Goal: Navigation & Orientation: Understand site structure

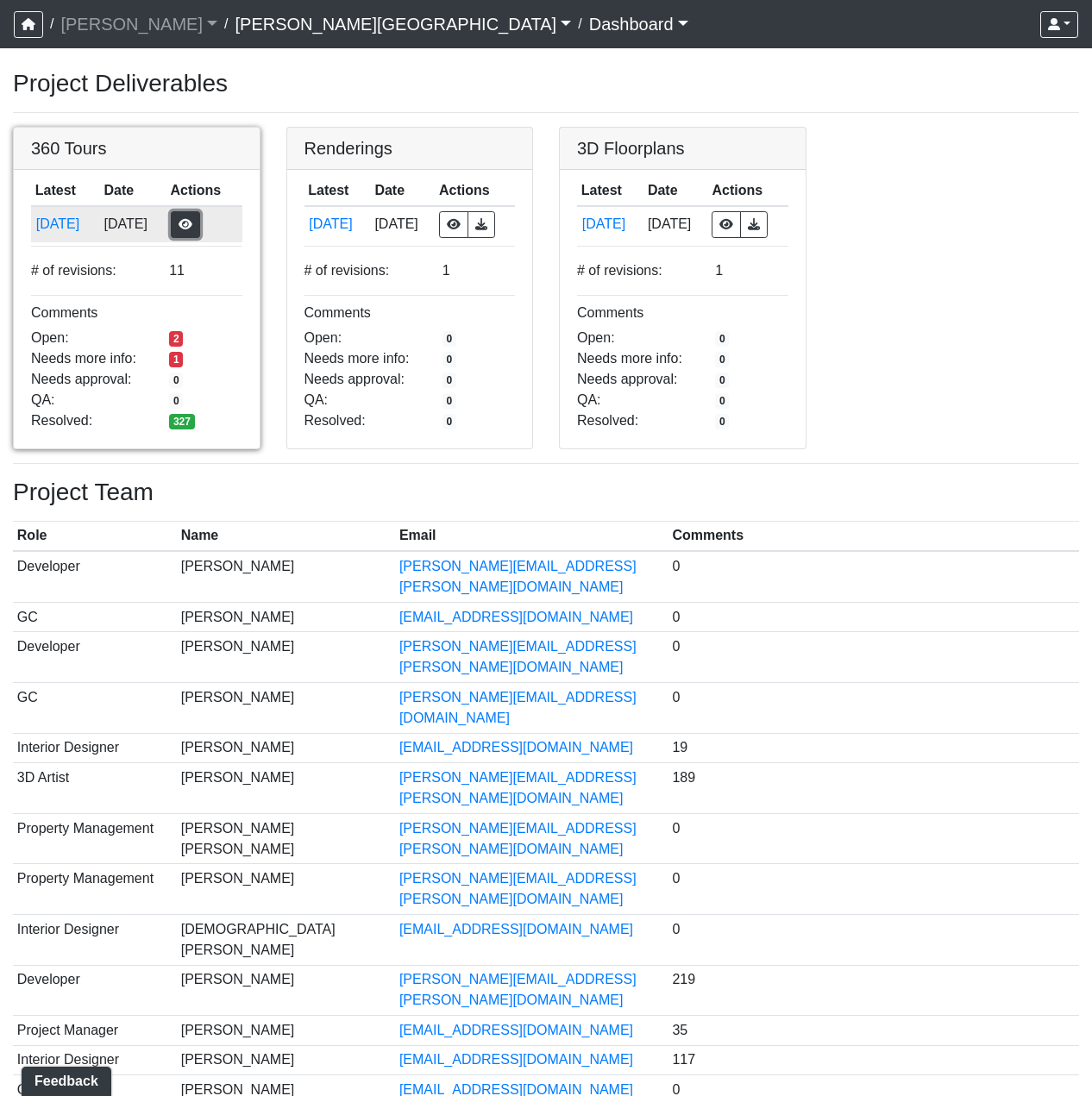
click at [191, 228] on button "button" at bounding box center [186, 225] width 30 height 27
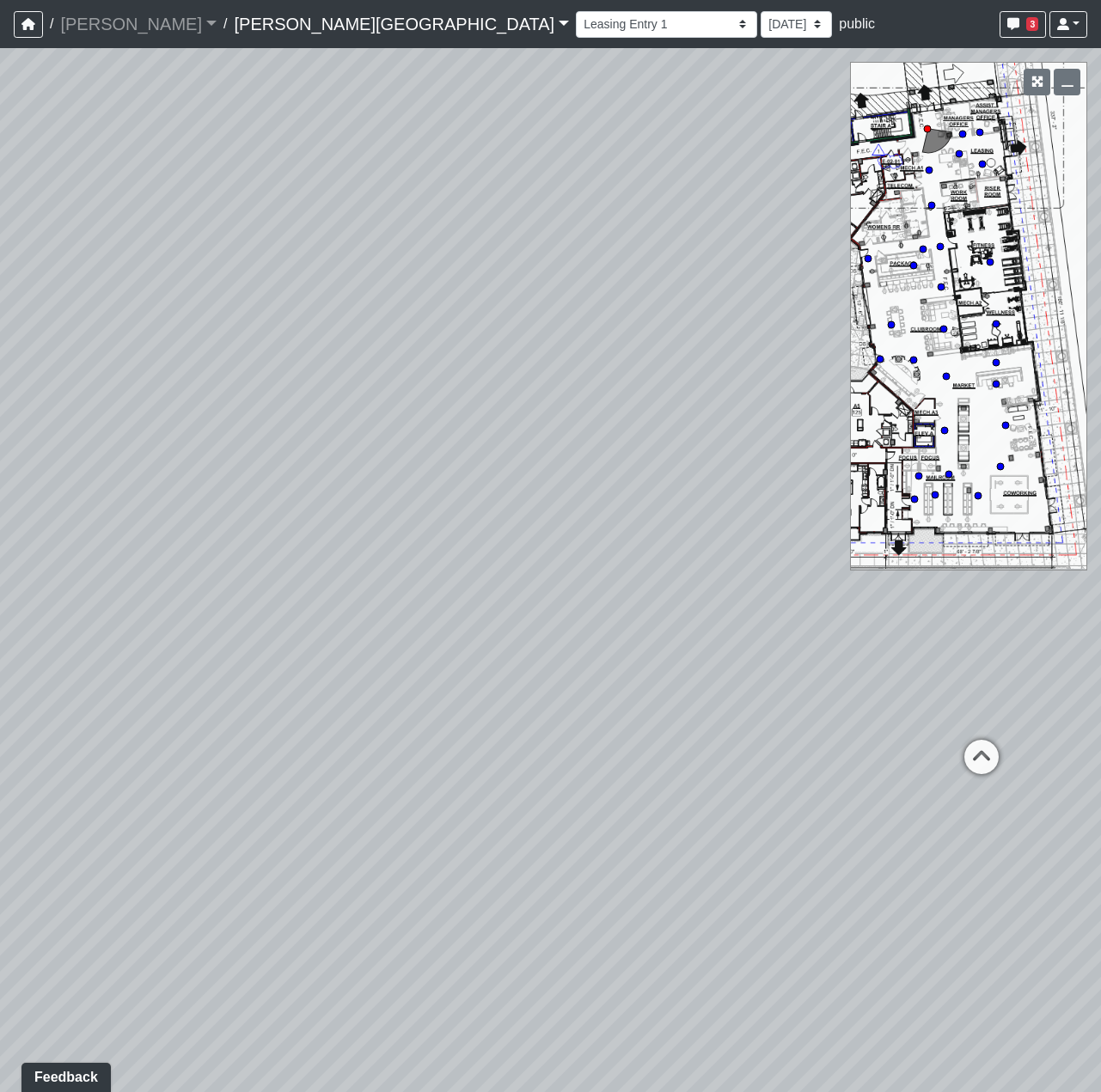
drag, startPoint x: 455, startPoint y: 668, endPoint x: 1340, endPoint y: 575, distance: 889.9
click at [1100, 575] on html "/ [PERSON_NAME] Loading... / [PERSON_NAME][GEOGRAPHIC_DATA] [PERSON_NAME][GEOGR…" at bounding box center [550, 546] width 1101 height 1092
drag, startPoint x: 514, startPoint y: 661, endPoint x: 978, endPoint y: 206, distance: 649.9
click at [971, 213] on div "Loading... Coffee Bar" at bounding box center [550, 571] width 1101 height 1045
drag, startPoint x: 524, startPoint y: 518, endPoint x: 120, endPoint y: 394, distance: 422.6
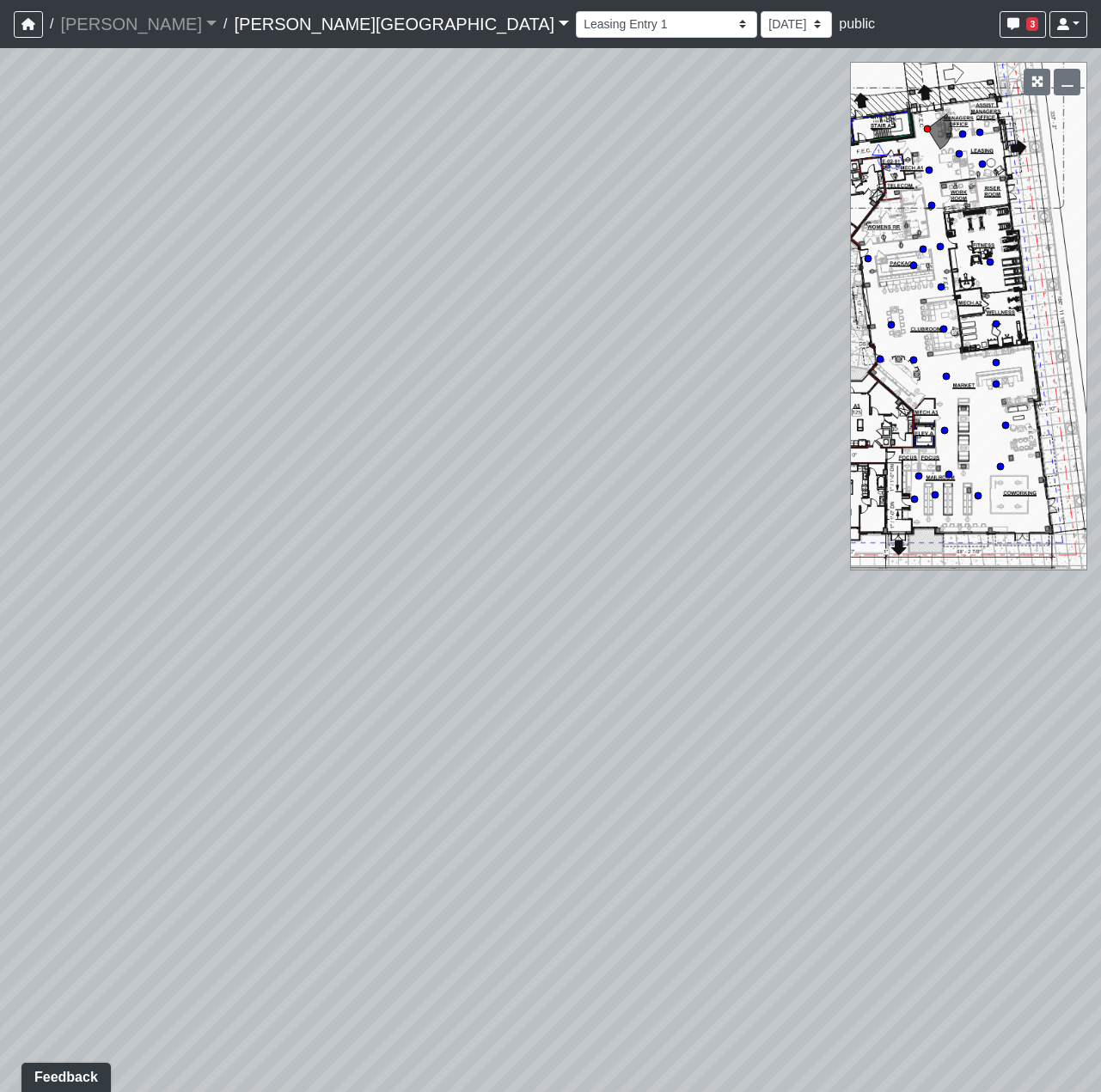
click at [120, 394] on div "Loading... Coffee Bar" at bounding box center [550, 571] width 1101 height 1045
drag, startPoint x: 252, startPoint y: 418, endPoint x: 685, endPoint y: 594, distance: 467.4
click at [685, 594] on div "Loading... Coffee Bar" at bounding box center [550, 571] width 1101 height 1045
drag, startPoint x: 621, startPoint y: 787, endPoint x: 422, endPoint y: 841, distance: 206.2
click at [422, 841] on div "Loading... Coffee Bar" at bounding box center [550, 571] width 1101 height 1045
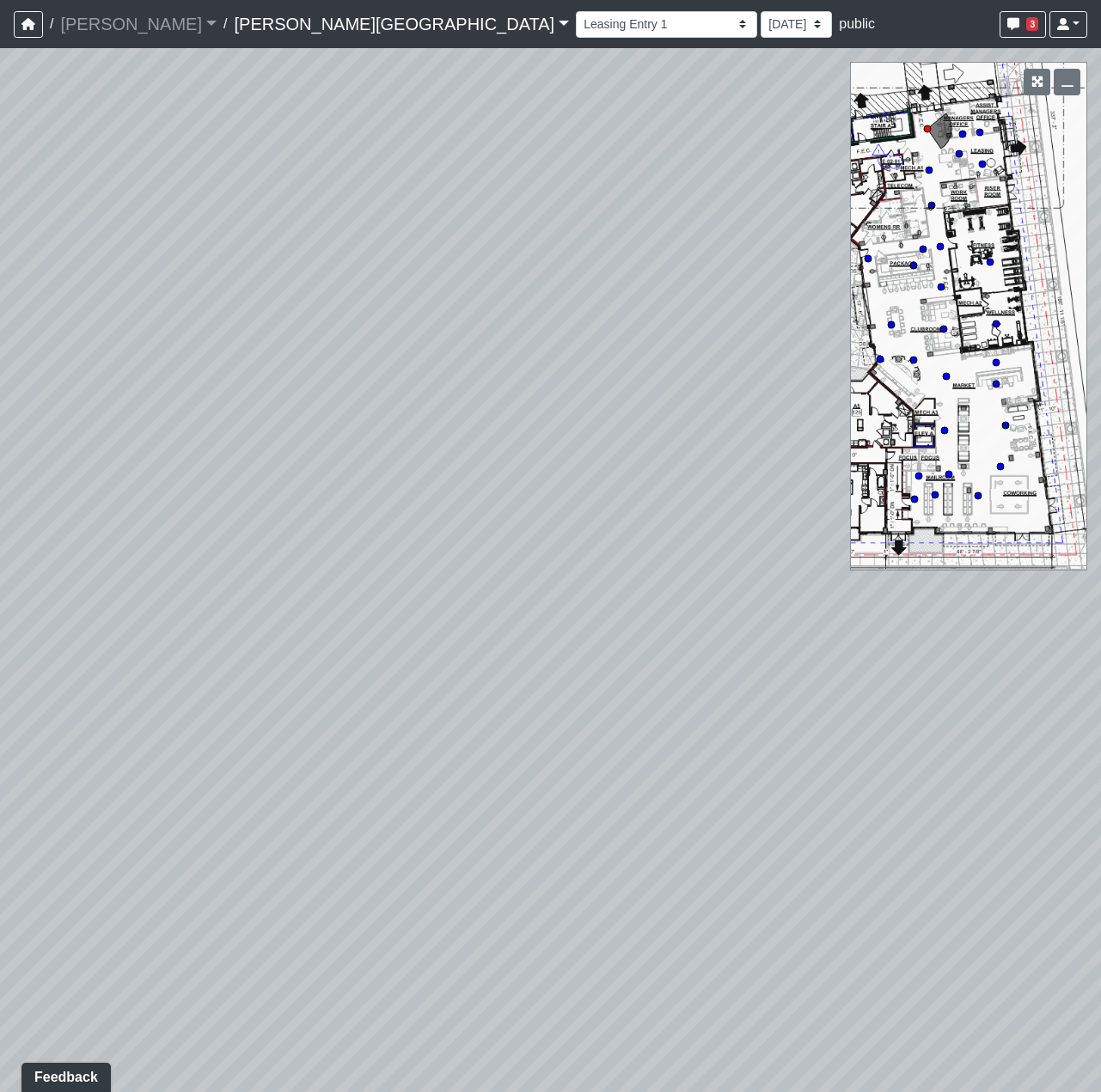
drag, startPoint x: 653, startPoint y: 911, endPoint x: 510, endPoint y: 938, distance: 145.5
click at [511, 938] on div "Loading... Coffee Bar" at bounding box center [550, 571] width 1101 height 1045
drag, startPoint x: 647, startPoint y: 875, endPoint x: 418, endPoint y: 1060, distance: 294.4
click at [422, 1069] on div "Loading... Coffee Bar" at bounding box center [550, 571] width 1101 height 1045
drag, startPoint x: 742, startPoint y: 807, endPoint x: 53, endPoint y: 909, distance: 696.5
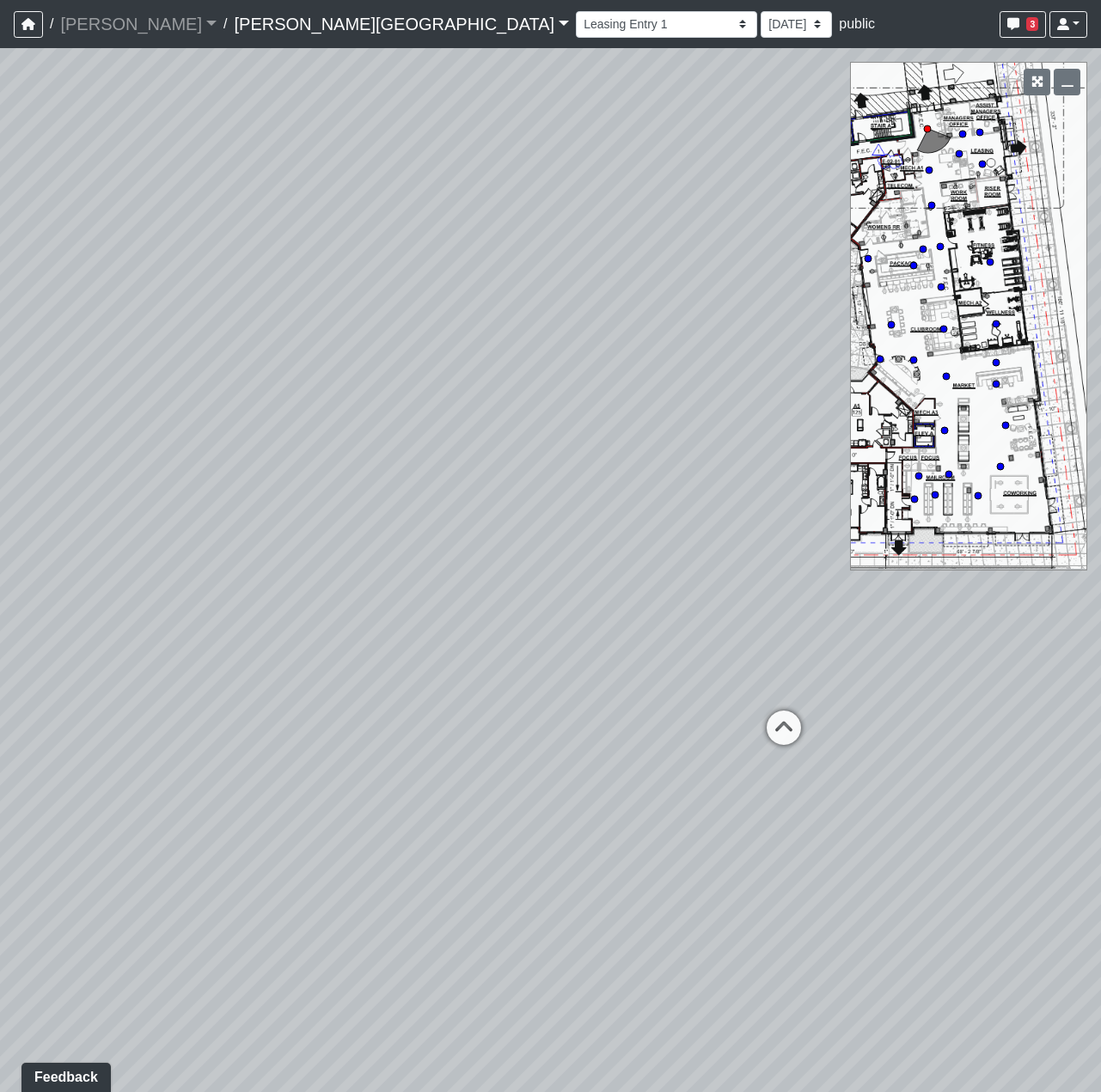
click at [102, 938] on div "Loading... Coffee Bar" at bounding box center [550, 571] width 1101 height 1045
click at [777, 728] on icon at bounding box center [783, 736] width 51 height 51
drag, startPoint x: 249, startPoint y: 736, endPoint x: 1242, endPoint y: 642, distance: 997.4
click at [1100, 642] on html "/ Flournoy Flournoy Loading... / Ellison Museum District Ellison Museum Distric…" at bounding box center [550, 546] width 1101 height 1092
drag, startPoint x: 212, startPoint y: 664, endPoint x: 920, endPoint y: 617, distance: 709.6
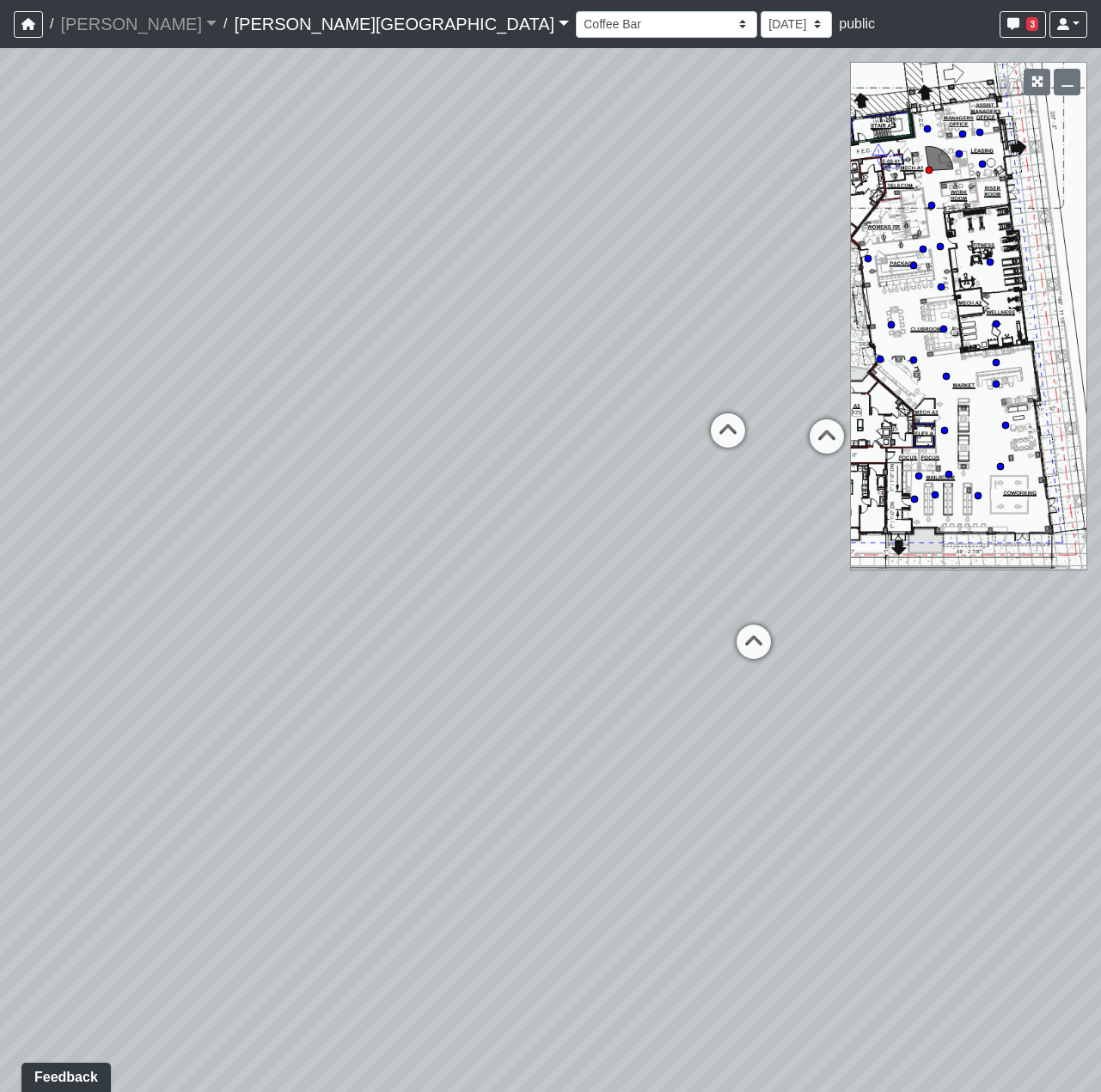
click at [920, 617] on div "Loading... Coffee Bar Loading... Leasing Hallway Loading... Leasing Entry 1 Loa…" at bounding box center [550, 571] width 1101 height 1045
click at [750, 635] on icon at bounding box center [754, 650] width 51 height 51
drag, startPoint x: 365, startPoint y: 649, endPoint x: 890, endPoint y: 658, distance: 525.1
click at [890, 658] on div "Loading... Coffee Bar Loading... Leasing Hallway Loading... Leasing Entry 1 Loa…" at bounding box center [550, 571] width 1101 height 1045
drag, startPoint x: 651, startPoint y: 493, endPoint x: 273, endPoint y: 400, distance: 389.3
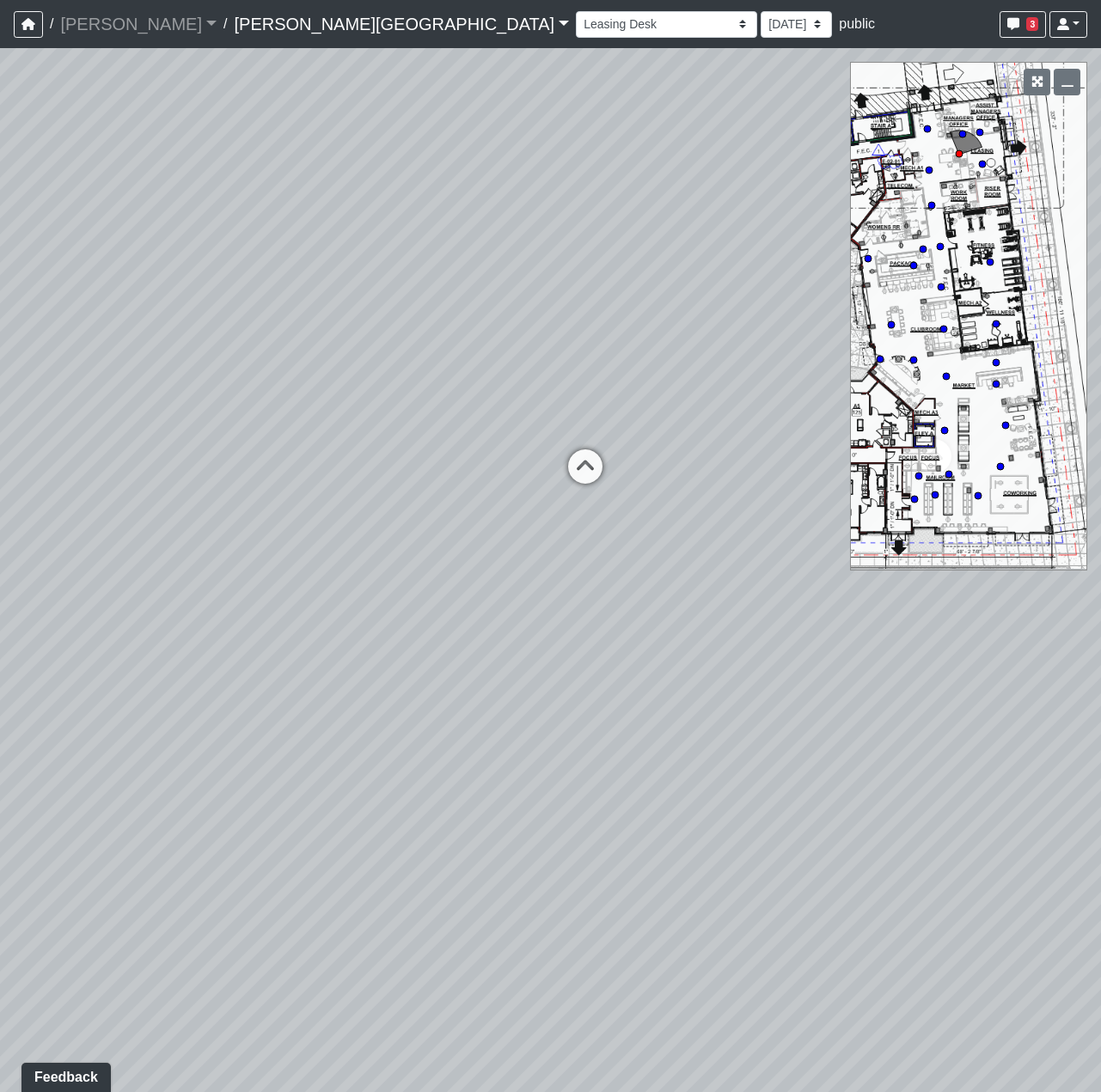
click at [273, 400] on div "Loading... Coffee Bar Loading... Leasing Hallway Loading... Leasing Entry 1 Loa…" at bounding box center [550, 571] width 1101 height 1045
click at [531, 401] on div "Loading... Managers Office" at bounding box center [543, 419] width 51 height 51
drag, startPoint x: 305, startPoint y: 420, endPoint x: 735, endPoint y: 699, distance: 512.6
click at [745, 699] on div "Loading... Coffee Bar Loading... Leasing Hallway Loading... Leasing Entry 1 Loa…" at bounding box center [550, 571] width 1101 height 1045
drag, startPoint x: 613, startPoint y: 685, endPoint x: 707, endPoint y: 656, distance: 98.4
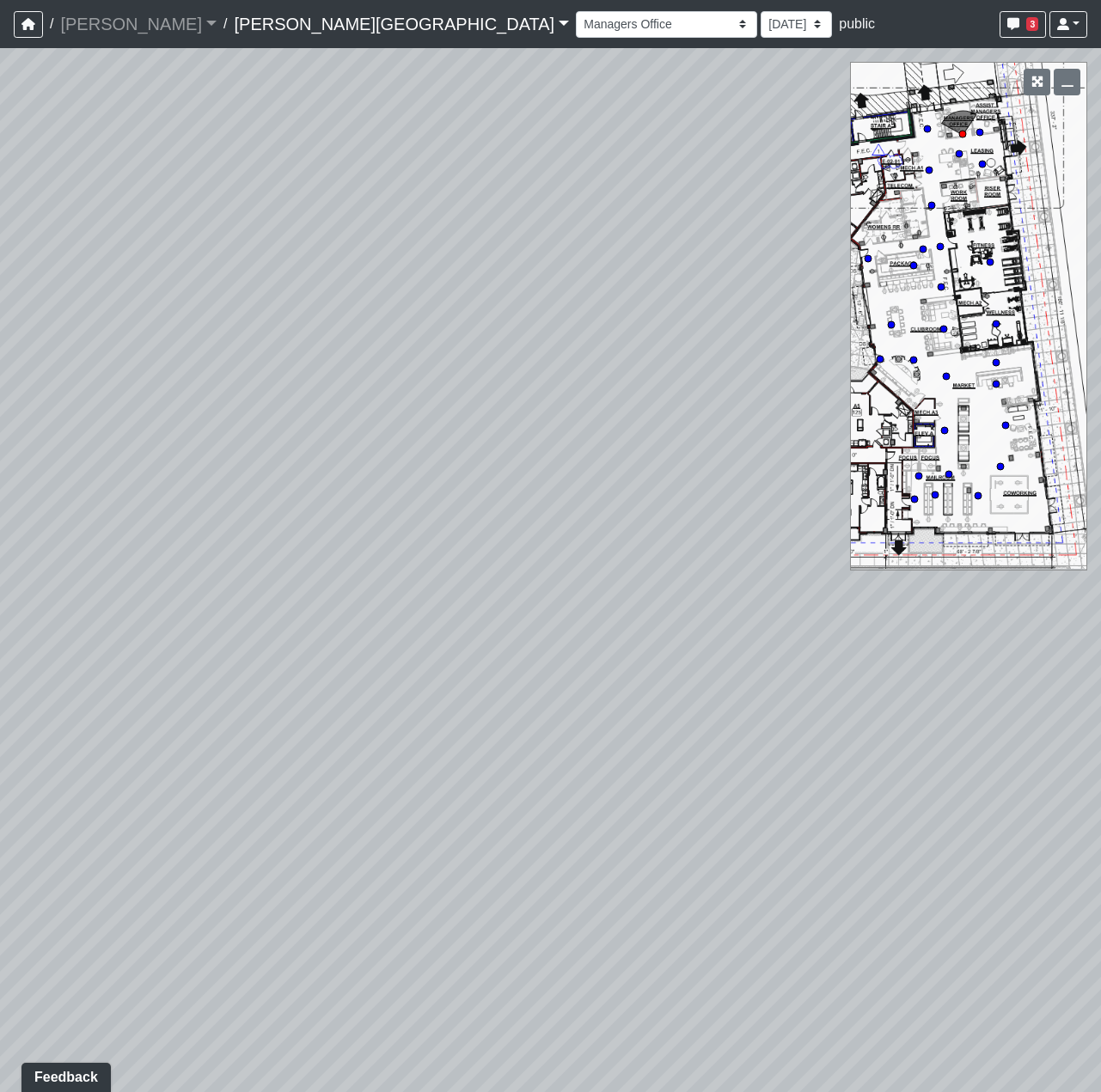
click at [707, 656] on div "Loading... Coffee Bar Loading... Leasing Hallway Loading... Leasing Entry 1 Loa…" at bounding box center [550, 571] width 1101 height 1045
drag, startPoint x: 418, startPoint y: 660, endPoint x: 353, endPoint y: 678, distance: 67.4
click at [353, 678] on div "Loading... Coffee Bar Loading... Leasing Hallway Loading... Leasing Entry 1 Loa…" at bounding box center [550, 571] width 1101 height 1045
drag, startPoint x: 300, startPoint y: 781, endPoint x: 568, endPoint y: 674, distance: 288.6
click at [568, 674] on div "Loading... Coffee Bar Loading... Leasing Hallway Loading... Leasing Entry 1 Loa…" at bounding box center [550, 571] width 1101 height 1045
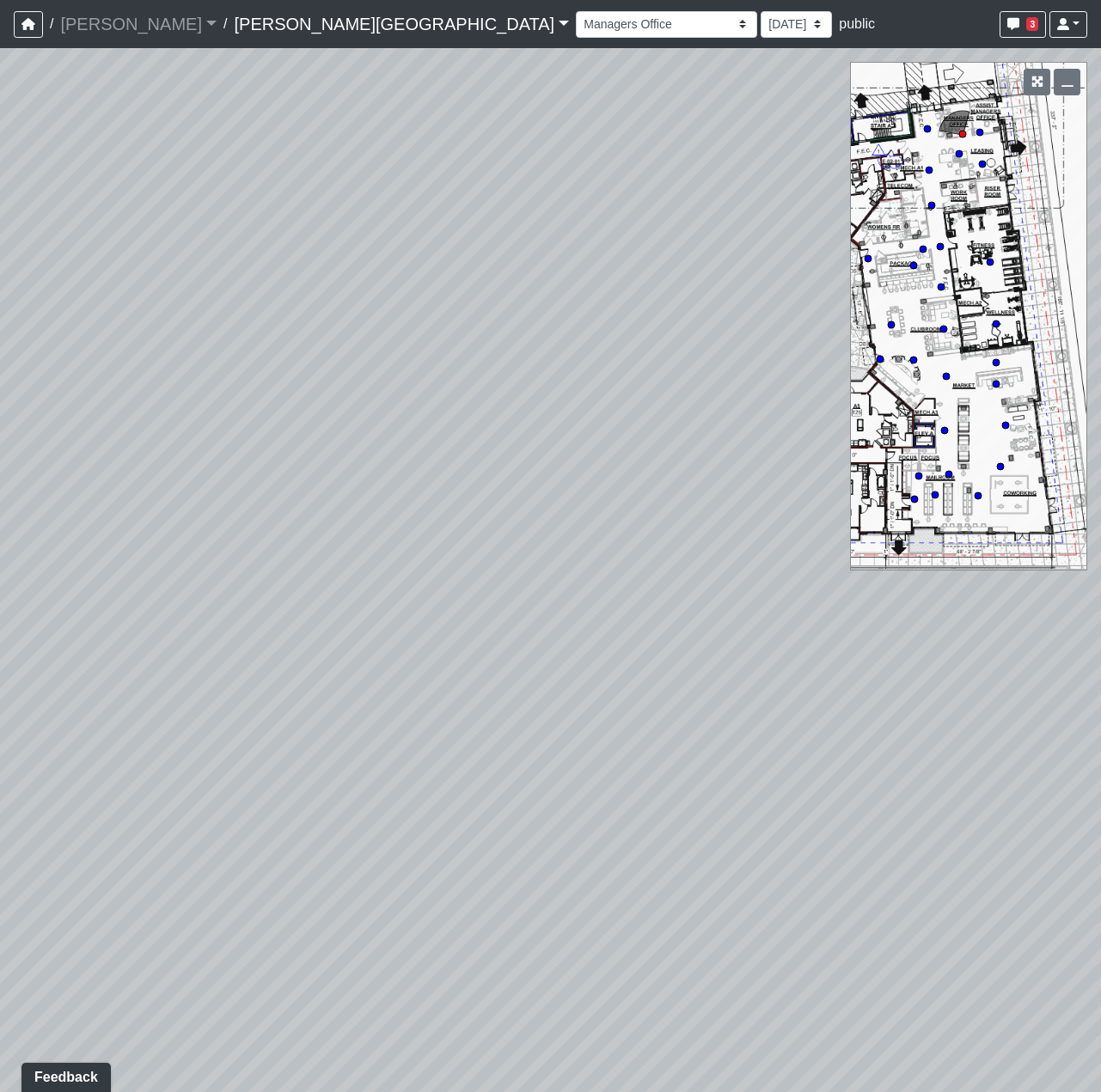
click at [253, 731] on div "Loading... Coffee Bar Loading... Leasing Hallway Loading... Leasing Entry 1 Loa…" at bounding box center [550, 571] width 1101 height 1045
drag, startPoint x: 653, startPoint y: 786, endPoint x: 1242, endPoint y: 701, distance: 595.1
click at [1100, 701] on html "/ Flournoy Flournoy Loading... / Ellison Museum District Ellison Museum Distric…" at bounding box center [550, 546] width 1101 height 1092
drag, startPoint x: 457, startPoint y: 895, endPoint x: -129, endPoint y: 997, distance: 594.8
click at [0, 997] on html "/ Flournoy Flournoy Loading... / Ellison Museum District Ellison Museum Distric…" at bounding box center [550, 546] width 1101 height 1092
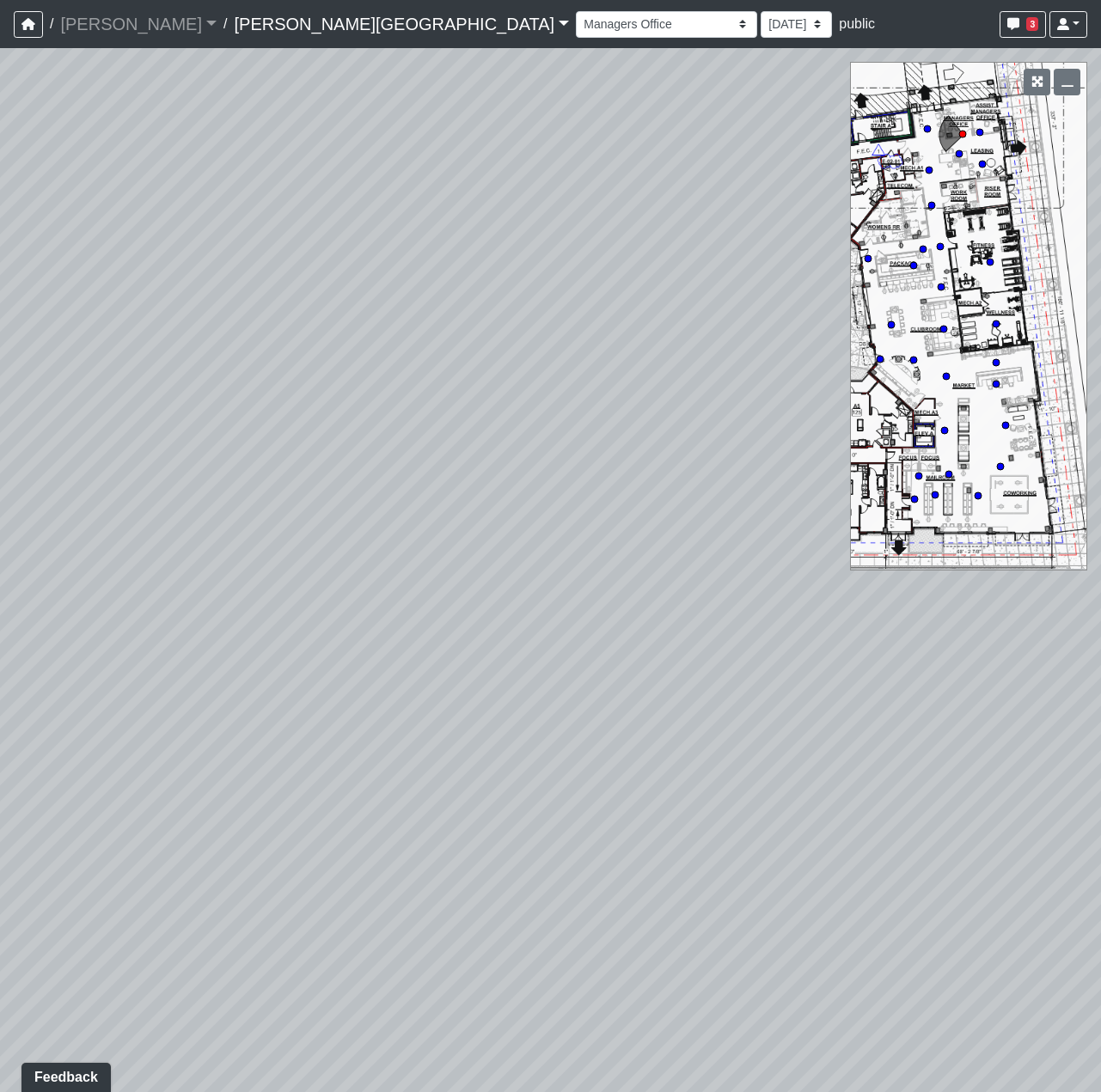
drag, startPoint x: 323, startPoint y: 756, endPoint x: 801, endPoint y: 482, distance: 551.0
click at [801, 482] on div "Loading... Coffee Bar Loading... Leasing Hallway Loading... Leasing Entry 1 Loa…" at bounding box center [550, 571] width 1101 height 1045
drag, startPoint x: 547, startPoint y: 423, endPoint x: -163, endPoint y: 639, distance: 742.1
click at [0, 639] on html "/ Flournoy Flournoy Loading... / Ellison Museum District Ellison Museum Distric…" at bounding box center [550, 546] width 1101 height 1092
drag, startPoint x: 399, startPoint y: 637, endPoint x: 148, endPoint y: 776, distance: 286.9
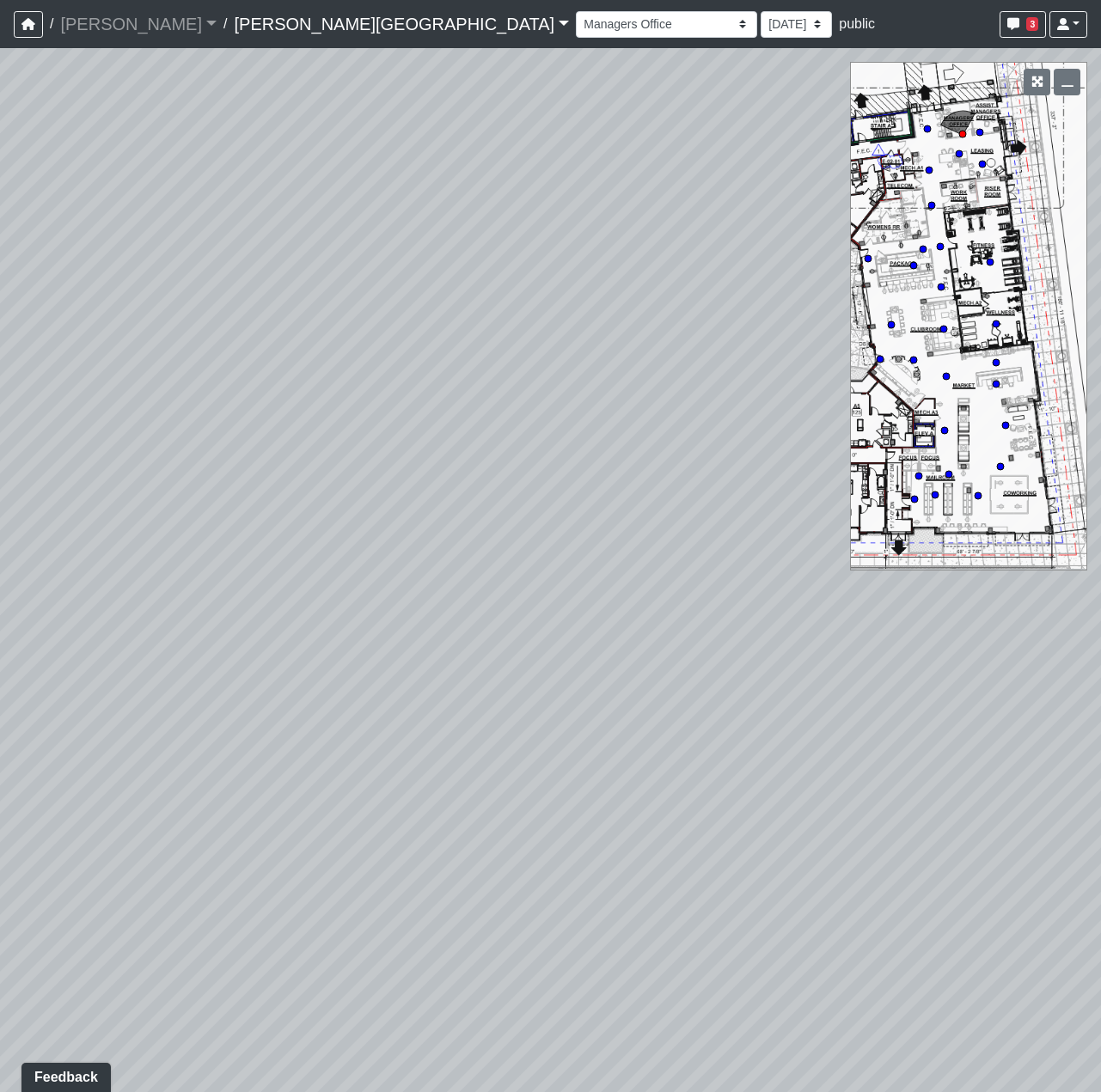
click at [148, 776] on div "Loading... Coffee Bar Loading... Leasing Hallway Loading... Leasing Entry 1 Loa…" at bounding box center [550, 571] width 1101 height 1045
drag, startPoint x: 366, startPoint y: 703, endPoint x: 205, endPoint y: 514, distance: 248.3
click at [205, 514] on div "Loading... Coffee Bar Loading... Leasing Hallway Loading... Leasing Entry 1 Loa…" at bounding box center [550, 571] width 1101 height 1045
drag, startPoint x: 479, startPoint y: 614, endPoint x: 1165, endPoint y: 704, distance: 691.9
click at [1100, 704] on html "/ Flournoy Flournoy Loading... / Ellison Museum District Ellison Museum Distric…" at bounding box center [550, 546] width 1101 height 1092
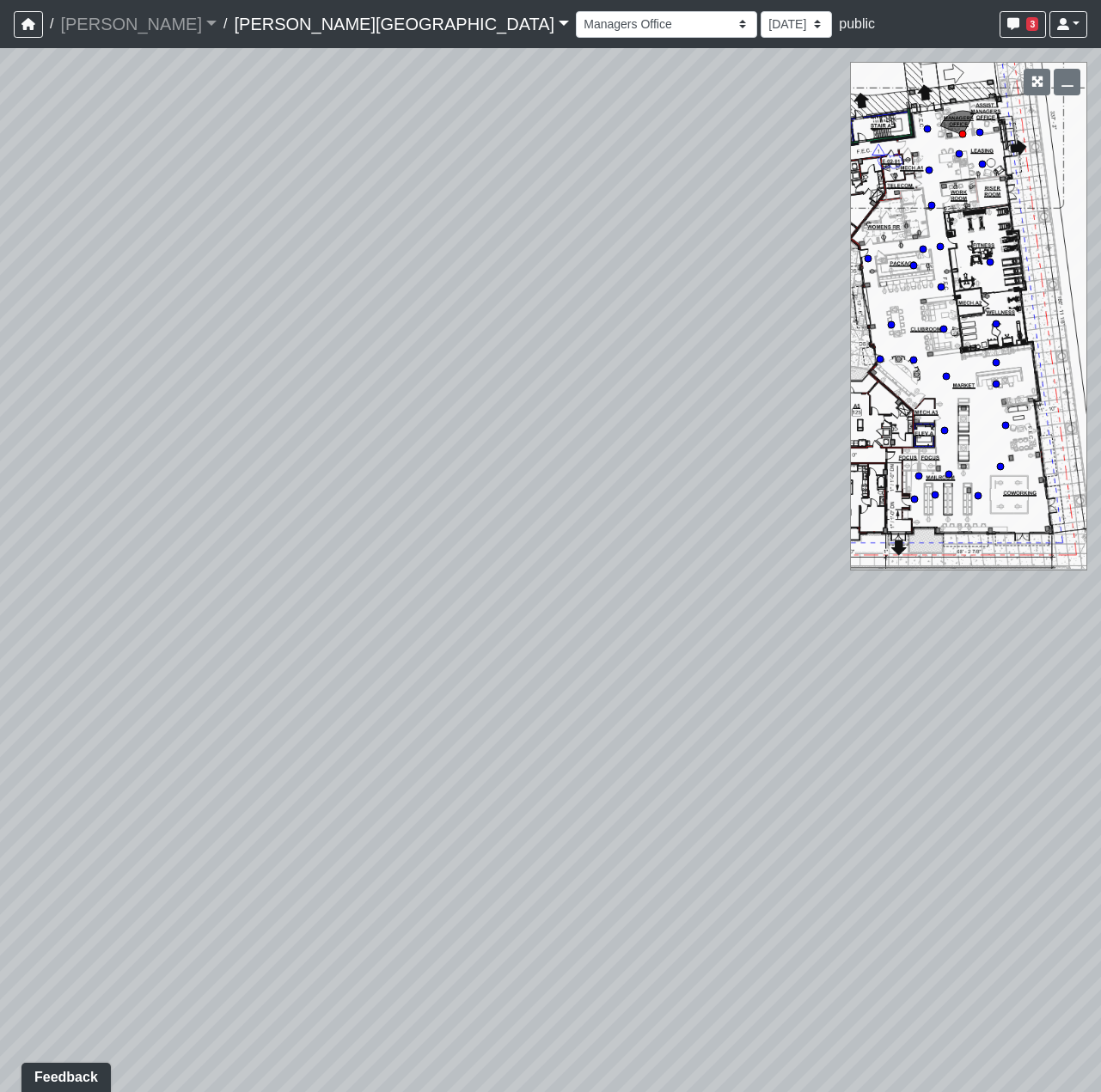
drag, startPoint x: 568, startPoint y: 748, endPoint x: 75, endPoint y: 916, distance: 520.8
click at [76, 920] on div "Loading... Coffee Bar Loading... Leasing Hallway Loading... Leasing Entry 1 Loa…" at bounding box center [550, 571] width 1101 height 1045
drag, startPoint x: 596, startPoint y: 624, endPoint x: 401, endPoint y: 578, distance: 200.4
click at [402, 578] on div "Loading... Coffee Bar Loading... Leasing Hallway Loading... Leasing Entry 1 Loa…" at bounding box center [550, 571] width 1101 height 1045
drag, startPoint x: 319, startPoint y: 574, endPoint x: 1434, endPoint y: 308, distance: 1146.3
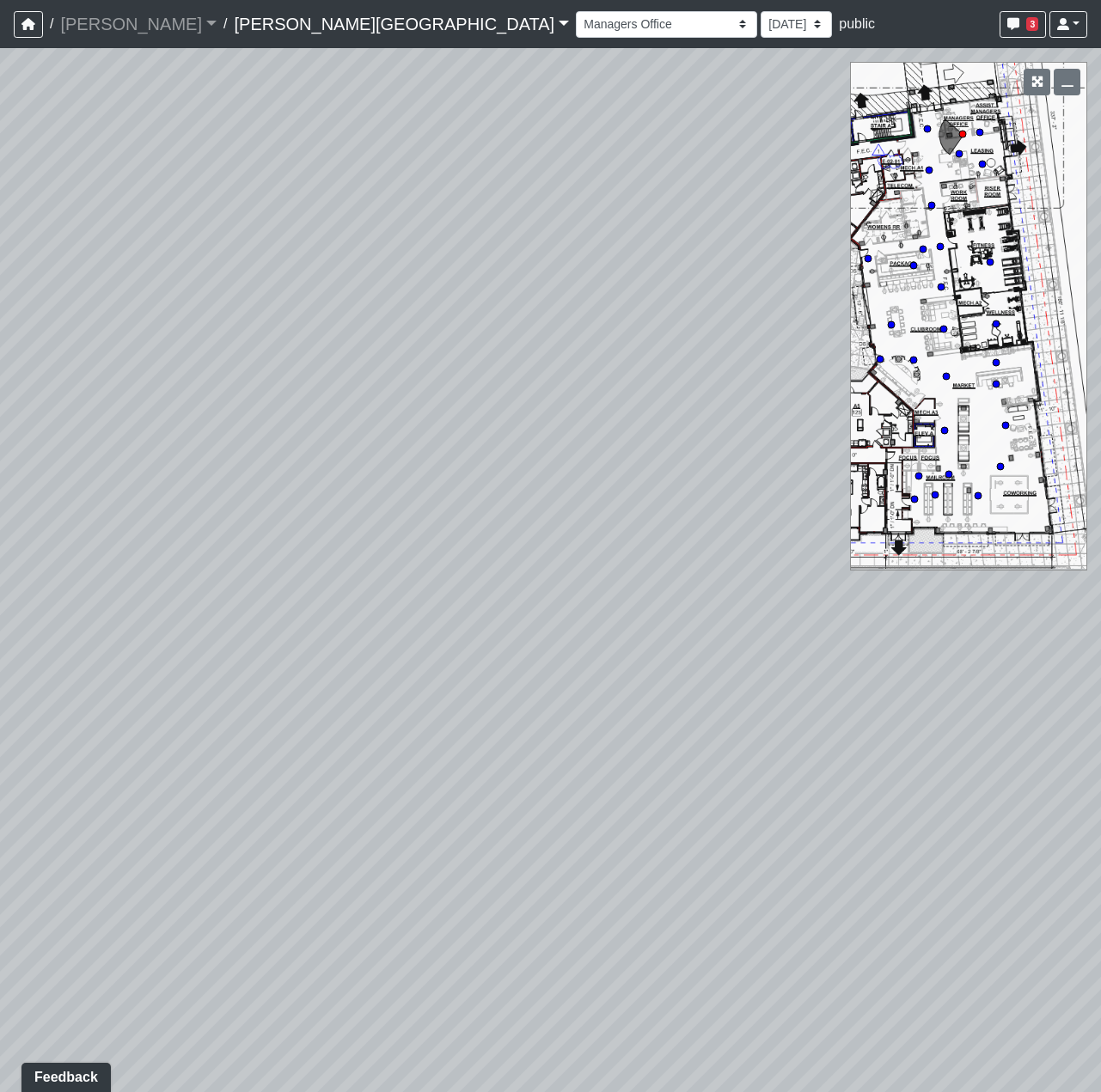
click at [1100, 308] on html "/ Flournoy Flournoy Loading... / Ellison Museum District Ellison Museum Distric…" at bounding box center [550, 546] width 1101 height 1092
drag, startPoint x: 461, startPoint y: 608, endPoint x: 1361, endPoint y: 590, distance: 900.2
click at [1100, 590] on html "/ Flournoy Flournoy Loading... / Ellison Museum District Ellison Museum Distric…" at bounding box center [550, 546] width 1101 height 1092
click at [358, 311] on icon at bounding box center [366, 308] width 51 height 51
drag, startPoint x: 215, startPoint y: 409, endPoint x: 1205, endPoint y: 506, distance: 994.7
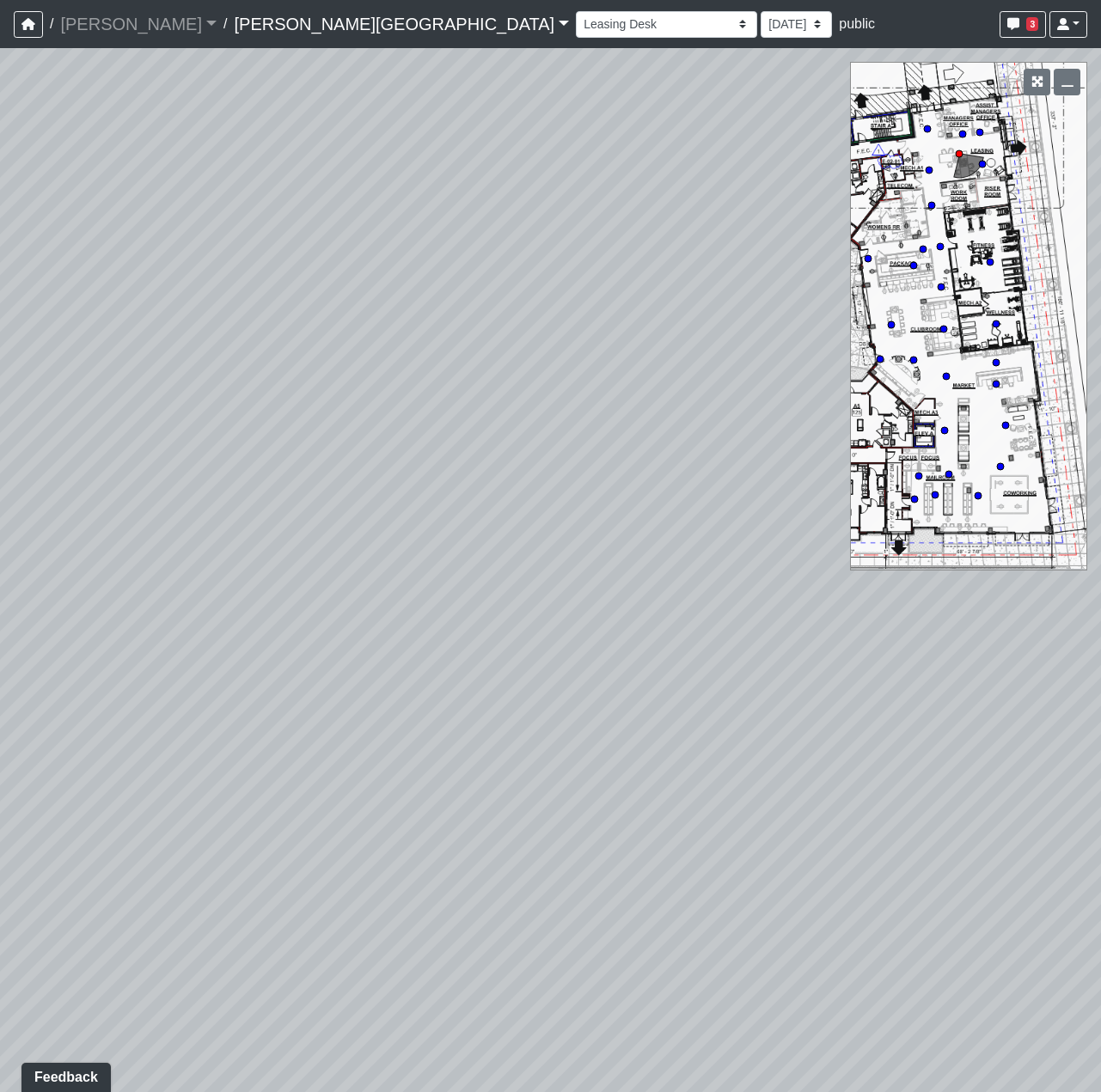
click at [1100, 506] on html "/ Flournoy Flournoy Loading... / Ellison Museum District Ellison Museum Distric…" at bounding box center [550, 546] width 1101 height 1092
click at [157, 420] on icon at bounding box center [161, 436] width 51 height 51
drag, startPoint x: 135, startPoint y: 444, endPoint x: 1301, endPoint y: 552, distance: 1171.0
click at [1100, 552] on html "/ Flournoy Flournoy Loading... / Ellison Museum District Ellison Museum Distric…" at bounding box center [550, 546] width 1101 height 1092
drag, startPoint x: 458, startPoint y: 562, endPoint x: 305, endPoint y: 556, distance: 153.1
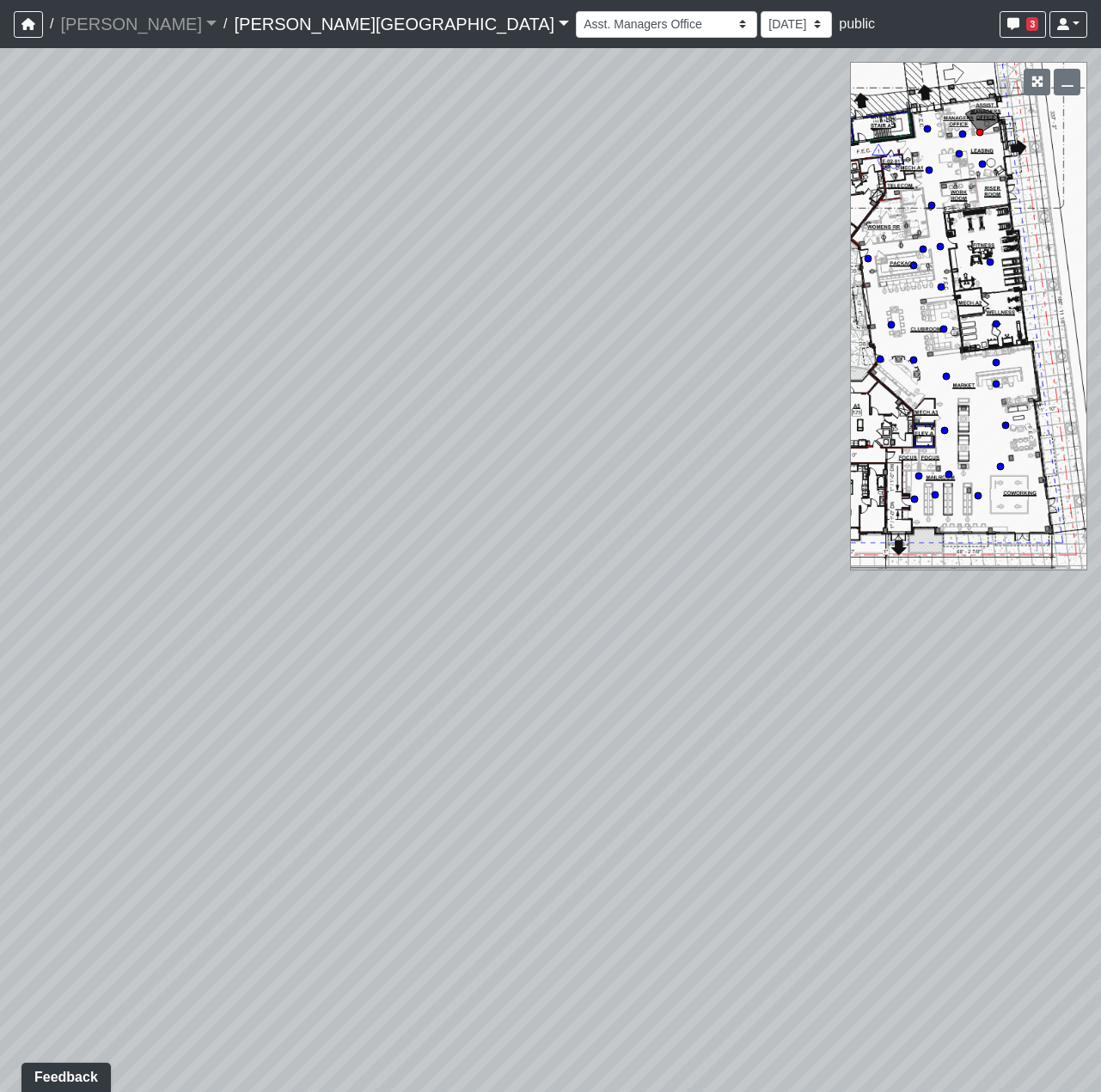
click at [322, 562] on div "Loading... Coffee Bar Loading... Leasing Hallway Loading... Leasing Entry 1 Loa…" at bounding box center [550, 571] width 1101 height 1045
drag, startPoint x: 251, startPoint y: 626, endPoint x: -525, endPoint y: 511, distance: 784.5
click at [0, 511] on html "/ Flournoy Flournoy Loading... / Ellison Museum District Ellison Museum Distric…" at bounding box center [550, 546] width 1101 height 1092
drag, startPoint x: 649, startPoint y: 609, endPoint x: -369, endPoint y: 434, distance: 1032.9
click at [0, 434] on html "/ Flournoy Flournoy Loading... / Ellison Museum District Ellison Museum Distric…" at bounding box center [550, 546] width 1101 height 1092
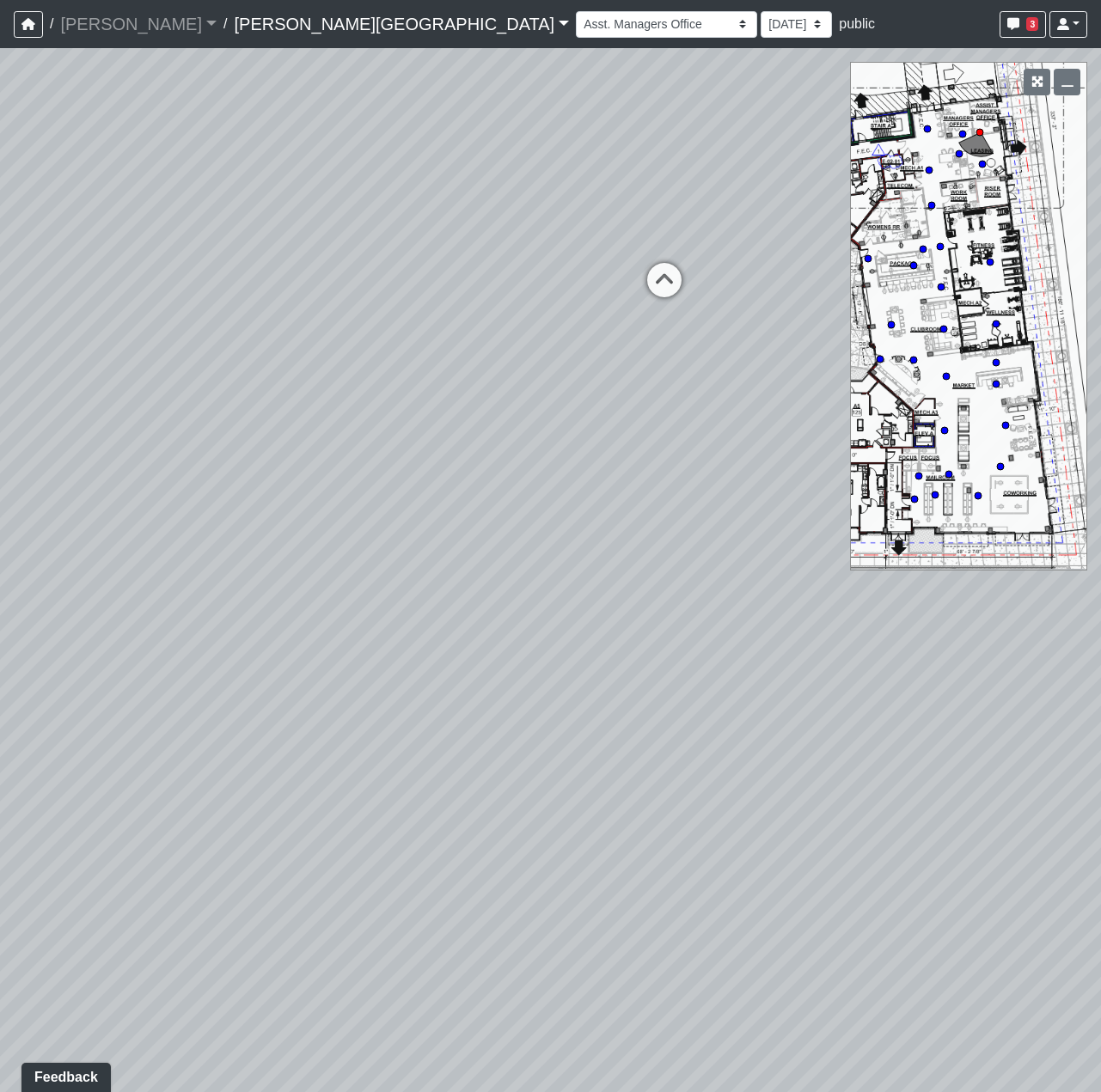
drag, startPoint x: 810, startPoint y: 607, endPoint x: 98, endPoint y: 595, distance: 712.1
click at [74, 621] on div "Loading... Coffee Bar Loading... Leasing Hallway Loading... Leasing Entry 1 Loa…" at bounding box center [550, 571] width 1101 height 1045
click at [497, 289] on icon at bounding box center [505, 292] width 51 height 51
drag, startPoint x: 372, startPoint y: 353, endPoint x: -651, endPoint y: 232, distance: 1030.1
click at [0, 232] on html "/ Flournoy Flournoy Loading... / Ellison Museum District Ellison Museum Distric…" at bounding box center [550, 546] width 1101 height 1092
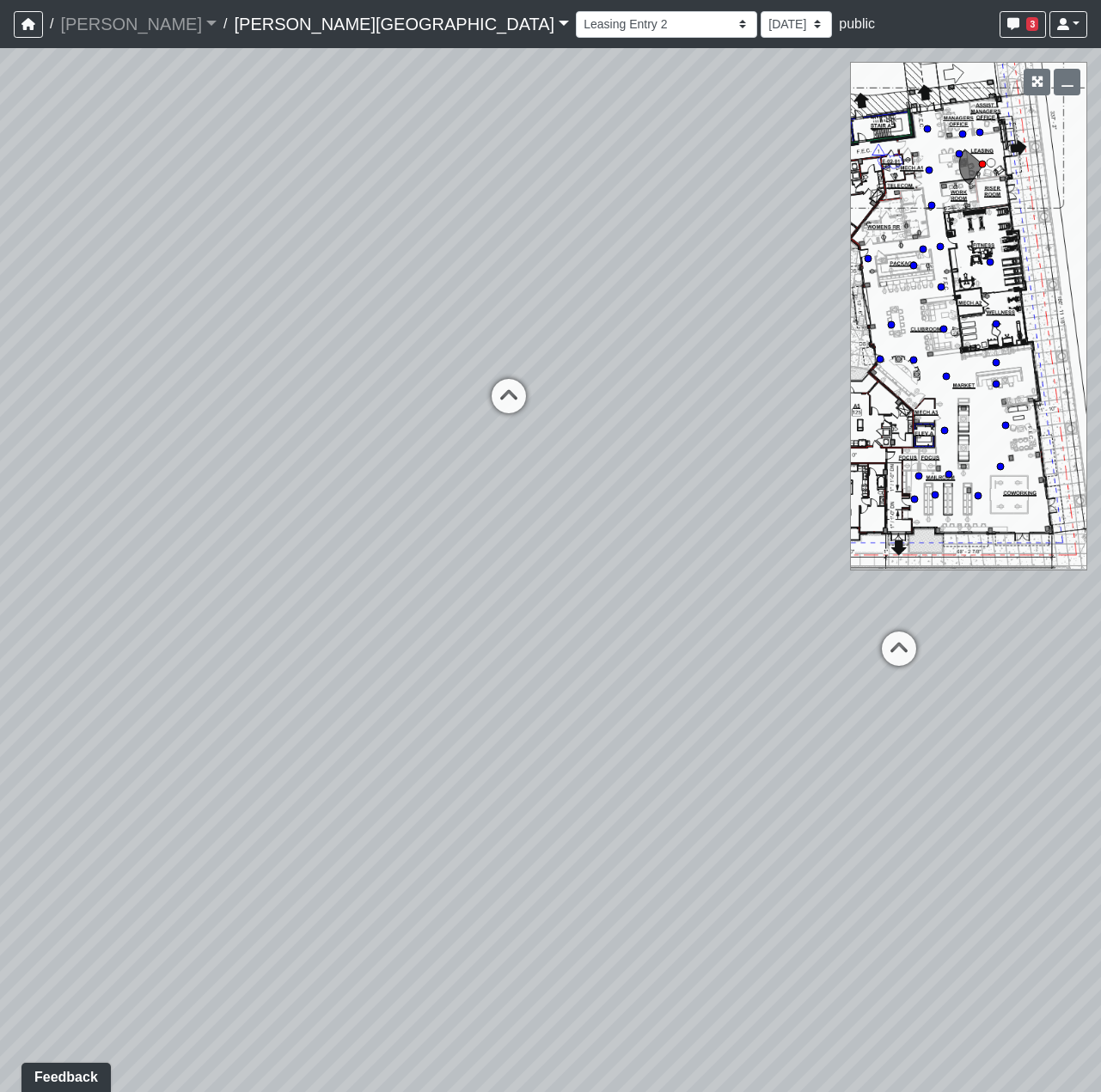
drag, startPoint x: 510, startPoint y: 283, endPoint x: 635, endPoint y: 534, distance: 280.4
click at [635, 533] on div "Loading... Coffee Bar Loading... Leasing Hallway Loading... Leasing Entry 1 Loa…" at bounding box center [550, 571] width 1101 height 1045
click at [499, 403] on icon at bounding box center [516, 408] width 51 height 51
drag, startPoint x: 319, startPoint y: 566, endPoint x: 1341, endPoint y: 609, distance: 1022.9
click at [1100, 609] on html "/ Flournoy Flournoy Loading... / Ellison Museum District Ellison Museum Distric…" at bounding box center [550, 546] width 1101 height 1092
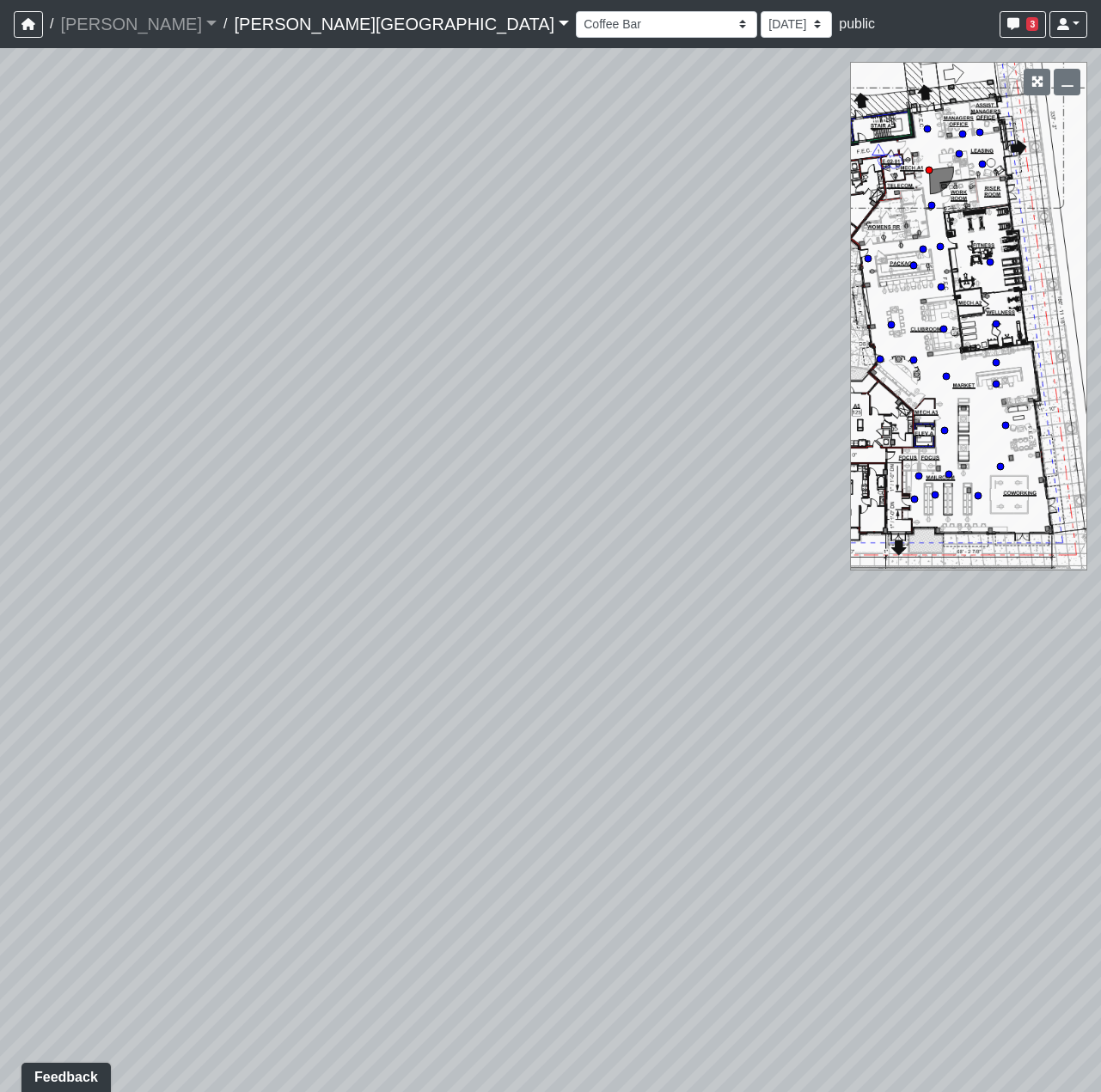
drag, startPoint x: 514, startPoint y: 579, endPoint x: 1218, endPoint y: 608, distance: 704.6
click at [1100, 608] on html "/ Flournoy Flournoy Loading... / Ellison Museum District Ellison Museum Distric…" at bounding box center [550, 546] width 1101 height 1092
drag, startPoint x: 499, startPoint y: 691, endPoint x: 417, endPoint y: 619, distance: 109.1
click at [420, 619] on div "Loading... Coffee Bar Loading... Leasing Hallway Loading... Leasing Entry 1 Loa…" at bounding box center [550, 571] width 1101 height 1045
drag, startPoint x: 687, startPoint y: 676, endPoint x: 409, endPoint y: 578, distance: 294.8
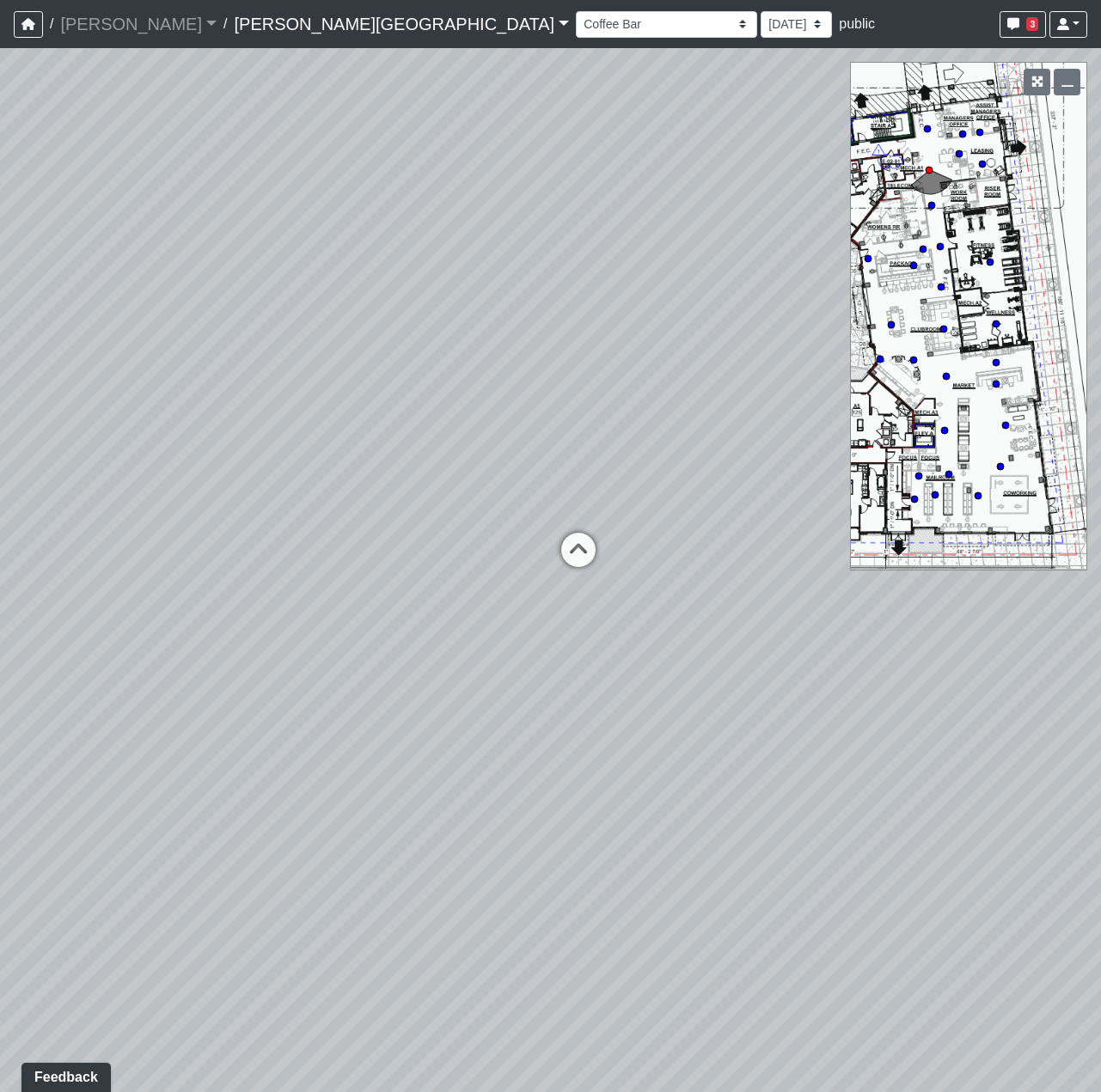
drag, startPoint x: 846, startPoint y: 778, endPoint x: 75, endPoint y: 750, distance: 771.5
click at [75, 750] on div "Loading... Coffee Bar Loading... Leasing Hallway Loading... Leasing Entry 1 Loa…" at bounding box center [550, 571] width 1101 height 1045
click at [471, 571] on icon at bounding box center [469, 576] width 51 height 51
drag, startPoint x: 463, startPoint y: 535, endPoint x: 1434, endPoint y: 658, distance: 978.8
click at [1100, 658] on html "/ Flournoy Flournoy Loading... / Ellison Museum District Ellison Museum Distric…" at bounding box center [550, 546] width 1101 height 1092
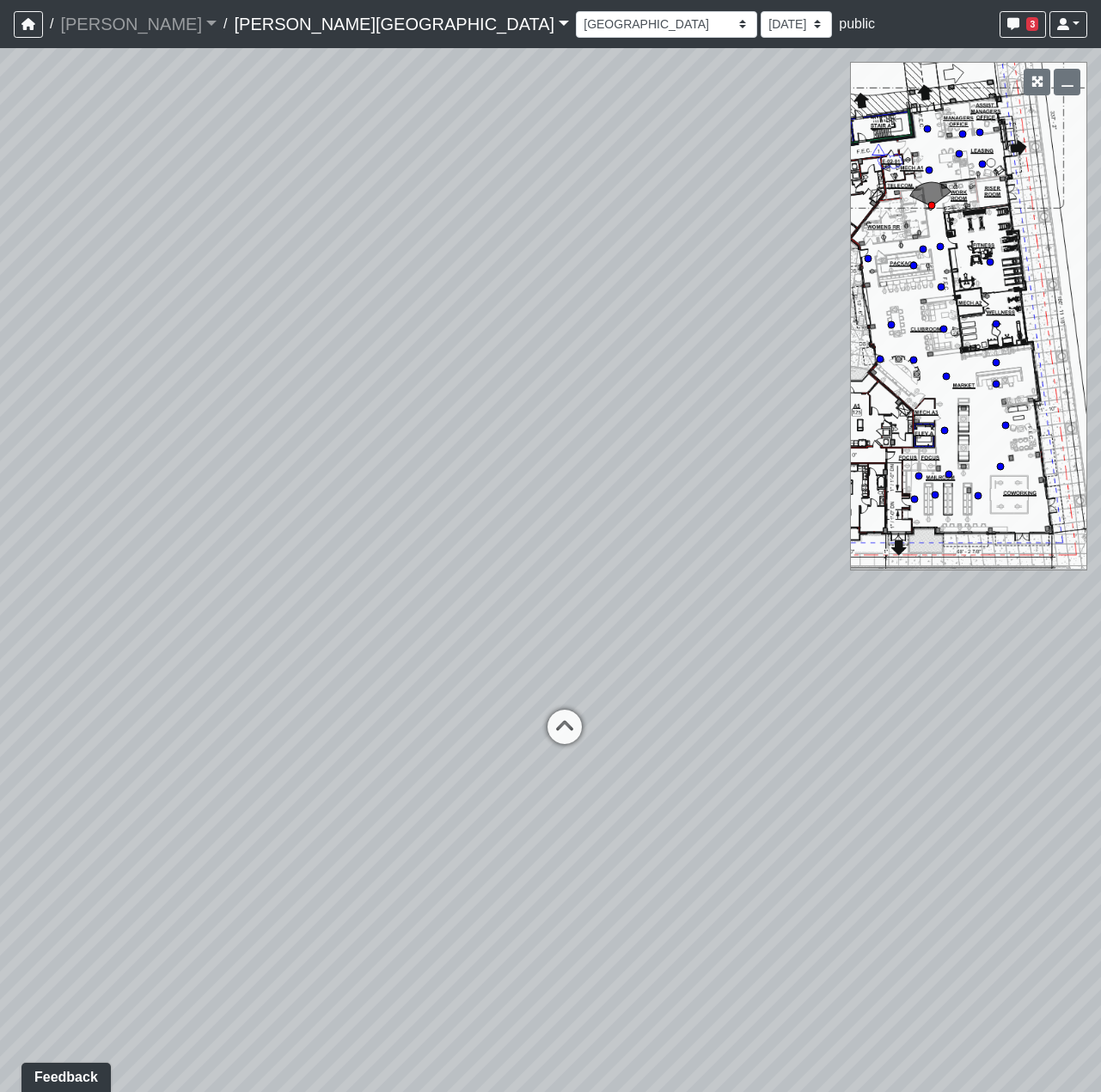
drag, startPoint x: 266, startPoint y: 574, endPoint x: 924, endPoint y: 773, distance: 687.4
click at [1100, 681] on html "/ Flournoy Flournoy Loading... / Ellison Museum District Ellison Museum Distric…" at bounding box center [550, 546] width 1101 height 1092
click at [437, 745] on icon at bounding box center [440, 763] width 51 height 51
drag, startPoint x: 807, startPoint y: 691, endPoint x: -45, endPoint y: 677, distance: 852.1
click at [0, 677] on html "/ Flournoy Flournoy Loading... / Ellison Museum District Ellison Museum Distric…" at bounding box center [550, 546] width 1101 height 1092
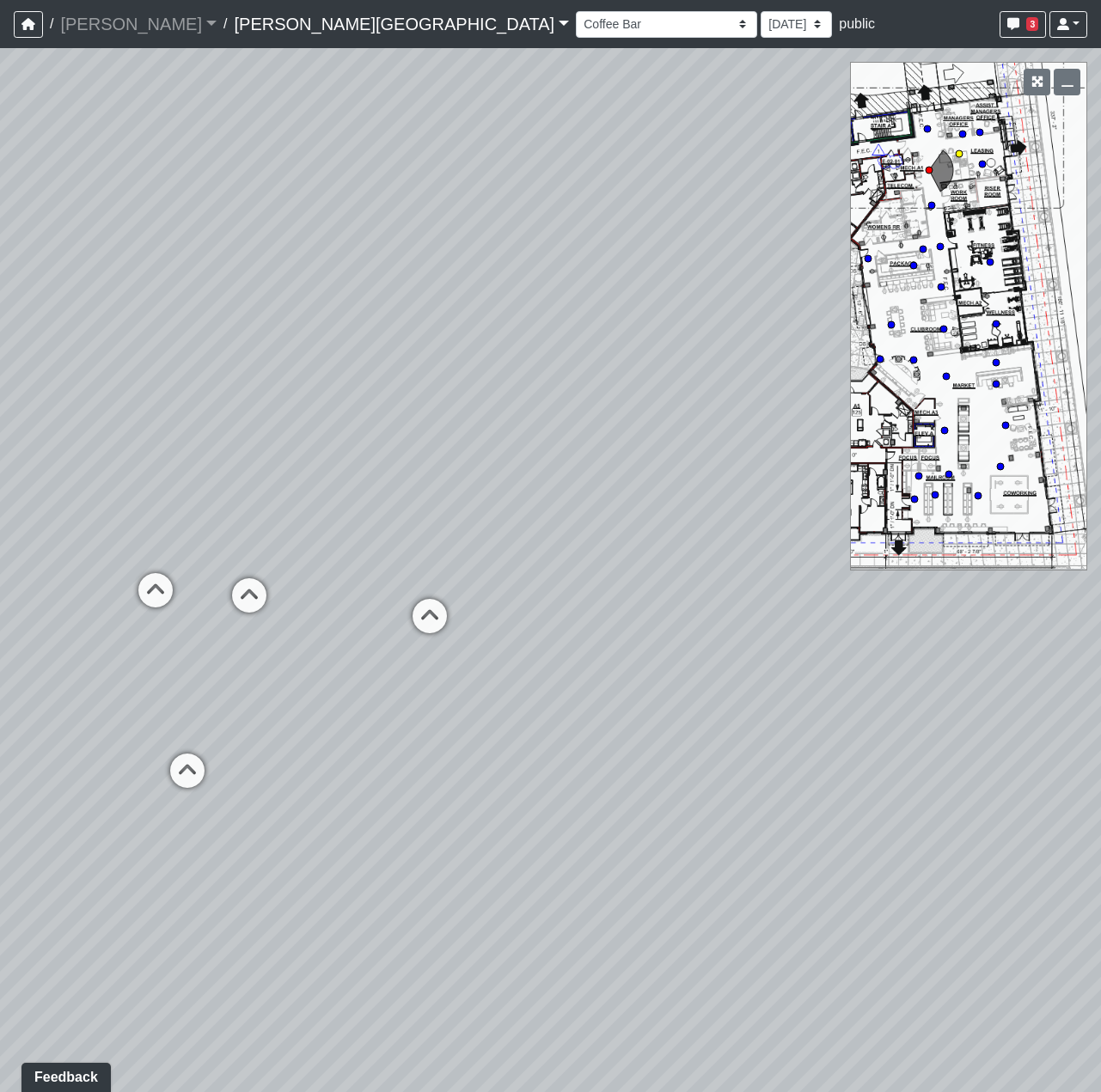
click at [186, 767] on icon at bounding box center [187, 780] width 51 height 51
drag, startPoint x: 826, startPoint y: 821, endPoint x: -126, endPoint y: 677, distance: 962.8
click at [0, 677] on html "/ Flournoy Flournoy Loading... / Ellison Museum District Ellison Museum Distric…" at bounding box center [550, 546] width 1101 height 1092
drag, startPoint x: 597, startPoint y: 577, endPoint x: 436, endPoint y: 607, distance: 163.8
click at [298, 621] on div "Loading... Coffee Bar Loading... Leasing Hallway Loading... Leasing Entry 1 Loa…" at bounding box center [550, 571] width 1101 height 1045
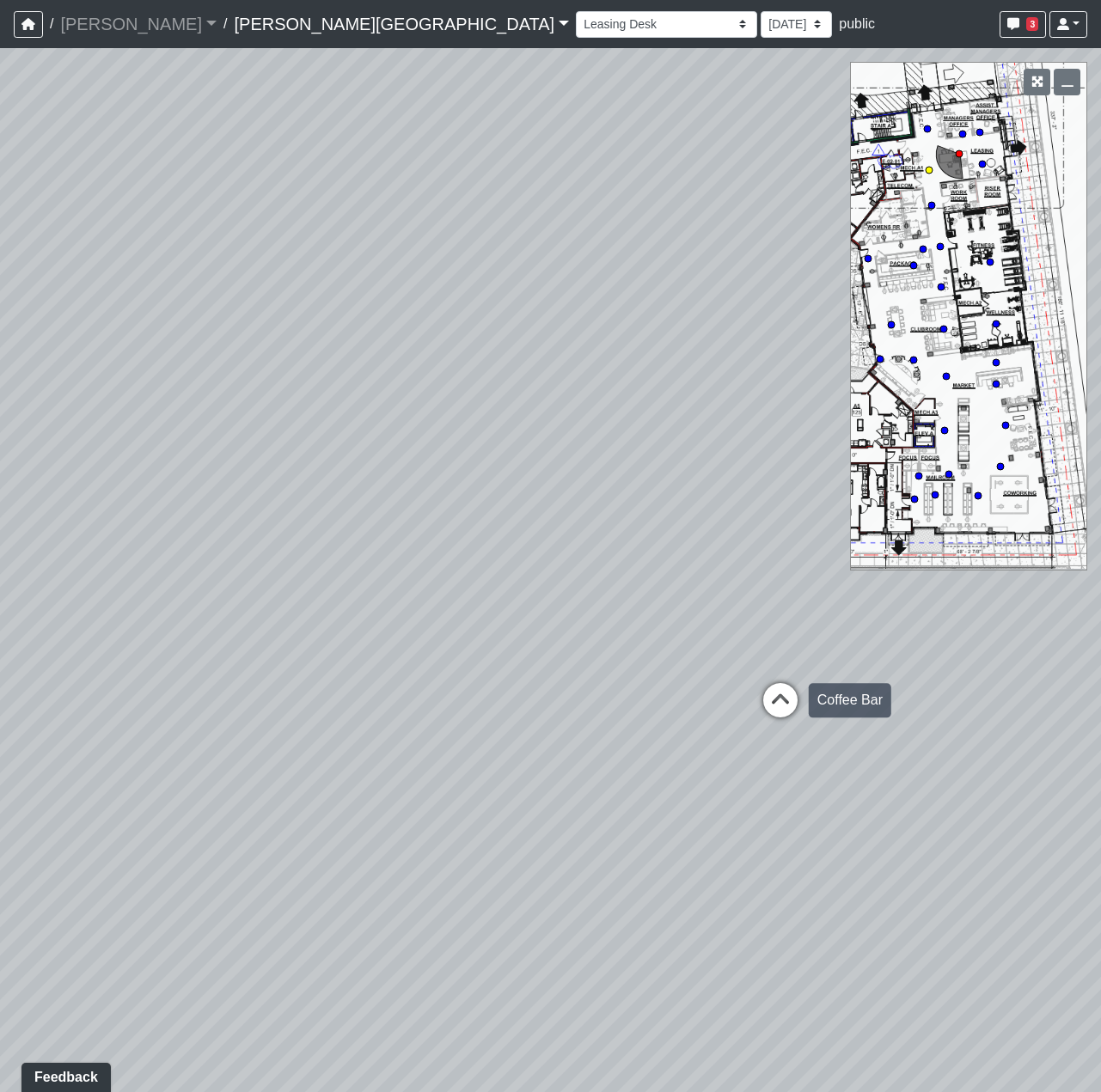
click at [783, 706] on icon at bounding box center [781, 709] width 51 height 51
drag, startPoint x: 696, startPoint y: 646, endPoint x: 1109, endPoint y: 871, distance: 470.3
click at [1100, 871] on html "/ Flournoy Flournoy Loading... / Ellison Museum District Ellison Museum Distric…" at bounding box center [550, 546] width 1101 height 1092
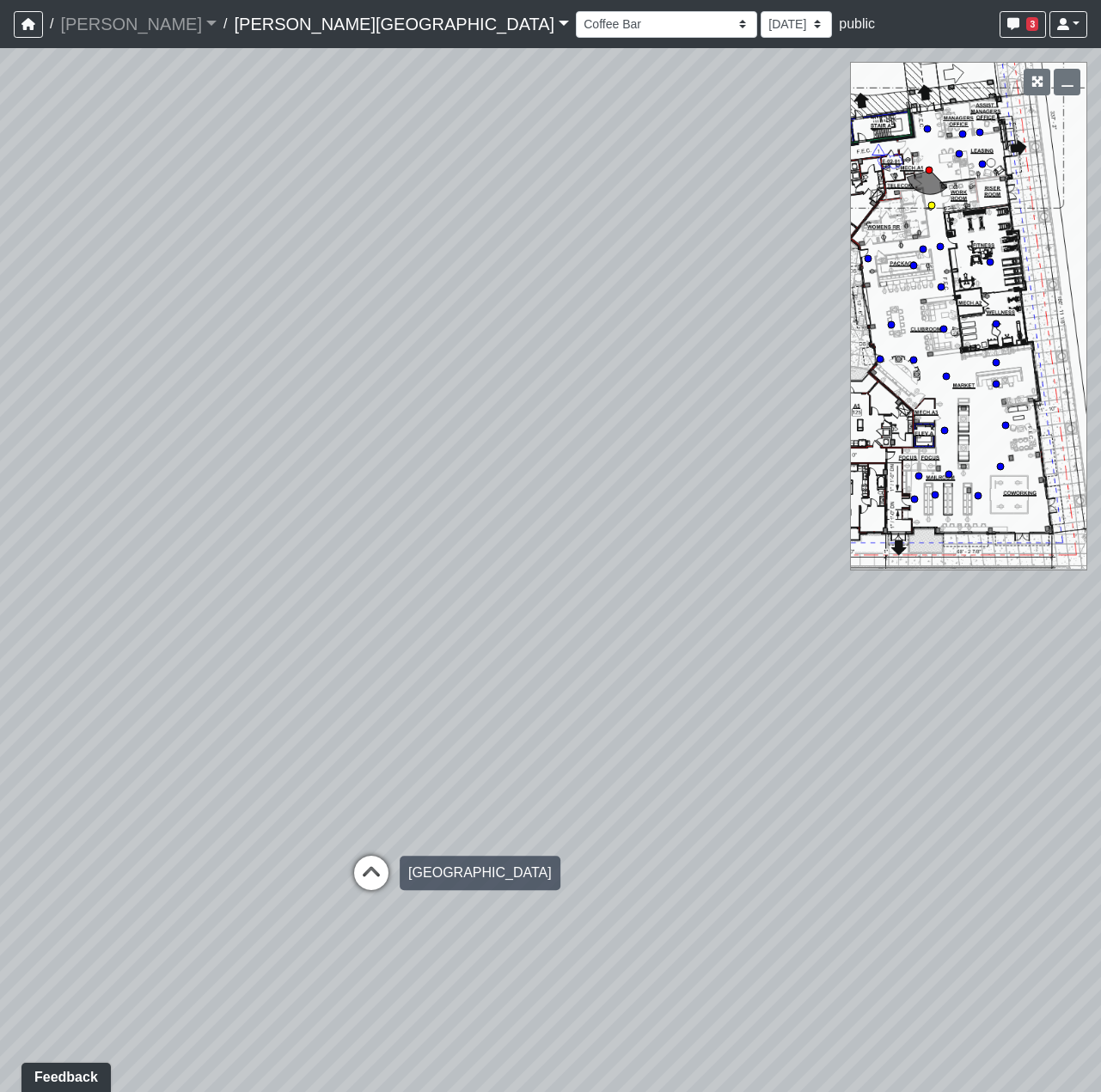
click at [368, 873] on icon at bounding box center [372, 882] width 51 height 51
drag, startPoint x: 164, startPoint y: 836, endPoint x: 1387, endPoint y: 827, distance: 1223.0
click at [1100, 827] on html "/ Flournoy Flournoy Loading... / Ellison Museum District Ellison Museum Distric…" at bounding box center [550, 546] width 1101 height 1092
drag, startPoint x: 870, startPoint y: 883, endPoint x: 827, endPoint y: 632, distance: 254.7
click at [827, 632] on div "Loading... Coffee Bar Loading... Leasing Hallway Loading... Leasing Entry 1 Loa…" at bounding box center [550, 571] width 1101 height 1045
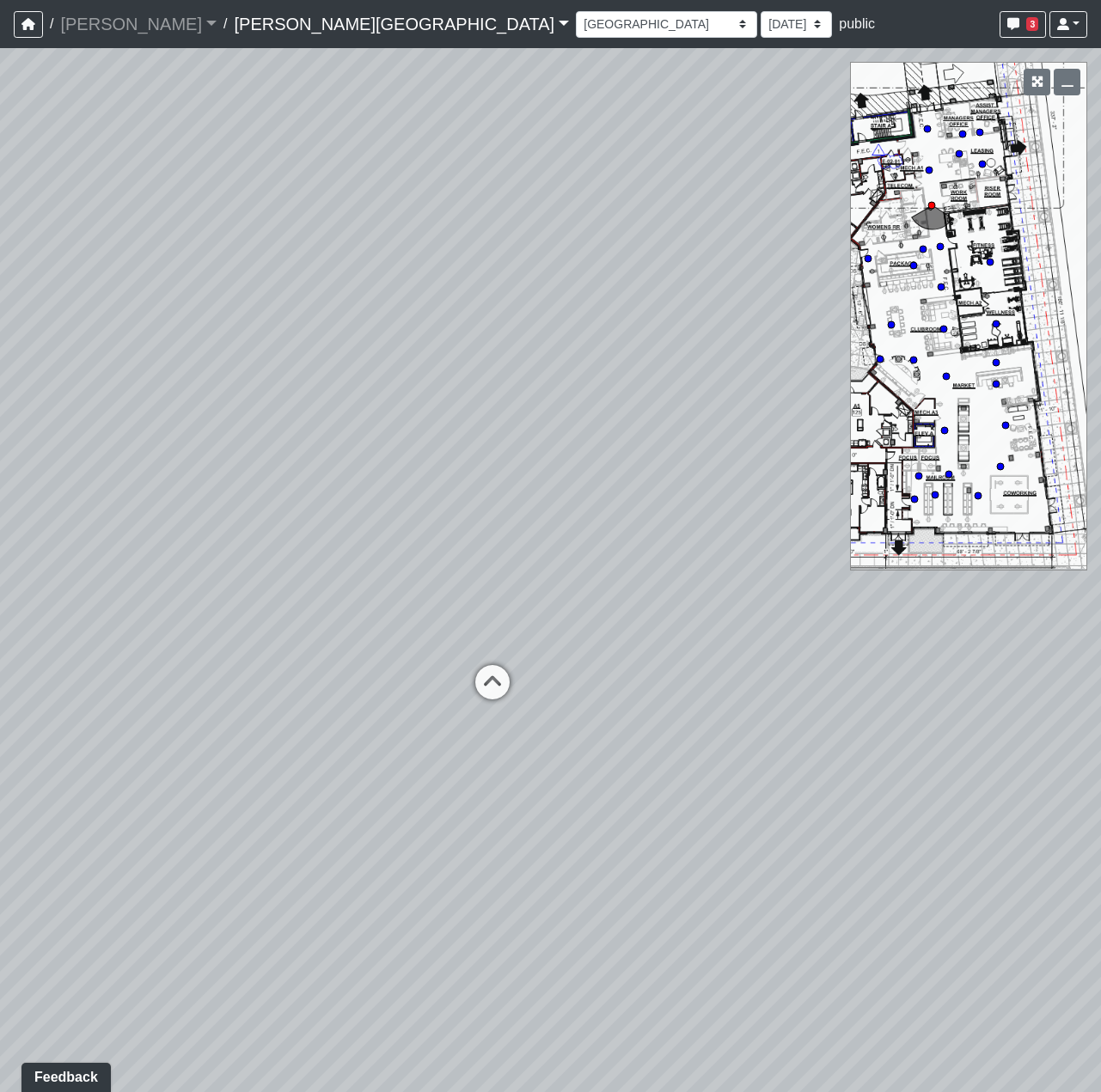
drag, startPoint x: 795, startPoint y: 518, endPoint x: -243, endPoint y: 654, distance: 1046.9
click at [0, 654] on html "/ Flournoy Flournoy Loading... / Ellison Museum District Ellison Museum Distric…" at bounding box center [550, 546] width 1101 height 1092
click at [458, 695] on icon at bounding box center [456, 699] width 51 height 51
click at [517, 768] on icon at bounding box center [499, 765] width 51 height 51
drag, startPoint x: 417, startPoint y: 735, endPoint x: 1434, endPoint y: 800, distance: 1019.1
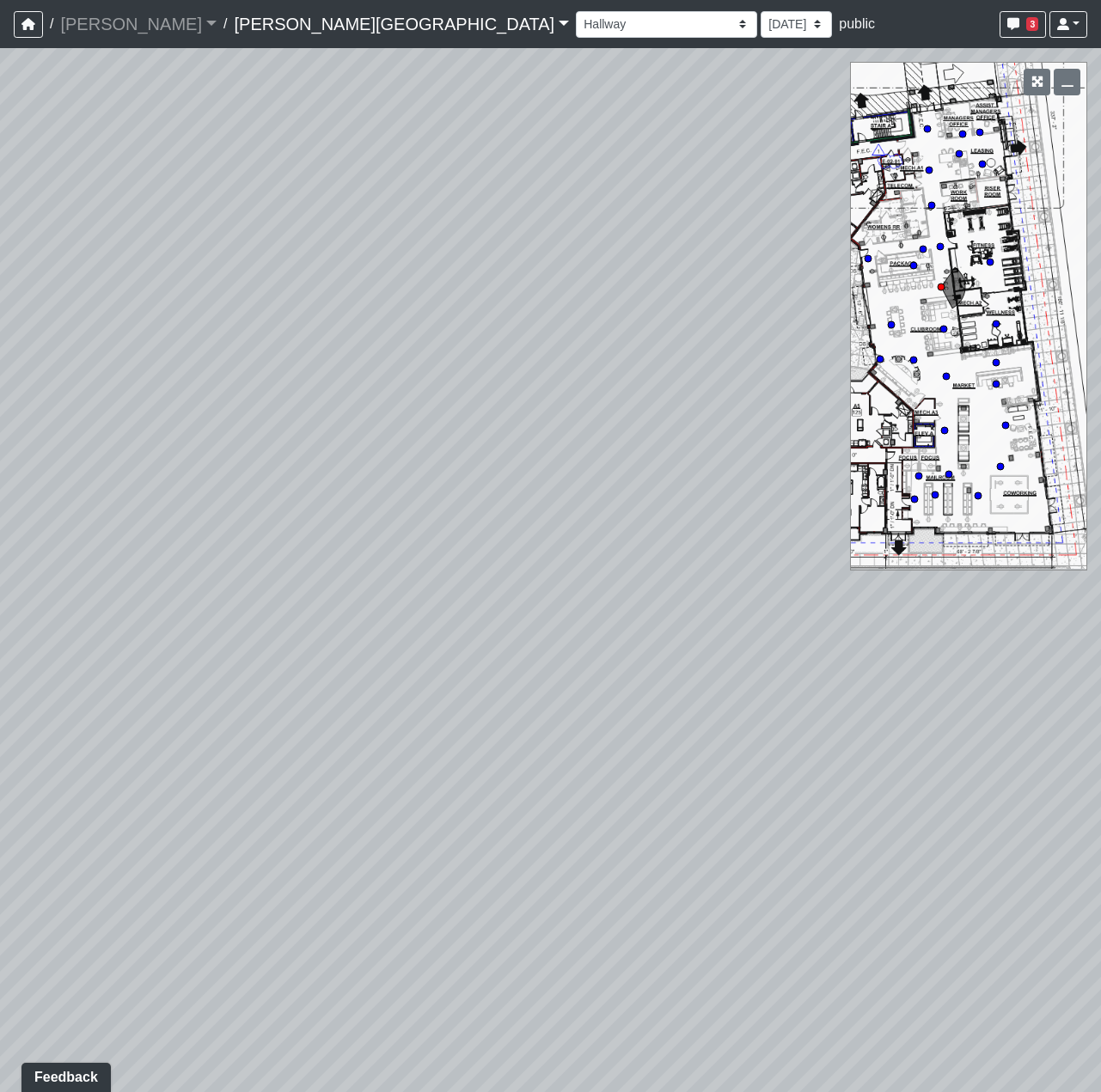
click at [1100, 800] on html "/ Flournoy Flournoy Loading... / Ellison Museum District Ellison Museum Distric…" at bounding box center [550, 546] width 1101 height 1092
drag, startPoint x: 789, startPoint y: 516, endPoint x: 371, endPoint y: 453, distance: 422.7
drag, startPoint x: 605, startPoint y: 535, endPoint x: -109, endPoint y: 514, distance: 714.3
click at [0, 514] on html "/ Flournoy Flournoy Loading... / Ellison Museum District Ellison Museum Distric…" at bounding box center [550, 546] width 1101 height 1092
drag, startPoint x: 763, startPoint y: 796, endPoint x: -24, endPoint y: 722, distance: 790.5
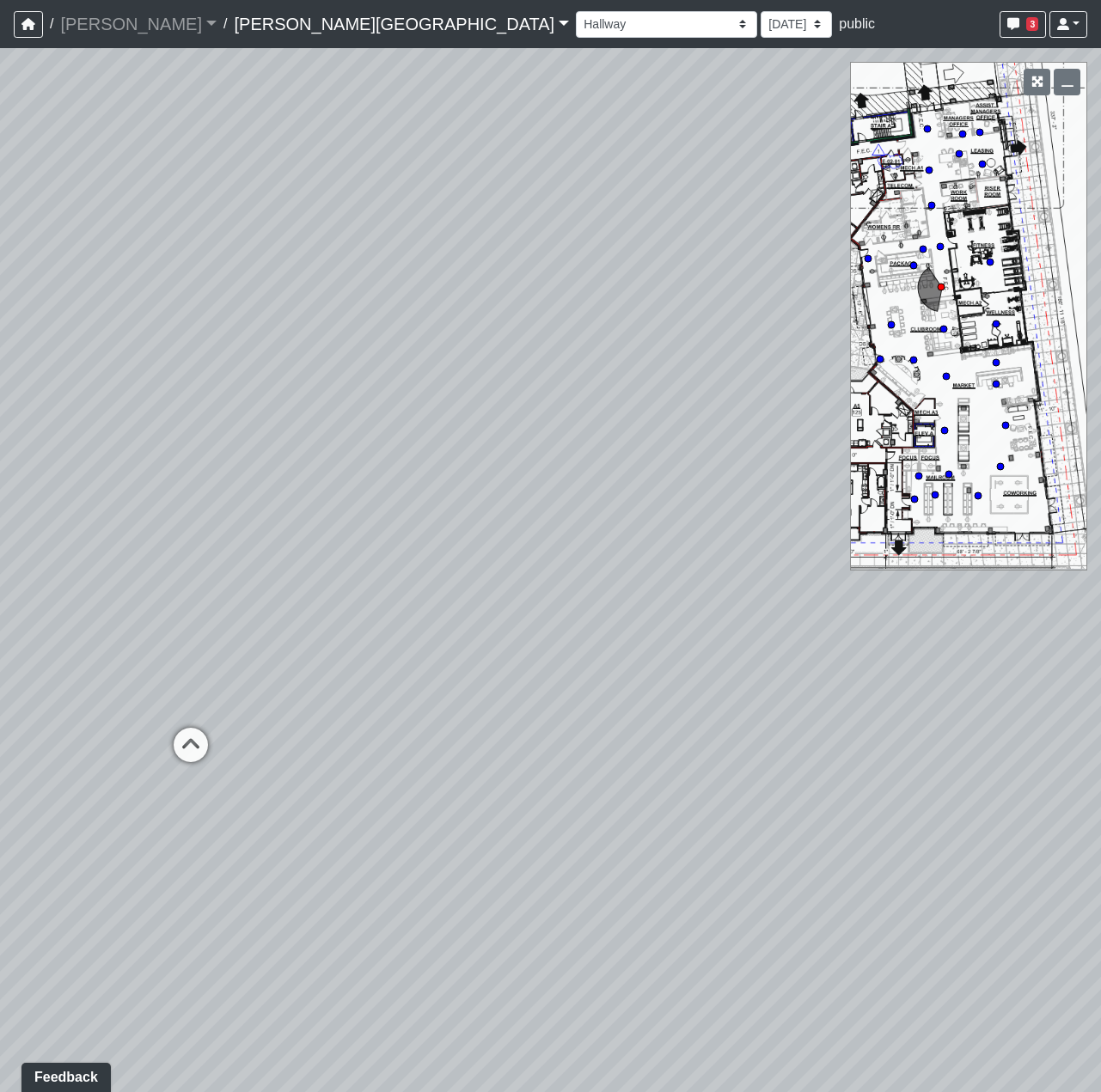
click at [0, 722] on html "/ Flournoy Flournoy Loading... / Ellison Museum District Ellison Museum Distric…" at bounding box center [550, 546] width 1101 height 1092
drag, startPoint x: 532, startPoint y: 693, endPoint x: 440, endPoint y: 733, distance: 100.3
click at [454, 715] on div "Loading... Coffee Bar Loading... Leasing Hallway Loading... Leasing Entry 1 Loa…" at bounding box center [550, 571] width 1101 height 1045
drag, startPoint x: 312, startPoint y: 615, endPoint x: 1016, endPoint y: 683, distance: 707.3
click at [1016, 683] on div "Loading... Coffee Bar Loading... Leasing Hallway Loading... Leasing Entry 1 Loa…" at bounding box center [550, 571] width 1101 height 1045
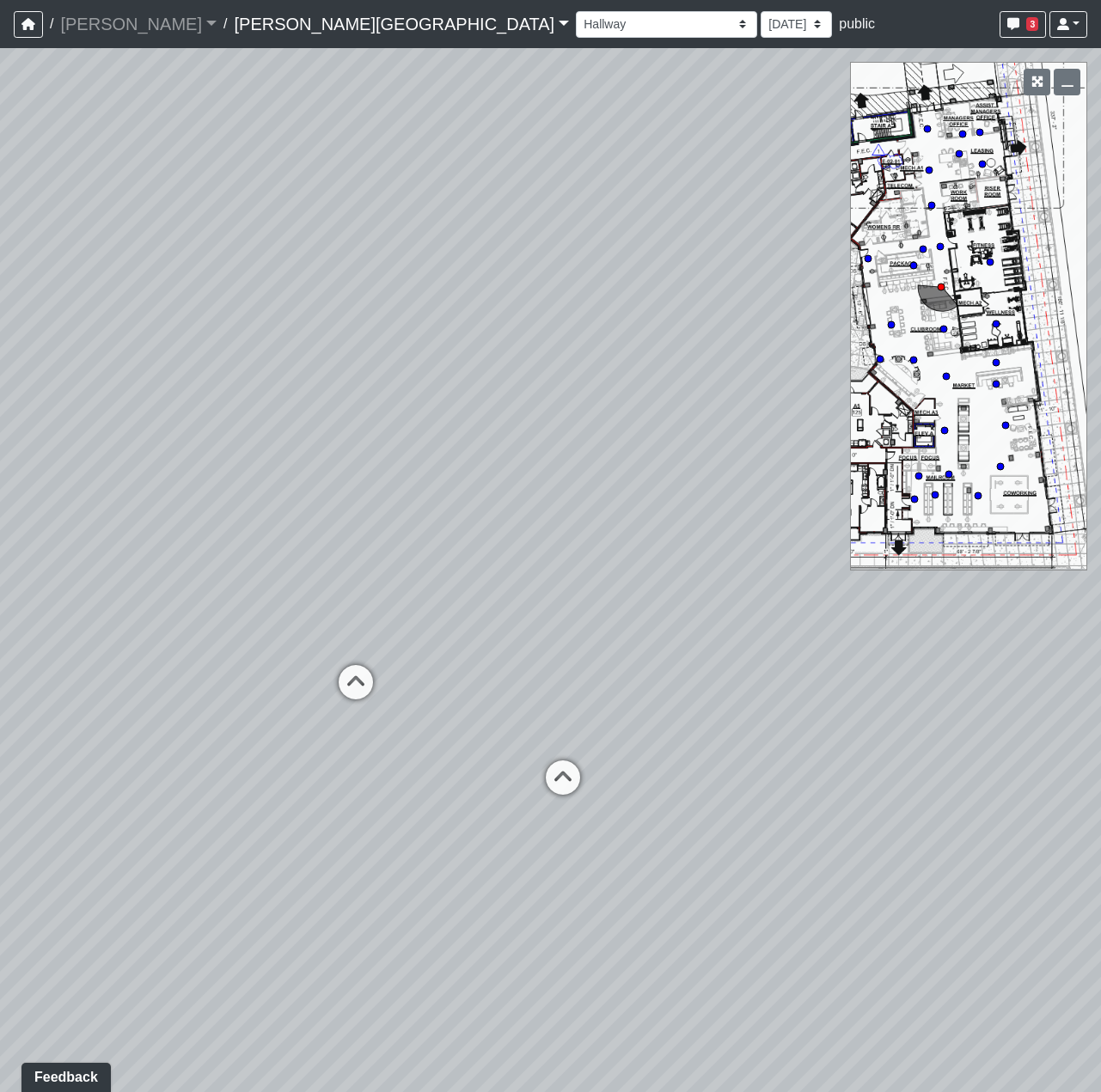
drag, startPoint x: 553, startPoint y: 765, endPoint x: 869, endPoint y: 795, distance: 317.4
click at [869, 794] on div "Loading... Coffee Bar Loading... Leasing Hallway Loading... Leasing Entry 1 Loa…" at bounding box center [550, 571] width 1101 height 1045
click at [563, 780] on icon at bounding box center [563, 786] width 51 height 51
drag, startPoint x: 307, startPoint y: 776, endPoint x: 1434, endPoint y: 595, distance: 1141.4
click at [1100, 595] on html "/ Flournoy Flournoy Loading... / Ellison Museum District Ellison Museum Distric…" at bounding box center [550, 546] width 1101 height 1092
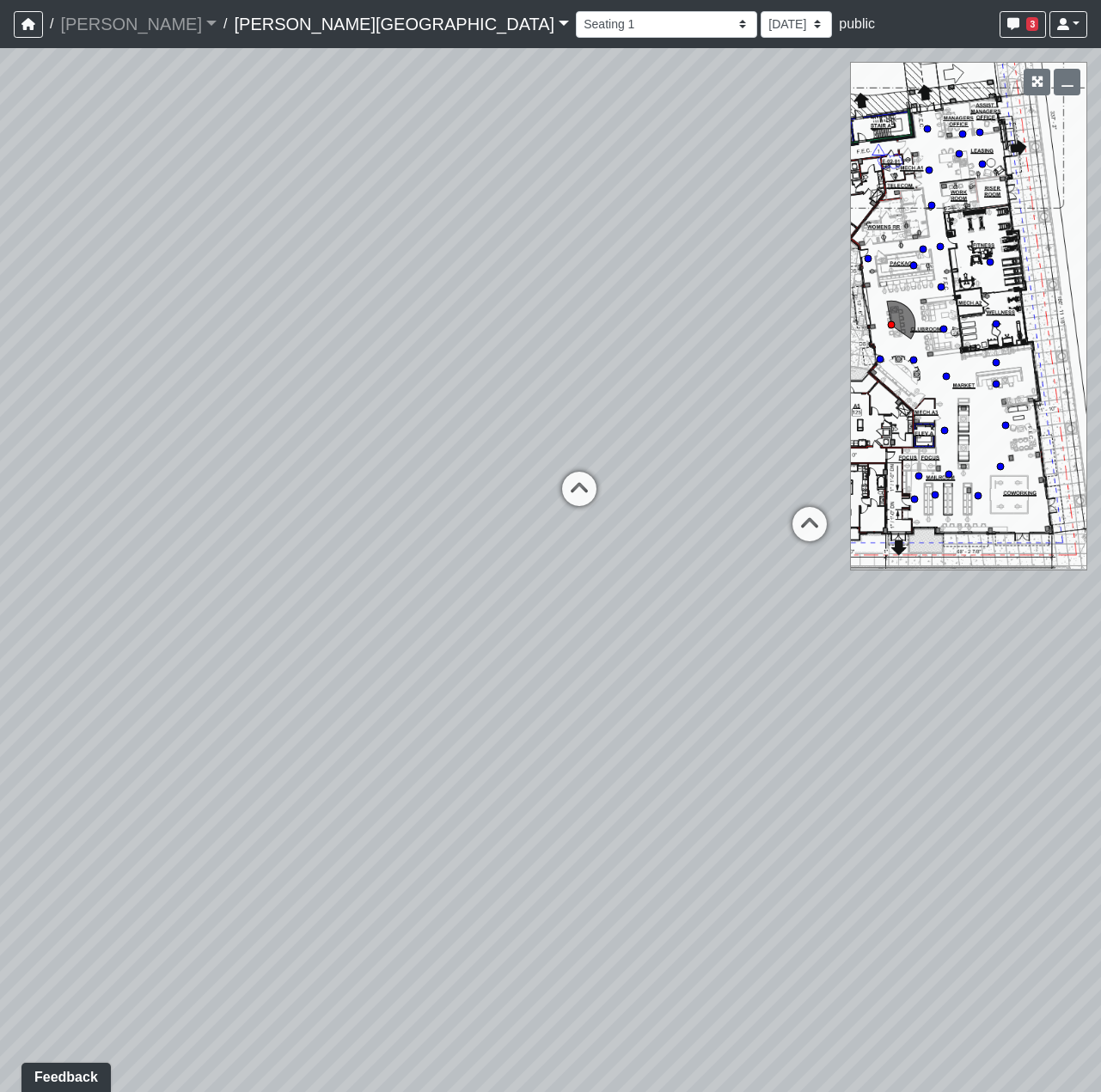
drag, startPoint x: 792, startPoint y: 757, endPoint x: 1065, endPoint y: 646, distance: 294.7
click at [1065, 646] on div "Loading... Coffee Bar Loading... Leasing Hallway Loading... Leasing Entry 1 Loa…" at bounding box center [550, 571] width 1101 height 1045
drag, startPoint x: 846, startPoint y: 669, endPoint x: 556, endPoint y: 561, distance: 309.5
click at [556, 561] on div "Loading... Coffee Bar Loading... Leasing Hallway Loading... Leasing Entry 1 Loa…" at bounding box center [550, 571] width 1101 height 1045
drag, startPoint x: 244, startPoint y: 558, endPoint x: -218, endPoint y: 555, distance: 462.0
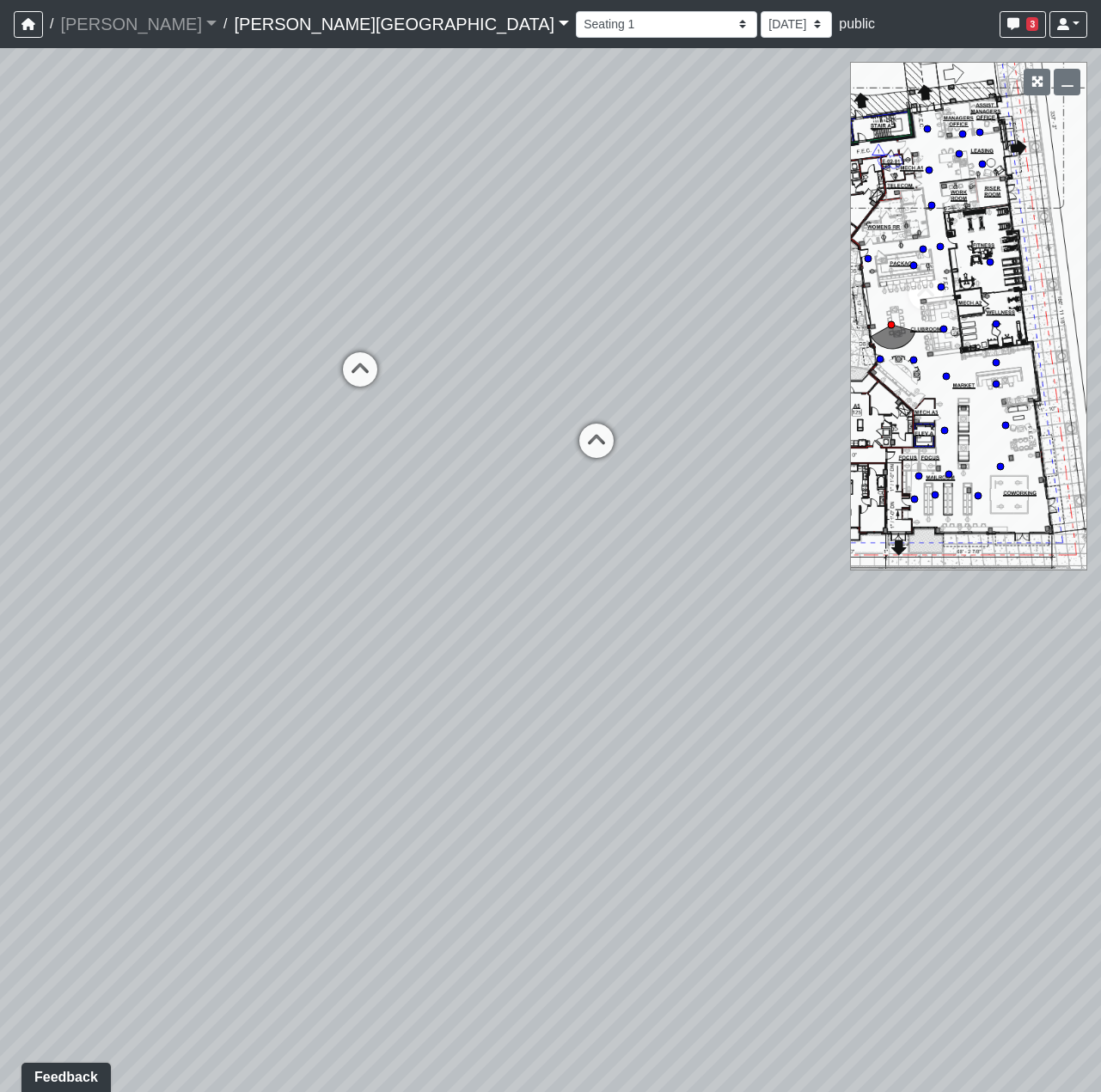
click at [0, 555] on html "/ Flournoy Flournoy Loading... / Ellison Museum District Ellison Museum Distric…" at bounding box center [550, 546] width 1101 height 1092
drag, startPoint x: 661, startPoint y: 582, endPoint x: 1434, endPoint y: 756, distance: 792.3
click at [1100, 756] on html "/ Flournoy Flournoy Loading... / Ellison Museum District Ellison Museum Distric…" at bounding box center [550, 546] width 1101 height 1092
drag, startPoint x: 629, startPoint y: 512, endPoint x: 604, endPoint y: 513, distance: 25.0
click at [618, 512] on icon at bounding box center [609, 525] width 51 height 51
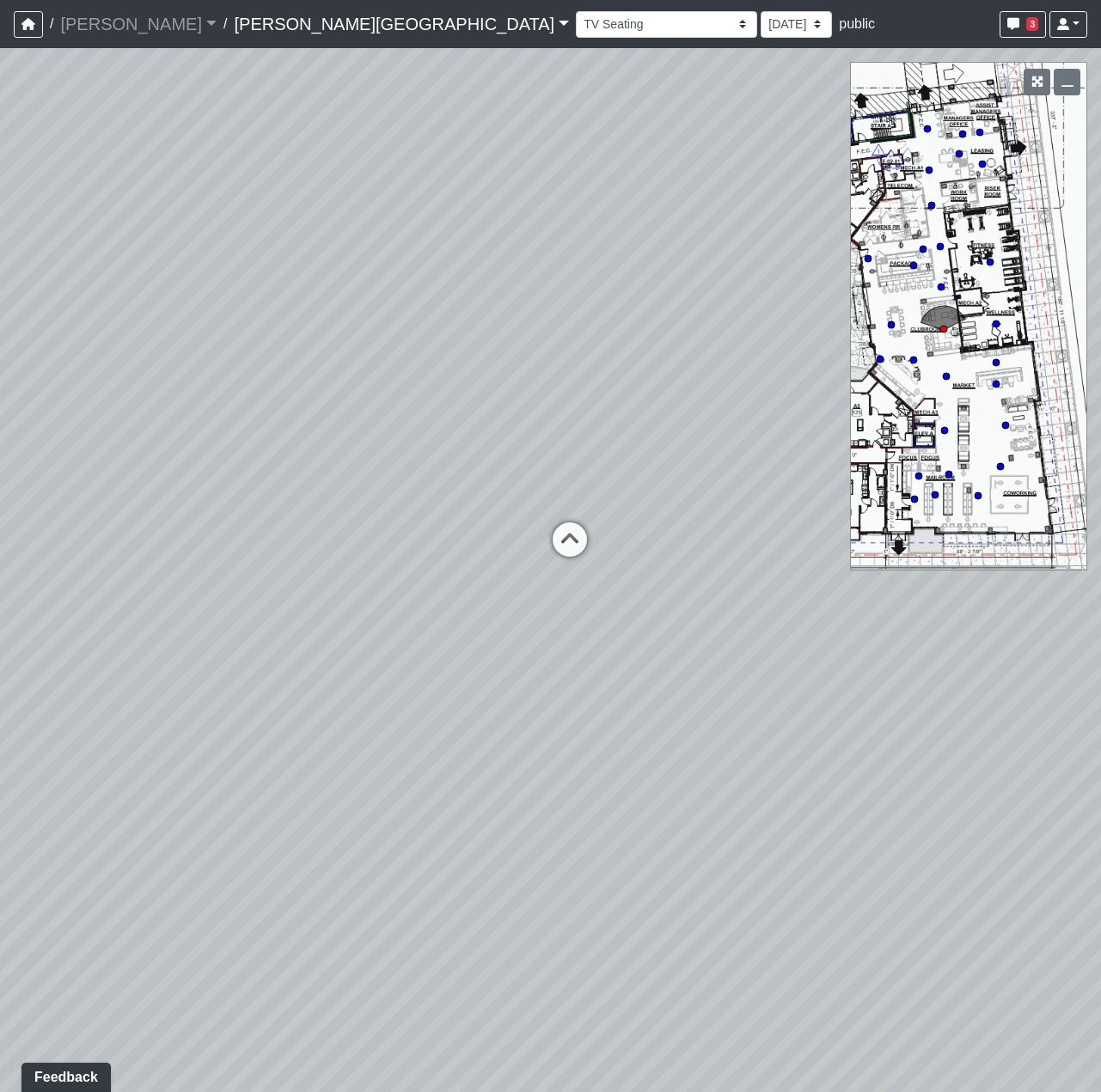
drag, startPoint x: 587, startPoint y: 630, endPoint x: 1434, endPoint y: 724, distance: 852.2
click at [1100, 724] on html "/ Flournoy Flournoy Loading... / Ellison Museum District Ellison Museum Distric…" at bounding box center [550, 546] width 1101 height 1092
drag, startPoint x: 431, startPoint y: 676, endPoint x: 1191, endPoint y: 725, distance: 761.6
click at [1100, 725] on html "/ Flournoy Flournoy Loading... / Ellison Museum District Ellison Museum Distric…" at bounding box center [550, 546] width 1101 height 1092
drag, startPoint x: 386, startPoint y: 724, endPoint x: 449, endPoint y: 685, distance: 74.1
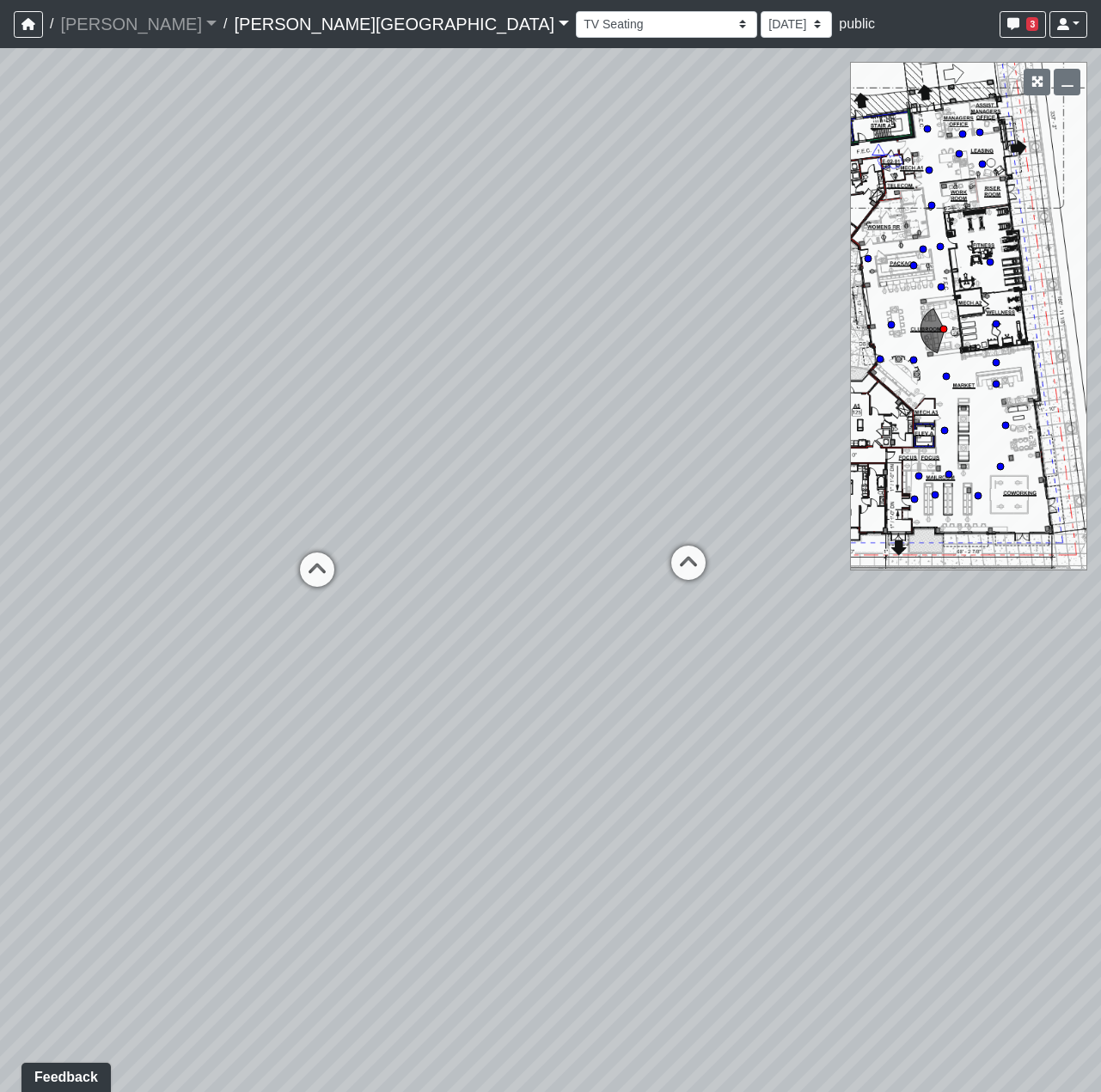
click at [449, 685] on div "Loading... Coffee Bar Loading... Leasing Hallway Loading... Leasing Entry 1 Loa…" at bounding box center [550, 571] width 1101 height 1045
drag, startPoint x: 534, startPoint y: 820, endPoint x: 172, endPoint y: 930, distance: 378.3
click at [111, 915] on div "Loading... Coffee Bar Loading... Leasing Hallway Loading... Leasing Entry 1 Loa…" at bounding box center [550, 571] width 1101 height 1045
drag, startPoint x: 627, startPoint y: 668, endPoint x: 215, endPoint y: 803, distance: 433.6
click at [215, 803] on div "Loading... Coffee Bar Loading... Leasing Hallway Loading... Leasing Entry 1 Loa…" at bounding box center [550, 571] width 1101 height 1045
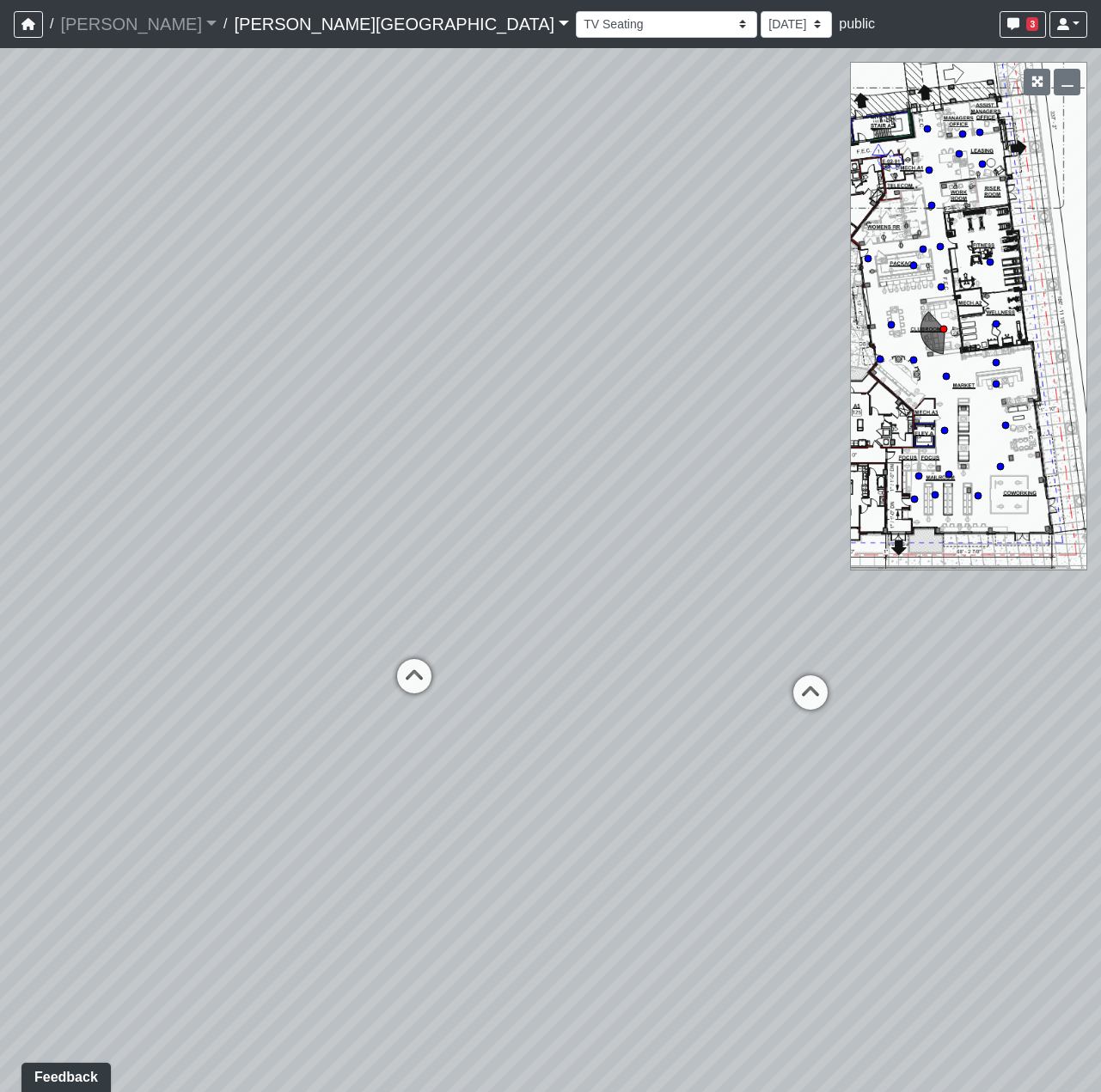
drag, startPoint x: 373, startPoint y: 548, endPoint x: 1391, endPoint y: 472, distance: 1020.8
click at [1100, 472] on html "/ Flournoy Flournoy Loading... / Ellison Museum District Ellison Museum Distric…" at bounding box center [550, 546] width 1101 height 1092
click at [429, 675] on icon at bounding box center [425, 687] width 51 height 51
drag, startPoint x: 413, startPoint y: 683, endPoint x: 850, endPoint y: 427, distance: 506.5
click at [850, 427] on div "Loading... Coffee Bar Loading... Leasing Hallway Loading... Leasing Entry 1 Loa…" at bounding box center [550, 571] width 1101 height 1045
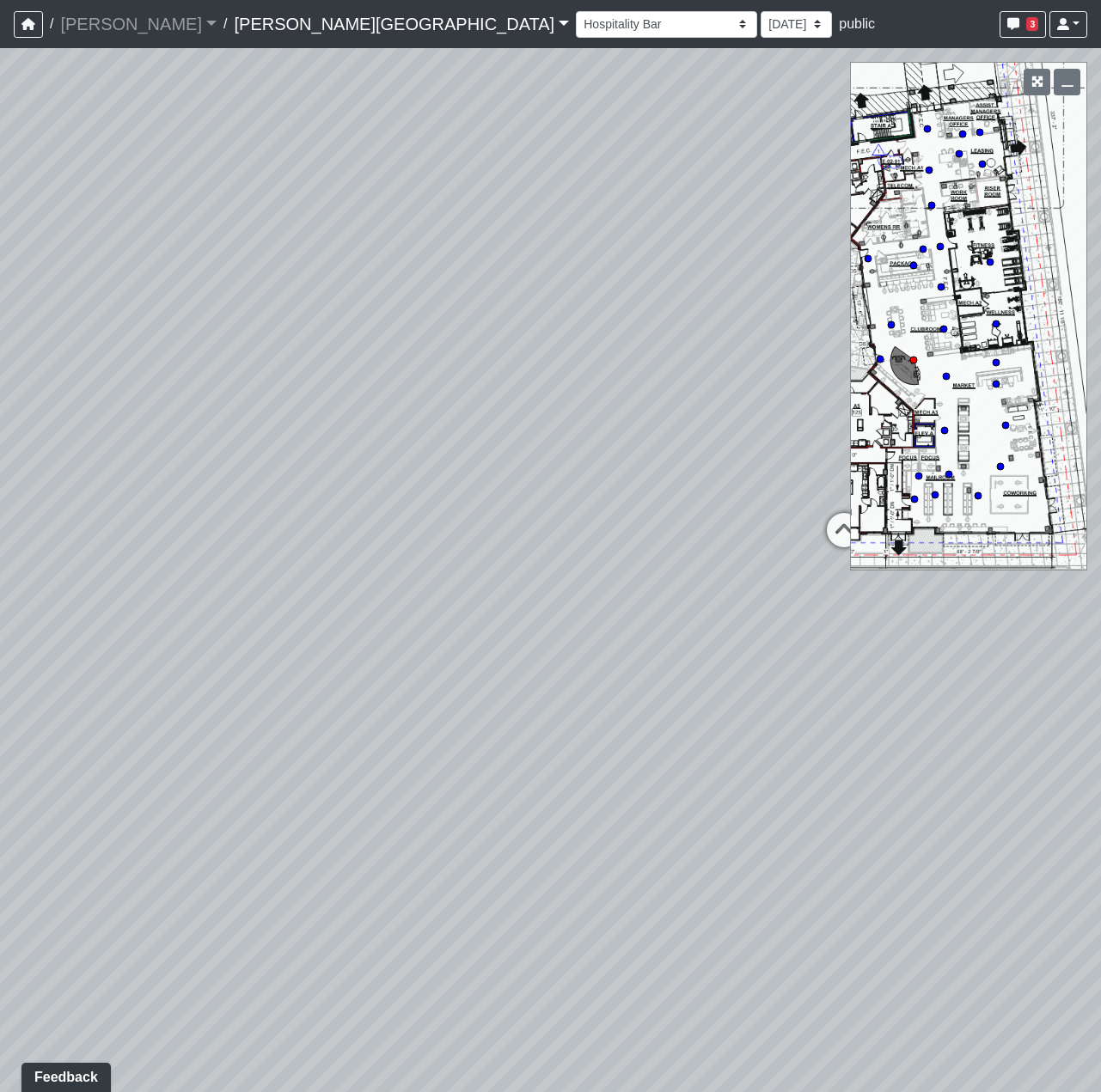
drag, startPoint x: 638, startPoint y: 546, endPoint x: 223, endPoint y: 467, distance: 422.5
click at [298, 475] on div "Loading... Coffee Bar Loading... Leasing Hallway Loading... Leasing Entry 1 Loa…" at bounding box center [550, 571] width 1101 height 1045
drag, startPoint x: 397, startPoint y: 974, endPoint x: 704, endPoint y: 939, distance: 309.0
click at [705, 937] on div "Loading... Coffee Bar Loading... Leasing Hallway Loading... Leasing Entry 1 Loa…" at bounding box center [550, 571] width 1101 height 1045
drag, startPoint x: 617, startPoint y: 935, endPoint x: 552, endPoint y: 885, distance: 82.0
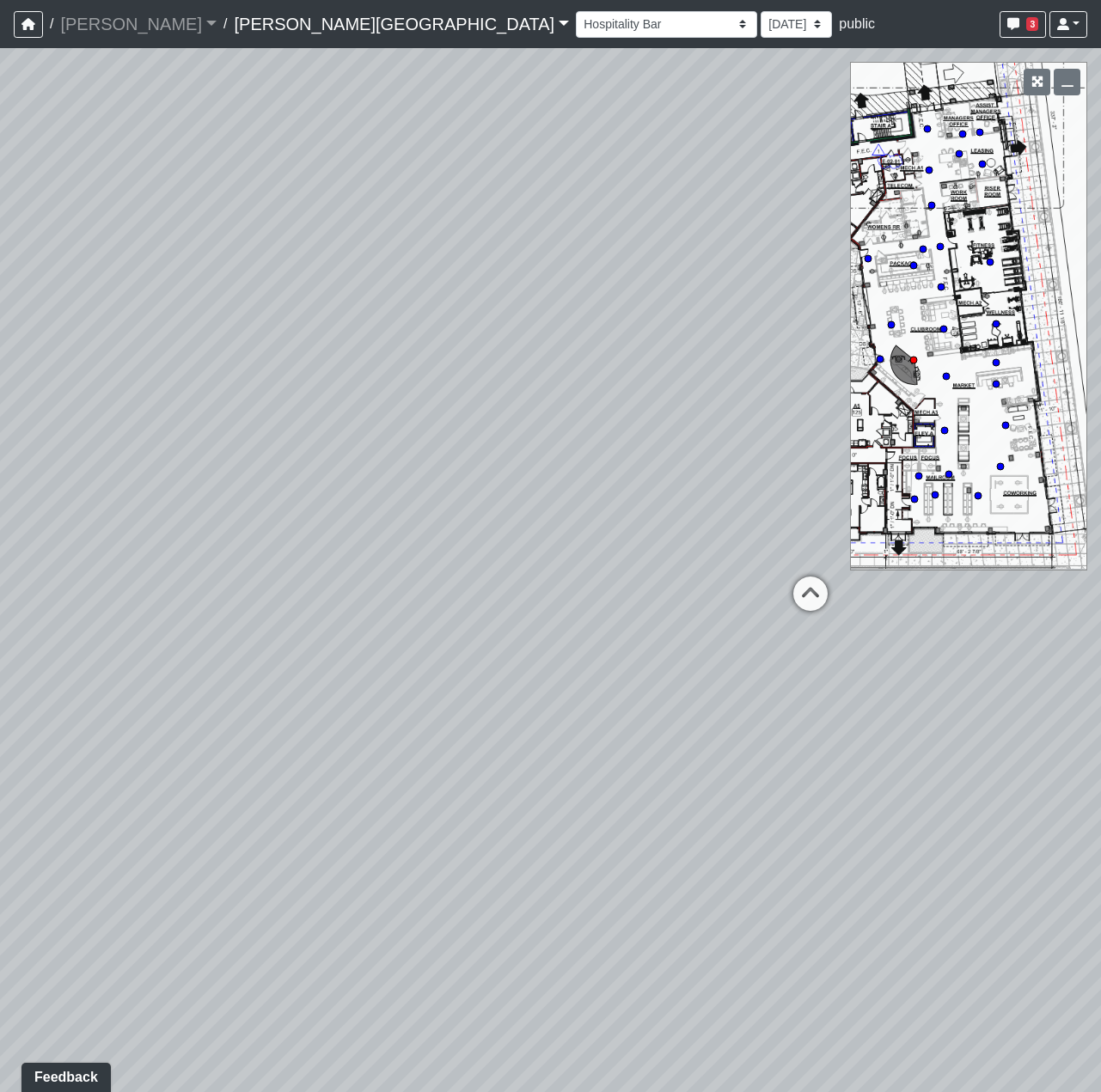
click at [294, 1092] on html "/ Flournoy Flournoy Loading... / Ellison Museum District Ellison Museum Distric…" at bounding box center [550, 546] width 1101 height 1092
drag, startPoint x: 500, startPoint y: 752, endPoint x: 525, endPoint y: 908, distance: 158.0
click at [525, 908] on div "Loading... Coffee Bar Loading... Leasing Hallway Loading... Leasing Entry 1 Loa…" at bounding box center [550, 571] width 1101 height 1045
drag, startPoint x: 337, startPoint y: 401, endPoint x: 1351, endPoint y: 241, distance: 1026.5
click at [1100, 241] on html "/ Flournoy Flournoy Loading... / Ellison Museum District Ellison Museum Distric…" at bounding box center [550, 546] width 1101 height 1092
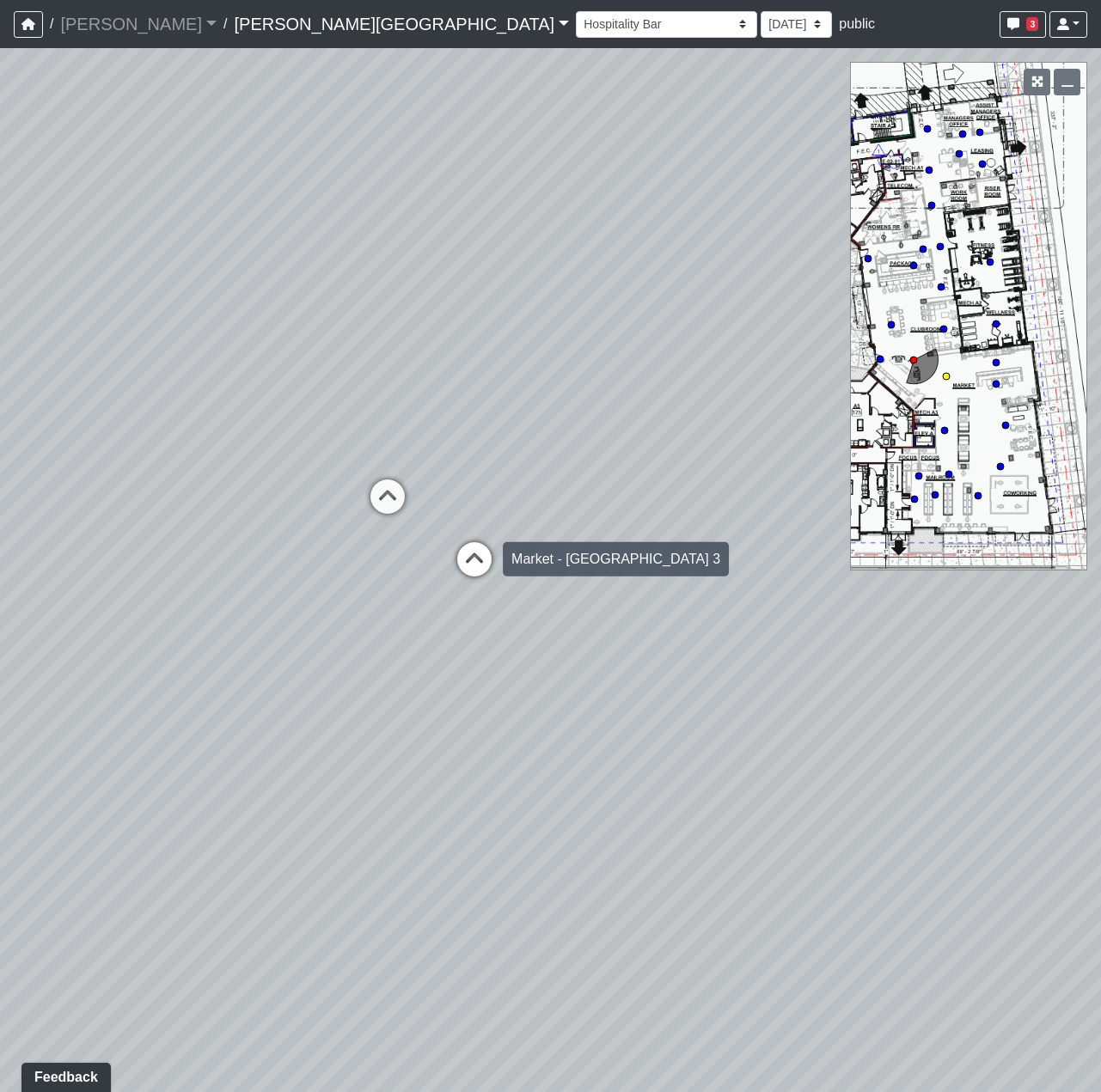
click at [461, 561] on icon at bounding box center [474, 568] width 51 height 51
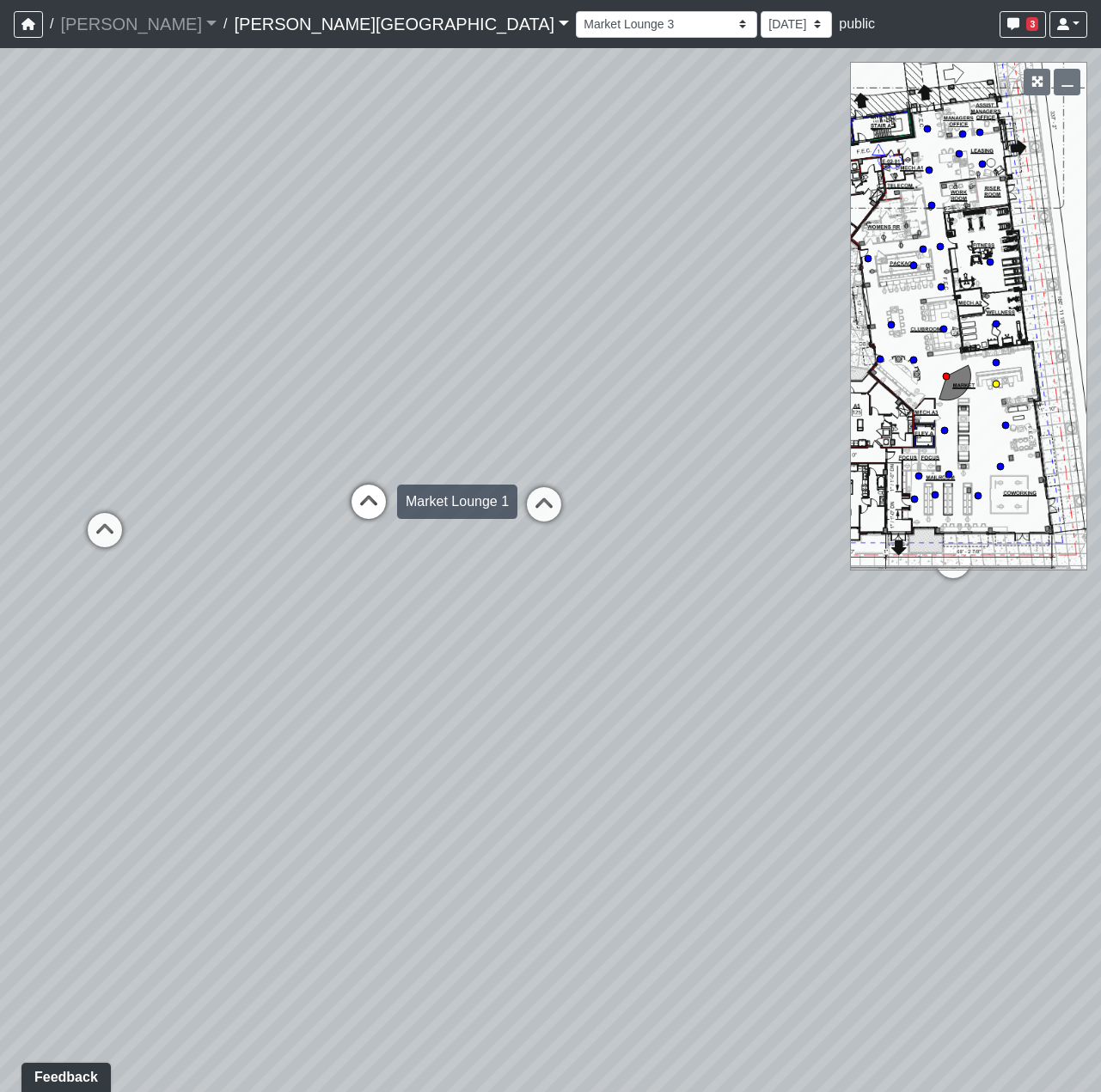
click at [373, 511] on icon at bounding box center [369, 511] width 51 height 51
drag, startPoint x: 131, startPoint y: 608, endPoint x: 1215, endPoint y: 544, distance: 1085.9
click at [1100, 544] on html "/ Flournoy Flournoy Loading... / Ellison Museum District Ellison Museum Distric…" at bounding box center [550, 546] width 1101 height 1092
drag, startPoint x: 339, startPoint y: 680, endPoint x: 310, endPoint y: 504, distance: 178.4
click at [312, 509] on div "Loading... Coffee Bar Loading... Leasing Hallway Loading... Leasing Entry 1 Loa…" at bounding box center [550, 571] width 1101 height 1045
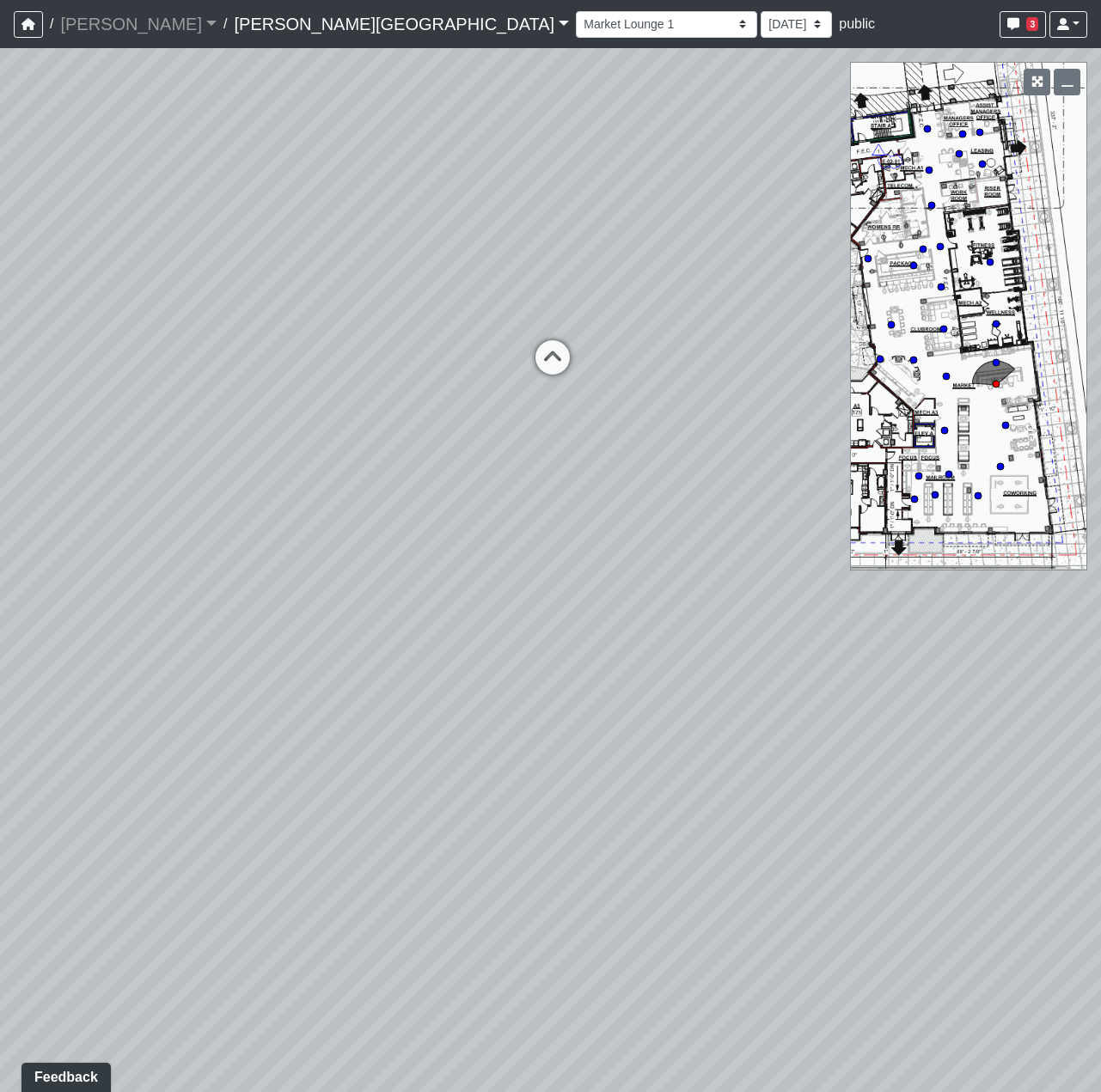
drag, startPoint x: 462, startPoint y: 494, endPoint x: 793, endPoint y: 484, distance: 331.2
click at [793, 479] on div "Loading... Coffee Bar Loading... Leasing Hallway Loading... Leasing Entry 1 Loa…" at bounding box center [550, 571] width 1101 height 1045
drag, startPoint x: 346, startPoint y: 542, endPoint x: 711, endPoint y: 520, distance: 365.7
click at [714, 530] on div "Loading... Coffee Bar Loading... Leasing Hallway Loading... Leasing Entry 1 Loa…" at bounding box center [550, 571] width 1101 height 1045
drag, startPoint x: 692, startPoint y: 740, endPoint x: 682, endPoint y: 757, distance: 19.7
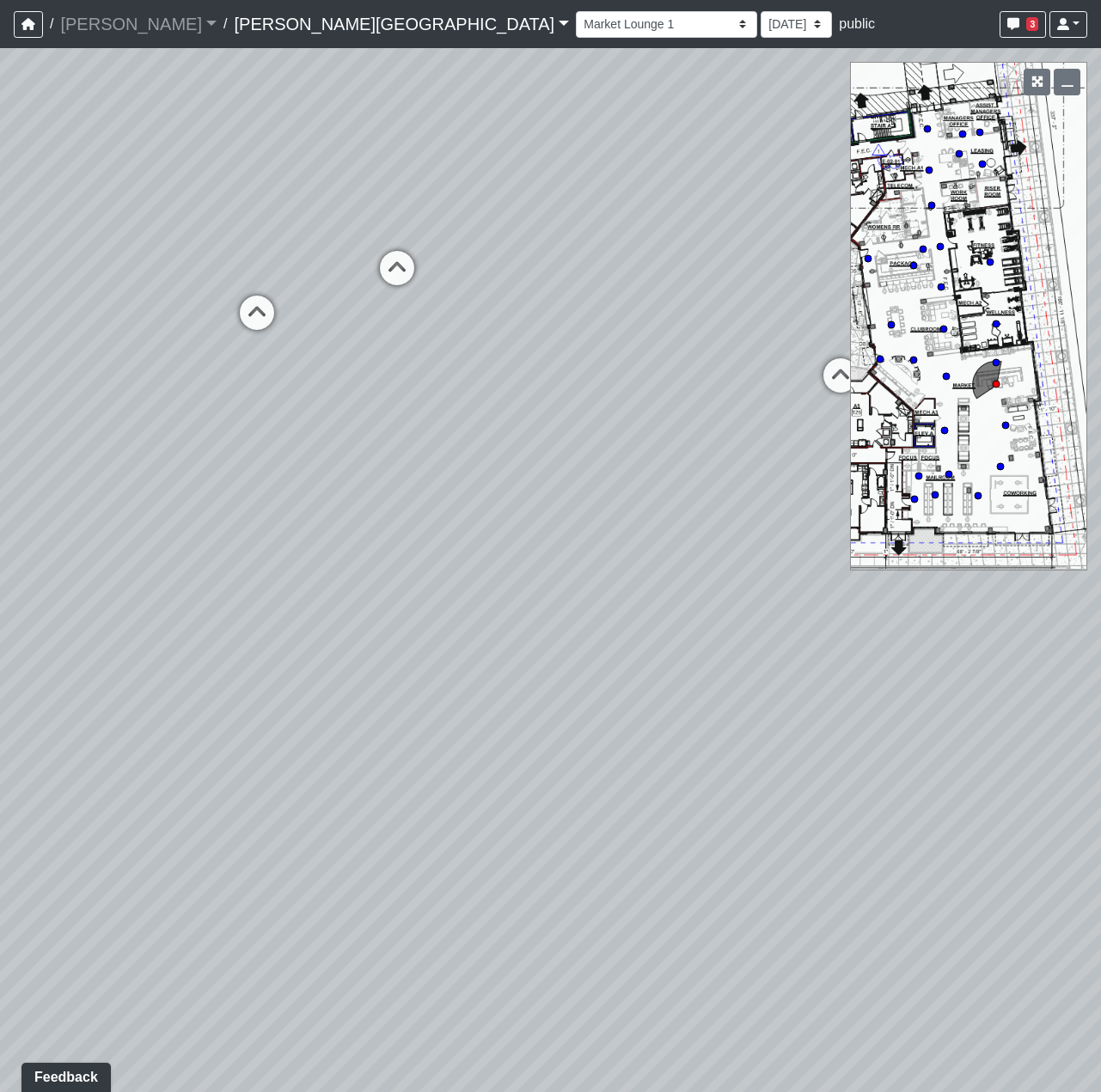
click at [682, 757] on div "Loading... Coffee Bar Loading... Leasing Hallway Loading... Leasing Entry 1 Loa…" at bounding box center [550, 571] width 1101 height 1045
drag, startPoint x: 128, startPoint y: 294, endPoint x: 488, endPoint y: 291, distance: 360.0
click at [481, 291] on div "Loading... Coffee Bar Loading... Leasing Hallway Loading... Leasing Entry 1 Loa…" at bounding box center [550, 571] width 1101 height 1045
drag, startPoint x: 137, startPoint y: 321, endPoint x: 637, endPoint y: 361, distance: 501.6
click at [637, 360] on div "Loading... Coffee Bar Loading... Leasing Hallway Loading... Leasing Entry 1 Loa…" at bounding box center [550, 571] width 1101 height 1045
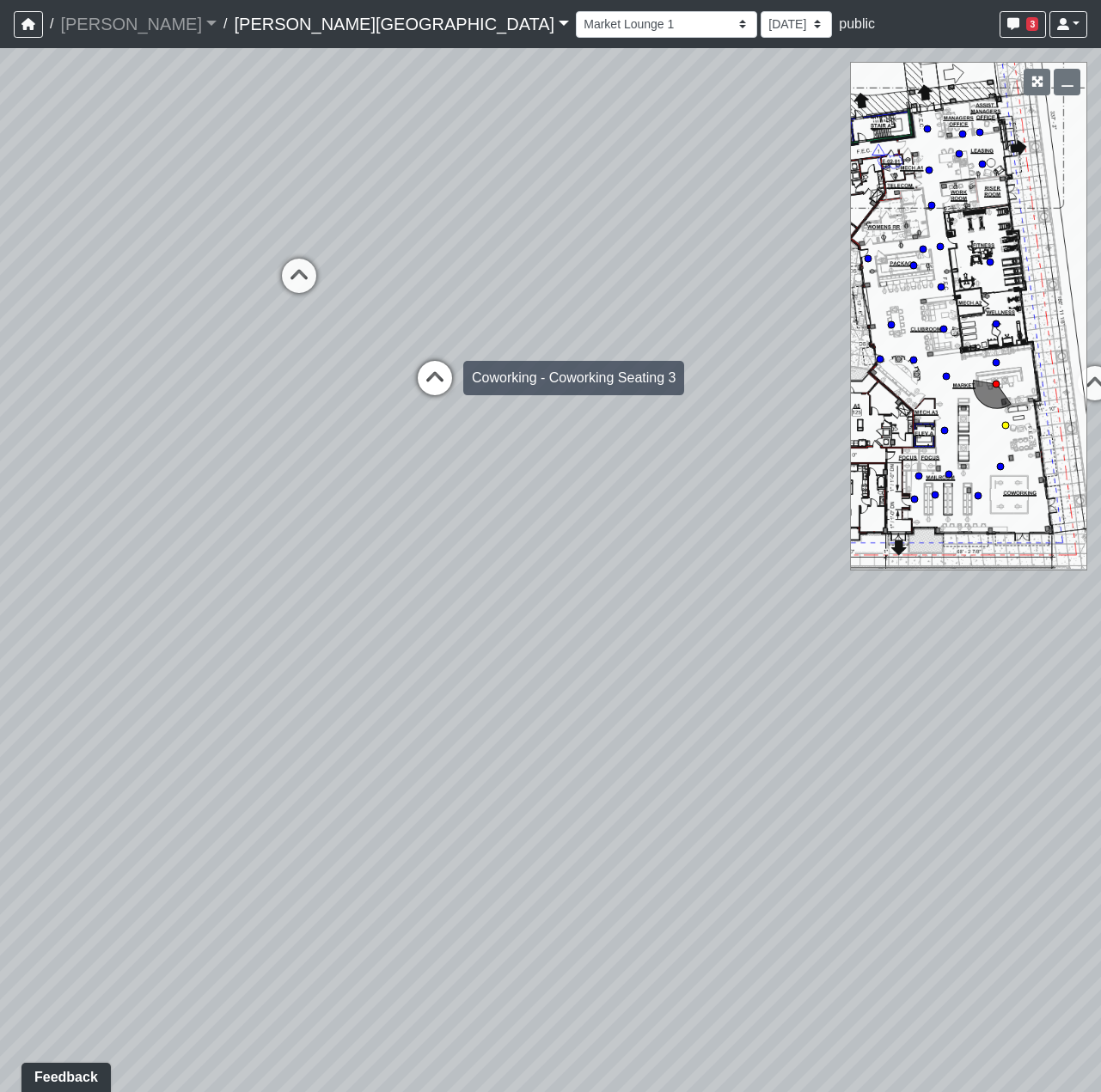
click at [439, 384] on icon at bounding box center [435, 386] width 51 height 51
drag, startPoint x: 256, startPoint y: 389, endPoint x: 908, endPoint y: 417, distance: 652.6
click at [966, 380] on div "Loading... Coffee Bar Loading... Leasing Hallway Loading... Leasing Entry 1 Loa…" at bounding box center [550, 571] width 1101 height 1045
drag, startPoint x: 389, startPoint y: 408, endPoint x: 861, endPoint y: 615, distance: 515.4
click at [861, 615] on div "Loading... Coffee Bar Loading... Leasing Hallway Loading... Leasing Entry 1 Loa…" at bounding box center [550, 571] width 1101 height 1045
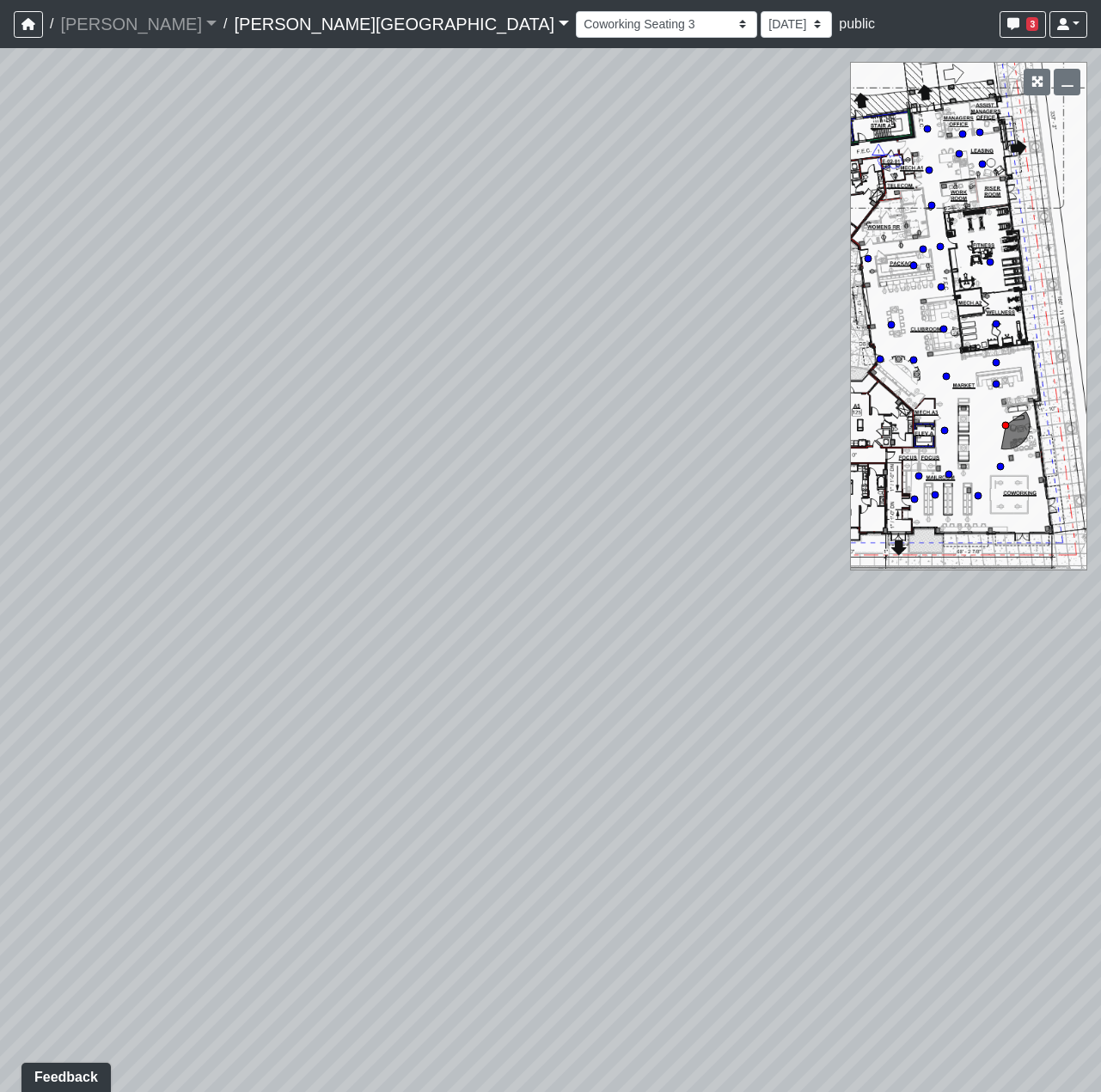
drag, startPoint x: 571, startPoint y: 779, endPoint x: 103, endPoint y: 789, distance: 468.1
click at [103, 789] on div "Loading... Coffee Bar Loading... Leasing Hallway Loading... Leasing Entry 1 Loa…" at bounding box center [550, 571] width 1101 height 1045
drag, startPoint x: 553, startPoint y: 797, endPoint x: 923, endPoint y: 671, distance: 390.9
click at [923, 671] on div "Loading... Coffee Bar Loading... Leasing Hallway Loading... Leasing Entry 1 Loa…" at bounding box center [550, 571] width 1101 height 1045
drag, startPoint x: 464, startPoint y: 678, endPoint x: 740, endPoint y: 817, distance: 309.0
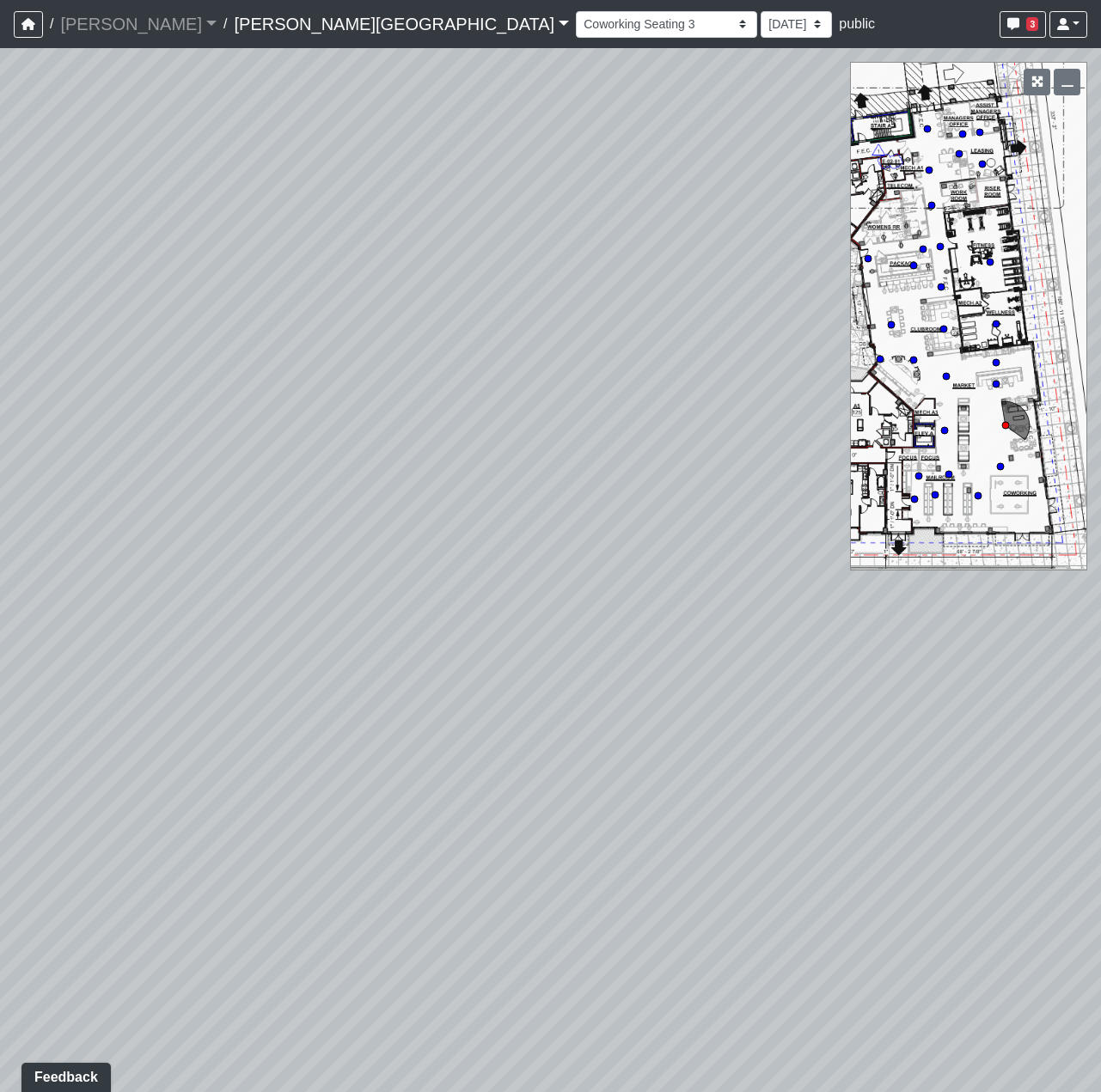
click at [730, 814] on div "Loading... Coffee Bar Loading... Leasing Hallway Loading... Leasing Entry 1 Loa…" at bounding box center [550, 571] width 1101 height 1045
drag, startPoint x: 575, startPoint y: 829, endPoint x: -189, endPoint y: 867, distance: 764.9
click at [0, 867] on html "/ Flournoy Flournoy Loading... / Ellison Museum District Ellison Museum Distric…" at bounding box center [550, 546] width 1101 height 1092
drag, startPoint x: 313, startPoint y: 785, endPoint x: 852, endPoint y: 700, distance: 545.7
click at [849, 675] on div "Loading... Coffee Bar Loading... Leasing Hallway Loading... Leasing Entry 1 Loa…" at bounding box center [550, 571] width 1101 height 1045
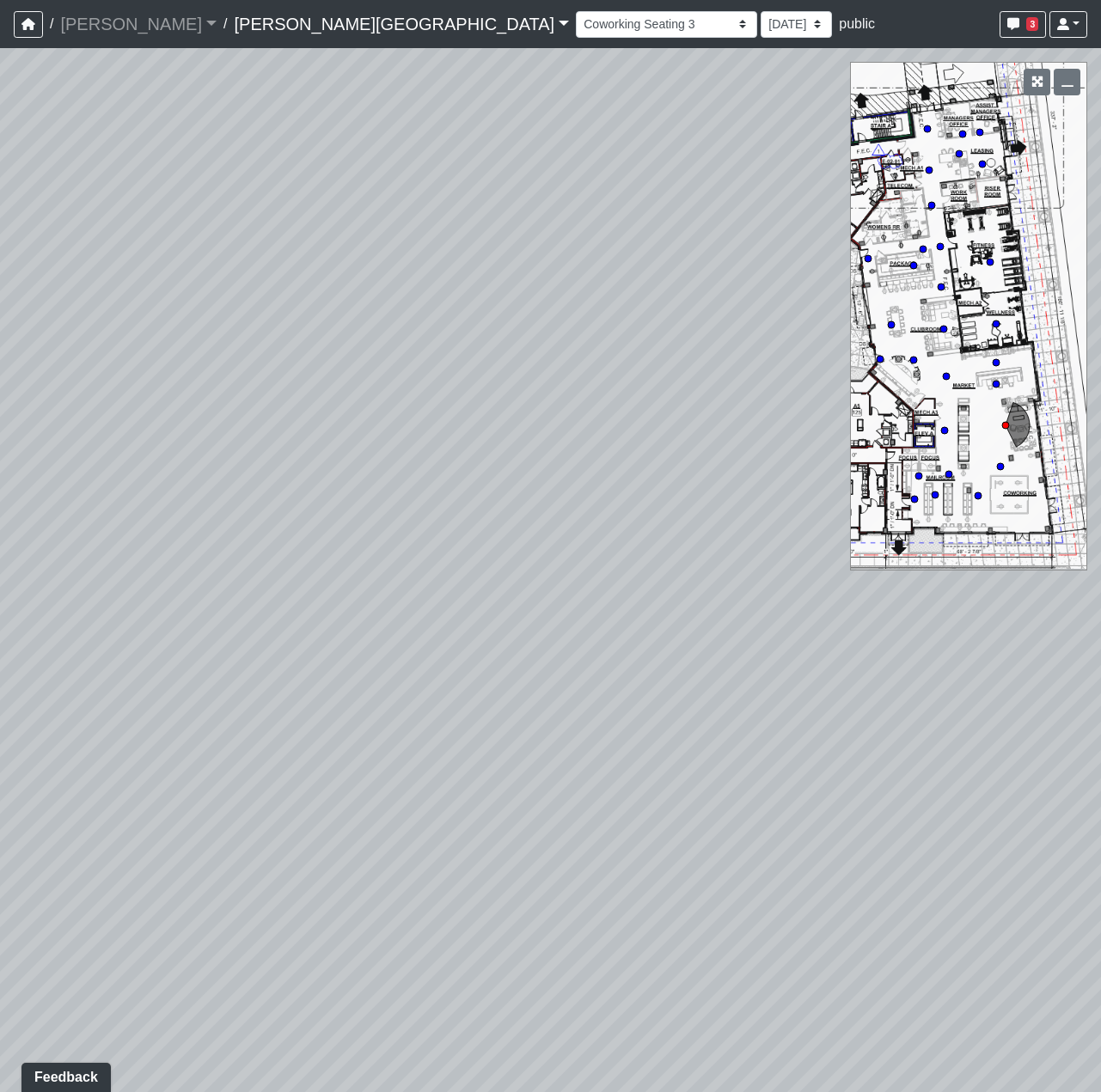
drag, startPoint x: 520, startPoint y: 838, endPoint x: 376, endPoint y: 755, distance: 166.2
click at [376, 755] on div "Loading... Coffee Bar Loading... Leasing Hallway Loading... Leasing Entry 1 Loa…" at bounding box center [550, 571] width 1101 height 1045
drag, startPoint x: 248, startPoint y: 765, endPoint x: 36, endPoint y: 716, distance: 217.6
click at [87, 725] on div "Loading... Coffee Bar Loading... Leasing Hallway Loading... Leasing Entry 1 Loa…" at bounding box center [550, 571] width 1101 height 1045
drag, startPoint x: 697, startPoint y: 761, endPoint x: -294, endPoint y: 887, distance: 999.0
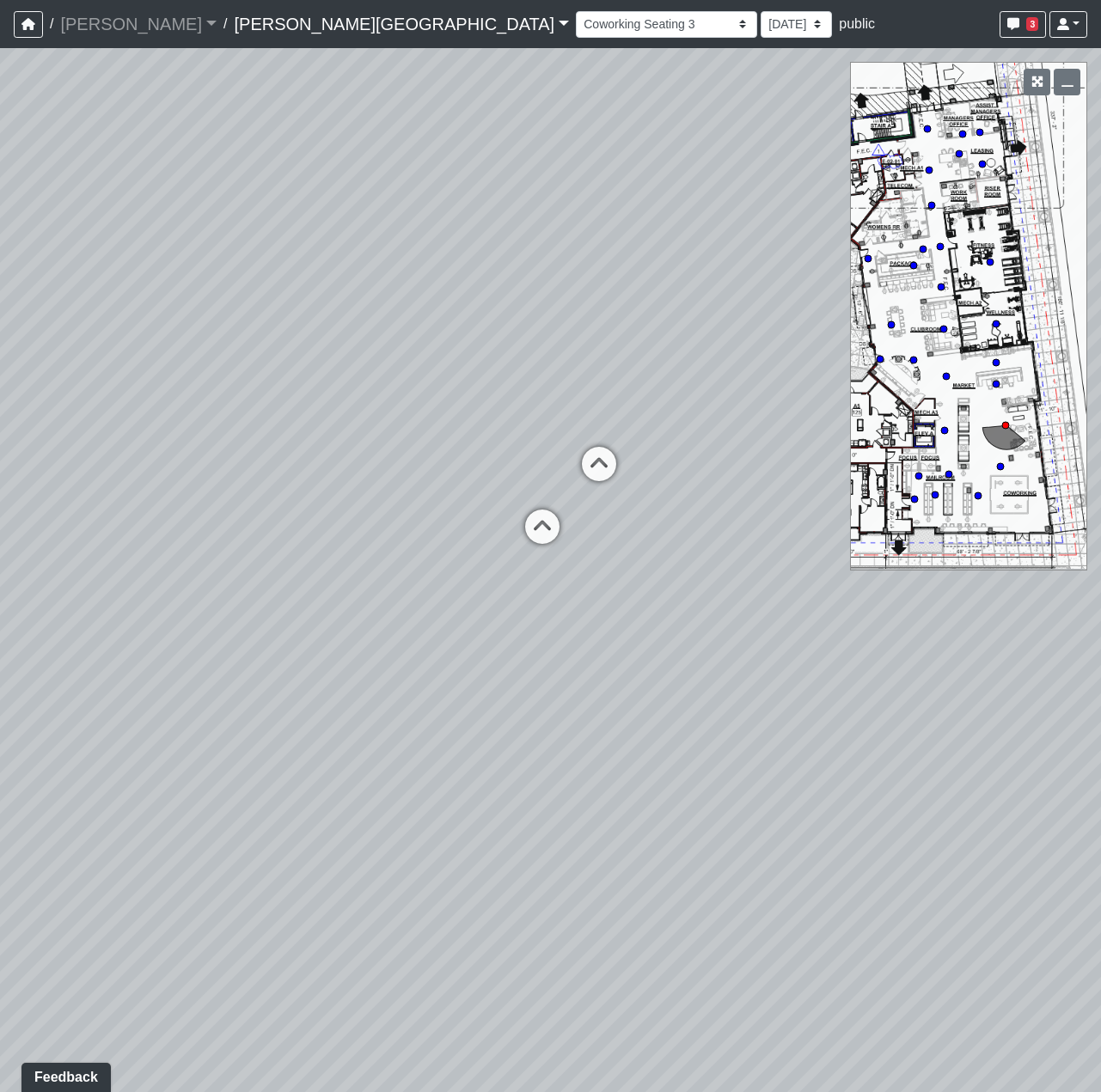
click at [0, 887] on html "/ Flournoy Flournoy Loading... / Ellison Museum District Ellison Museum Distric…" at bounding box center [550, 546] width 1101 height 1092
drag, startPoint x: 592, startPoint y: 683, endPoint x: 261, endPoint y: 745, distance: 336.8
click at [261, 745] on div "Loading... Coffee Bar Loading... Leasing Hallway Loading... Leasing Entry 1 Loa…" at bounding box center [550, 571] width 1101 height 1045
drag, startPoint x: 699, startPoint y: 513, endPoint x: 222, endPoint y: 594, distance: 483.8
click at [222, 594] on div "Loading... Coffee Bar Loading... Leasing Hallway Loading... Leasing Entry 1 Loa…" at bounding box center [550, 571] width 1101 height 1045
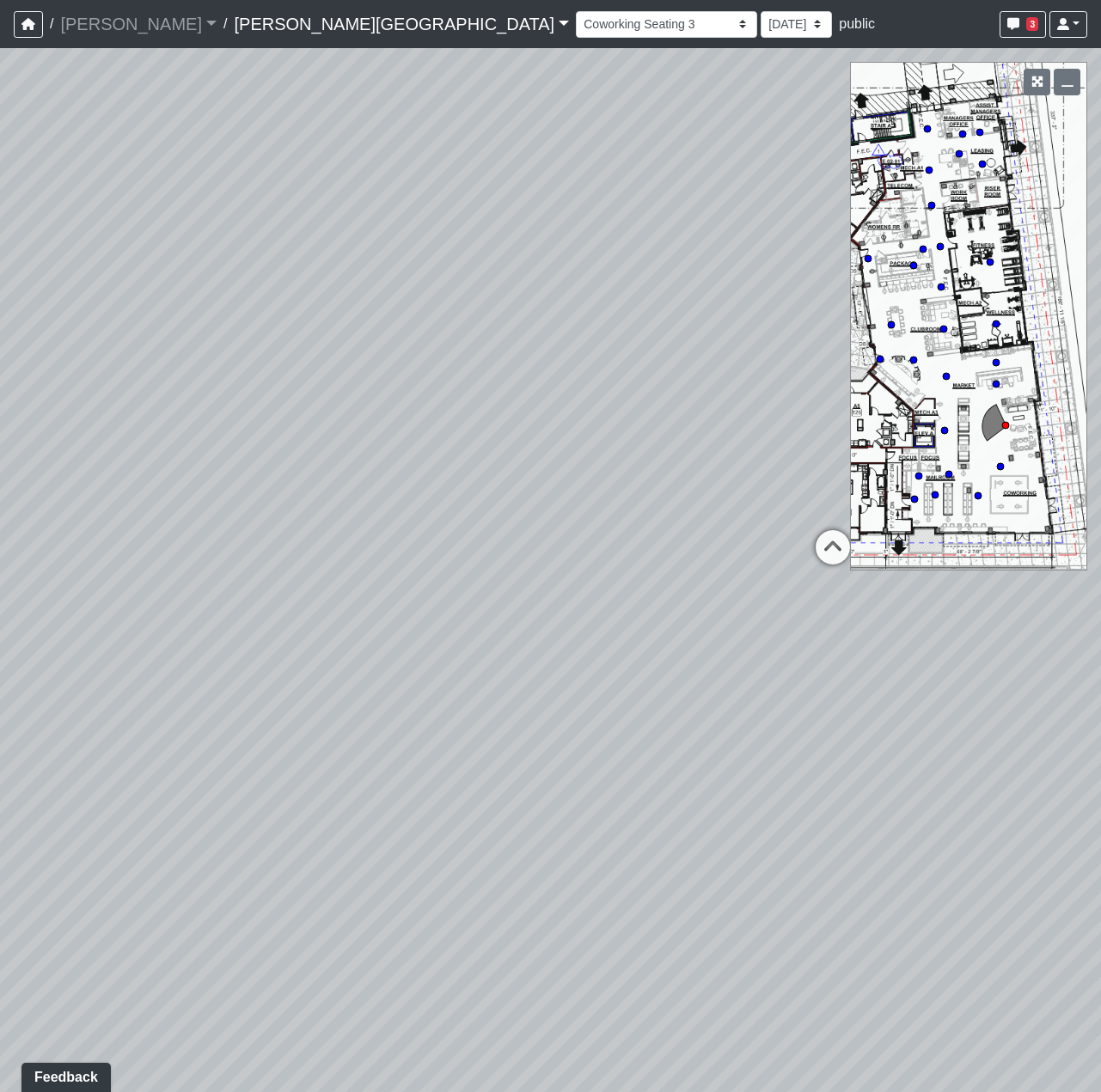
drag, startPoint x: 167, startPoint y: 648, endPoint x: 690, endPoint y: 648, distance: 523.0
drag, startPoint x: 180, startPoint y: 678, endPoint x: 301, endPoint y: 668, distance: 121.4
drag, startPoint x: 229, startPoint y: 654, endPoint x: 1110, endPoint y: 733, distance: 884.5
click at [1100, 733] on html "/ Flournoy Flournoy Loading... / Ellison Museum District Ellison Museum Distric…" at bounding box center [550, 546] width 1101 height 1092
click at [575, 657] on icon at bounding box center [580, 665] width 51 height 51
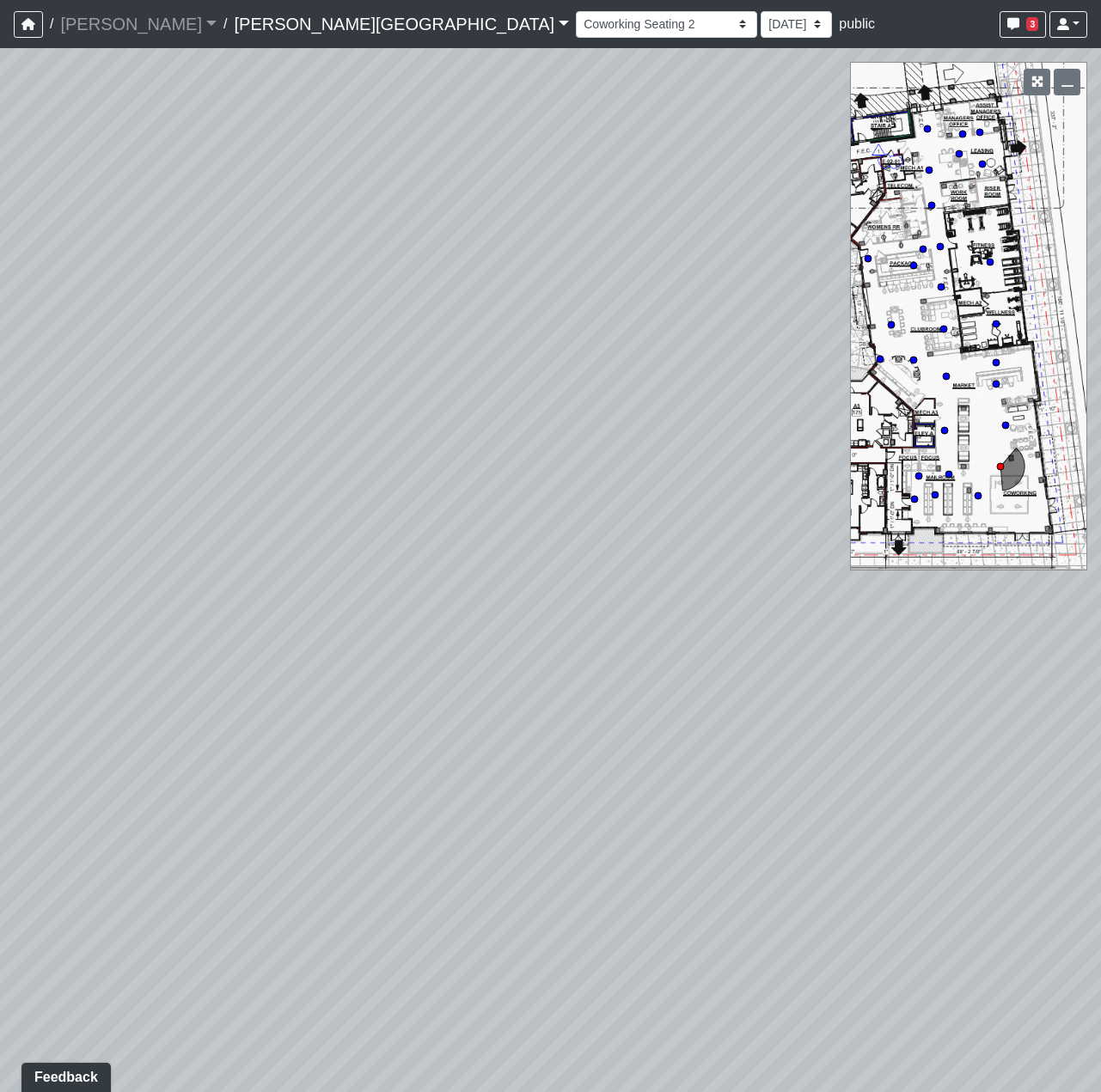
drag, startPoint x: 356, startPoint y: 693, endPoint x: 1434, endPoint y: 719, distance: 1078.3
click at [1100, 719] on html "/ Flournoy Flournoy Loading... / Ellison Museum District Ellison Museum Distric…" at bounding box center [550, 546] width 1101 height 1092
drag, startPoint x: 470, startPoint y: 741, endPoint x: 620, endPoint y: 701, distance: 155.2
click at [620, 701] on div "Loading... Coffee Bar Loading... Leasing Hallway Loading... Leasing Entry 1 Loa…" at bounding box center [550, 571] width 1101 height 1045
drag, startPoint x: 529, startPoint y: 621, endPoint x: -90, endPoint y: 474, distance: 636.2
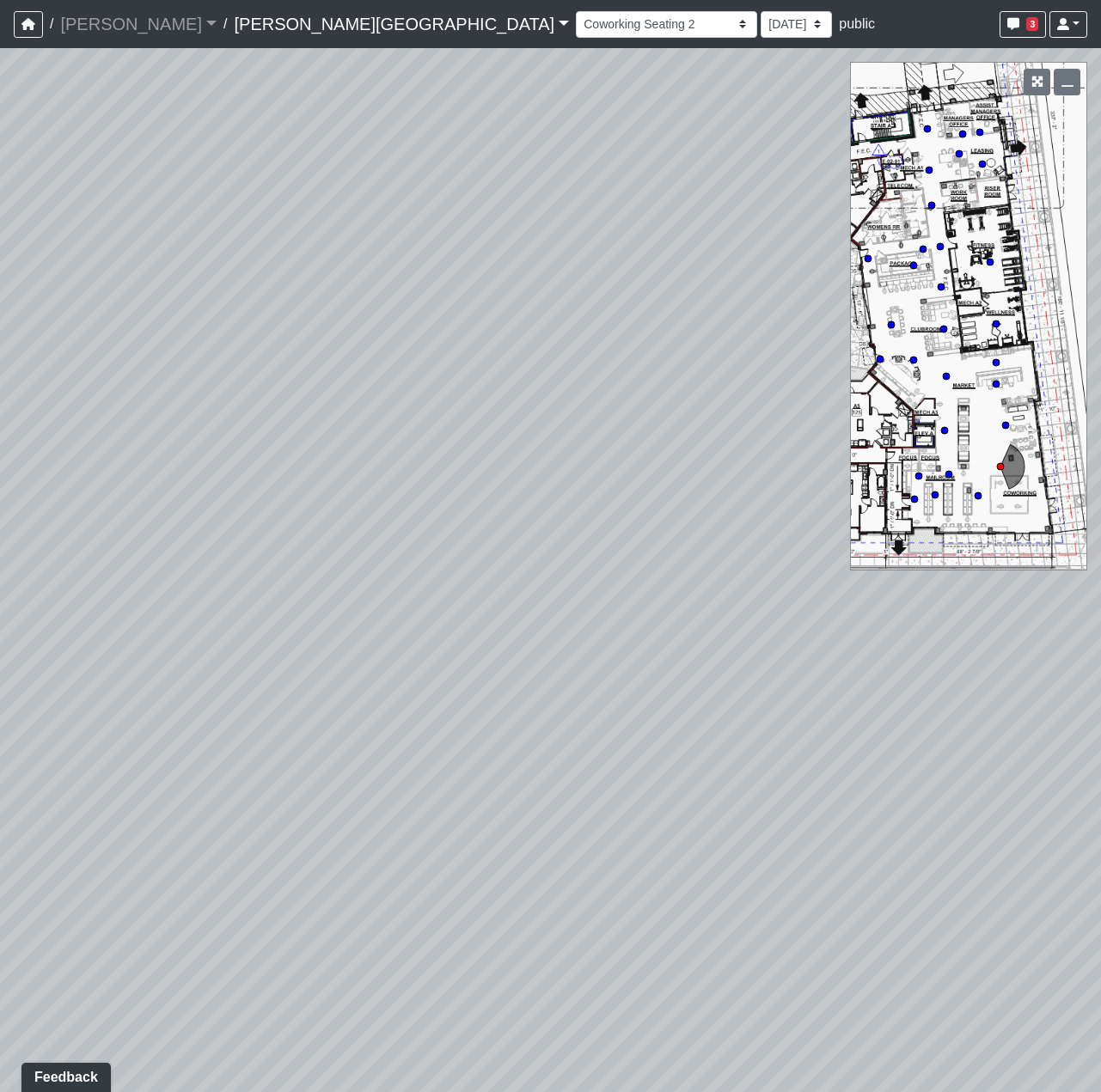
click at [0, 474] on html "/ Flournoy Flournoy Loading... / Ellison Museum District Ellison Museum Distric…" at bounding box center [550, 546] width 1101 height 1092
drag, startPoint x: 583, startPoint y: 753, endPoint x: 447, endPoint y: 759, distance: 136.1
click at [434, 809] on div "Loading... Coffee Bar Loading... Leasing Hallway Loading... Leasing Entry 1 Loa…" at bounding box center [550, 571] width 1101 height 1045
click at [576, 23] on select "Hallway Hospitality Bar Package Room Package Room Entry Pool Courtyard Entry 1 …" at bounding box center [666, 24] width 181 height 27
drag, startPoint x: 534, startPoint y: 162, endPoint x: 531, endPoint y: 181, distance: 19.2
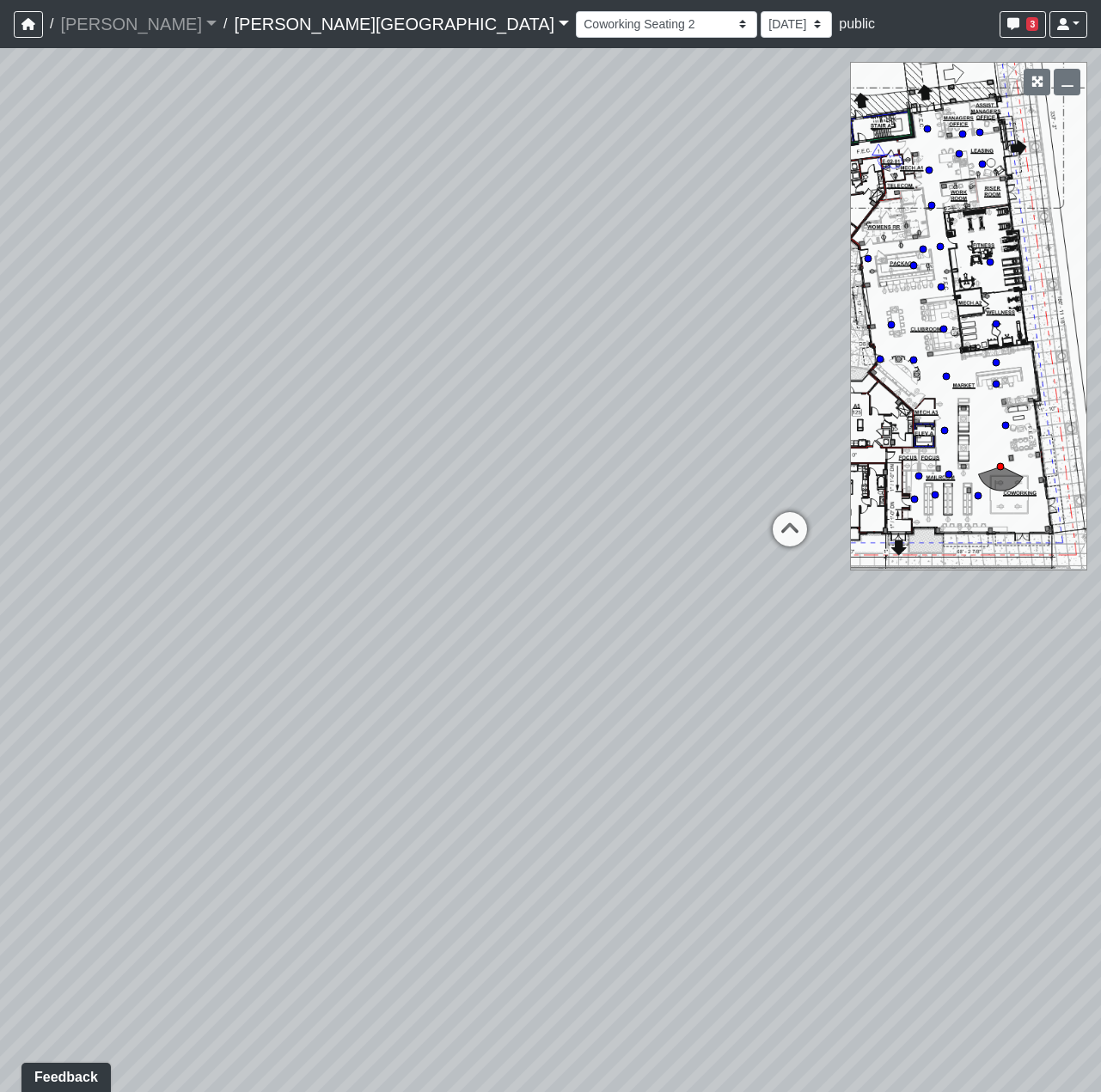
click at [533, 183] on div "Loading... Coffee Bar Loading... Leasing Hallway Loading... Leasing Entry 1 Loa…" at bounding box center [550, 571] width 1101 height 1045
click at [576, 19] on select "Hallway Hospitality Bar Package Room Package Room Entry Pool Courtyard Entry 1 …" at bounding box center [666, 24] width 181 height 27
click at [576, 11] on select "Hallway Hospitality Bar Package Room Package Room Entry Pool Courtyard Entry 1 …" at bounding box center [666, 24] width 181 height 27
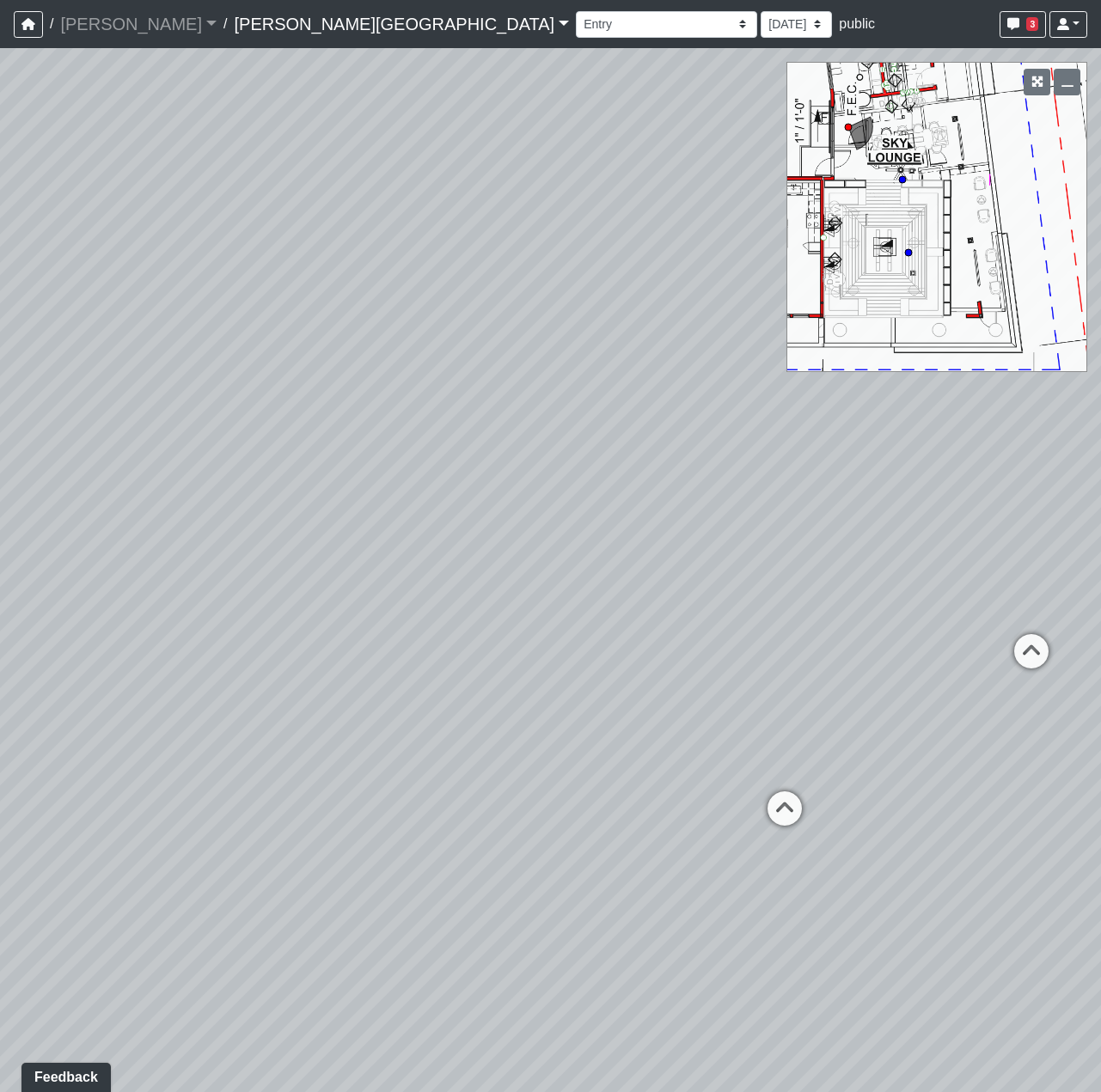
drag, startPoint x: 717, startPoint y: 735, endPoint x: 17, endPoint y: 684, distance: 701.9
click at [17, 685] on div "Loading... Coffee Bar Loading... Leasing Hallway Loading... Leasing Entry 1 Loa…" at bounding box center [550, 571] width 1101 height 1045
drag, startPoint x: 796, startPoint y: 786, endPoint x: 593, endPoint y: 620, distance: 262.2
click at [573, 621] on div "Loading... Coffee Bar Loading... Leasing Hallway Loading... Leasing Entry 1 Loa…" at bounding box center [550, 571] width 1101 height 1045
click at [576, 24] on select "Hallway Hospitality Bar Package Room Package Room Entry Pool Courtyard Entry 1 …" at bounding box center [666, 24] width 181 height 27
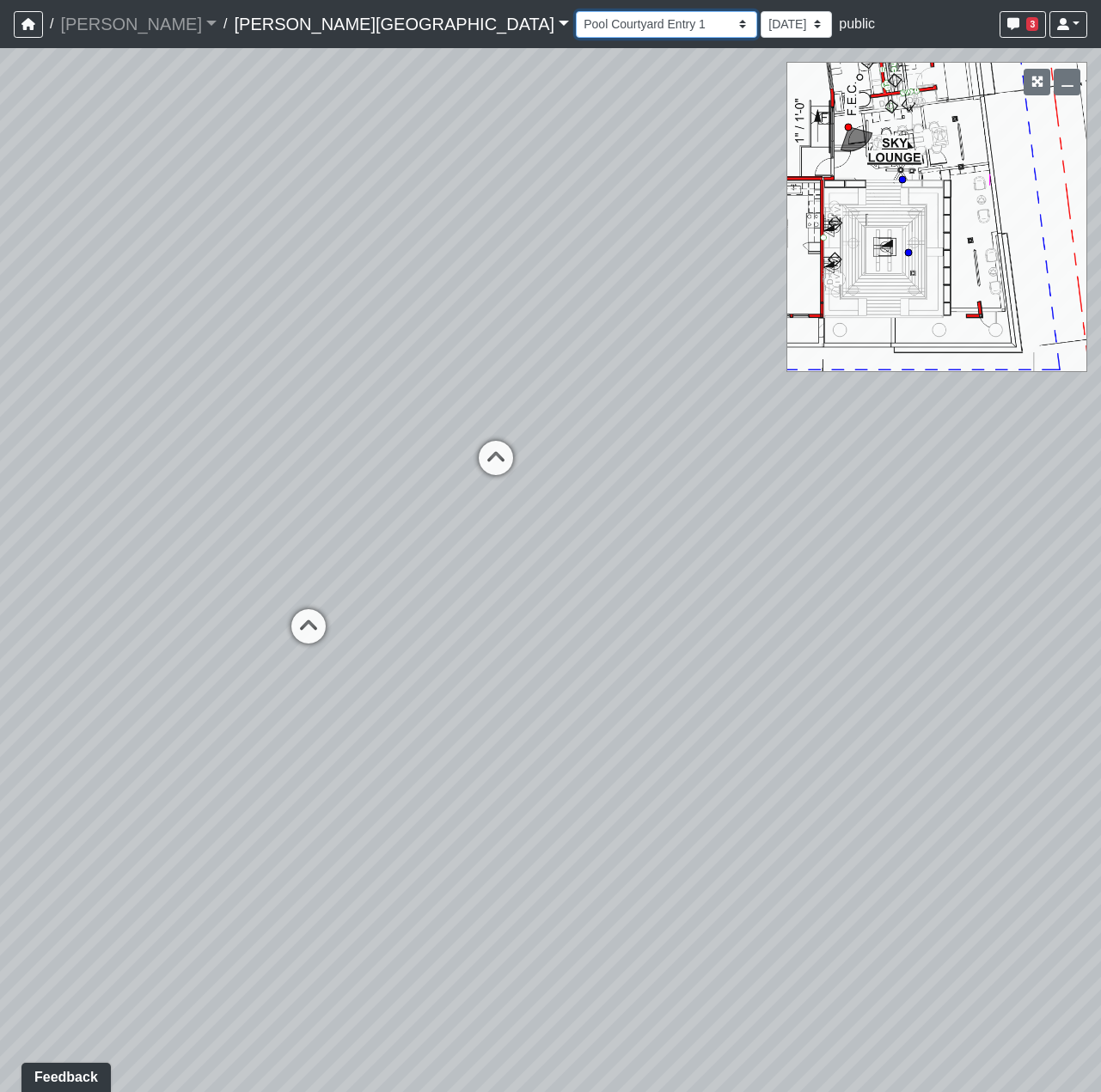
click at [576, 11] on select "Hallway Hospitality Bar Package Room Package Room Entry Pool Courtyard Entry 1 …" at bounding box center [666, 24] width 181 height 27
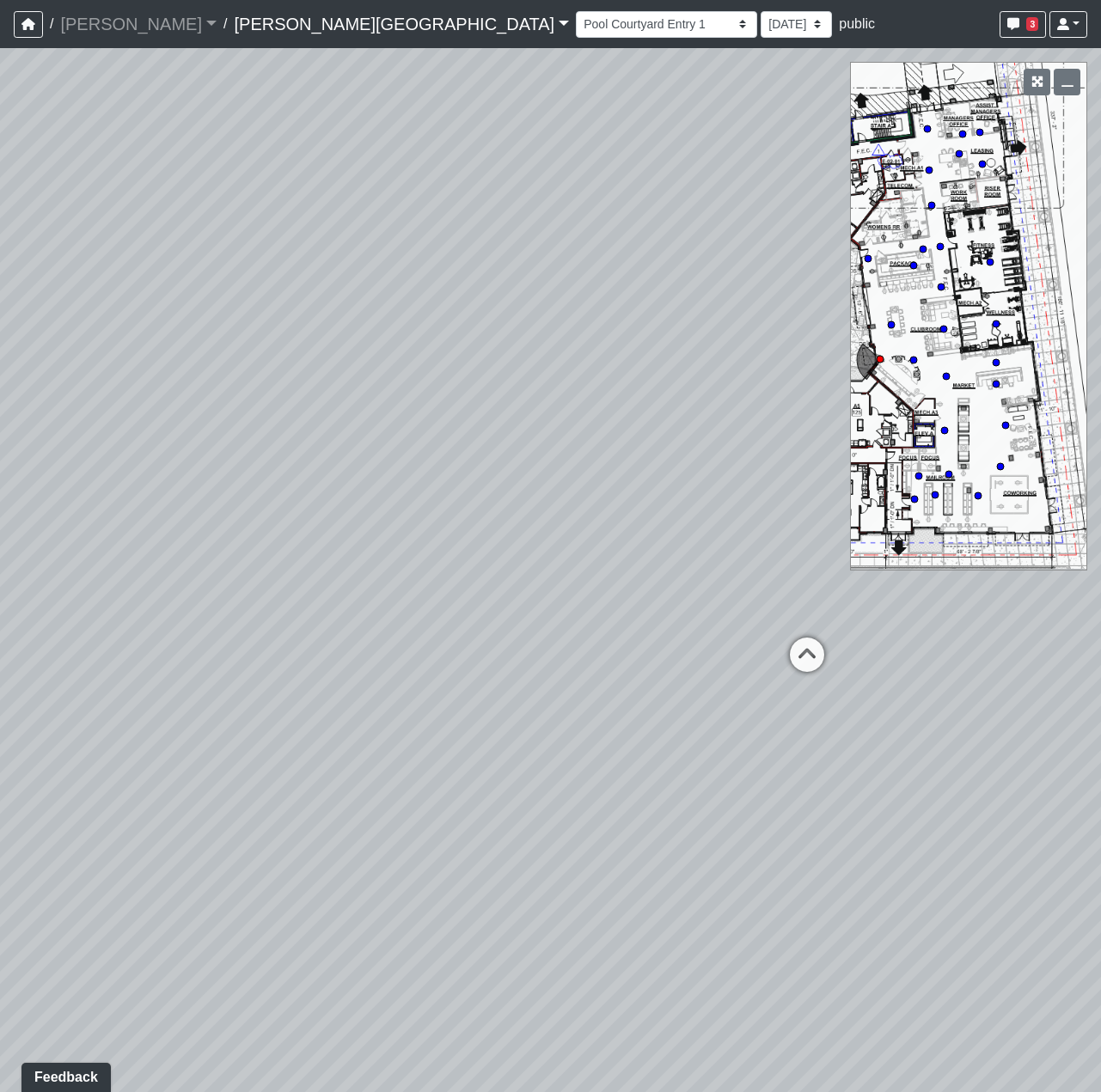
drag, startPoint x: 498, startPoint y: 346, endPoint x: 1019, endPoint y: 321, distance: 521.6
click at [985, 332] on div "Loading... Coffee Bar Loading... Leasing Hallway Loading... Leasing Entry 1 Loa…" at bounding box center [550, 571] width 1101 height 1045
drag, startPoint x: 860, startPoint y: 382, endPoint x: 871, endPoint y: 313, distance: 69.9
click at [870, 373] on div "Loading... Coffee Bar Loading... Leasing Hallway Loading... Leasing Entry 1 Loa…" at bounding box center [550, 571] width 1101 height 1045
drag, startPoint x: 643, startPoint y: 624, endPoint x: 889, endPoint y: 595, distance: 247.7
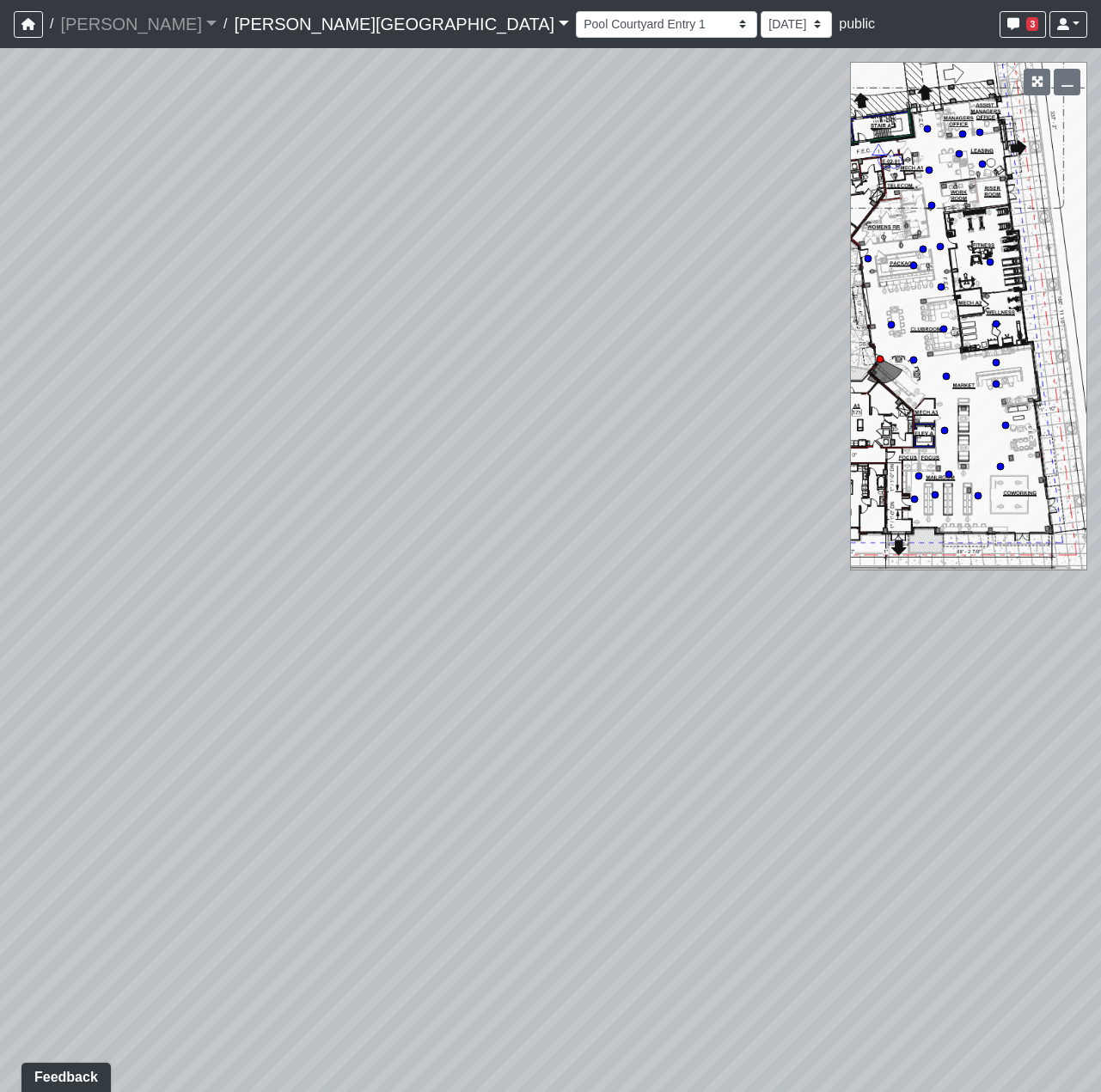
click at [880, 610] on div "Loading... Coffee Bar Loading... Leasing Hallway Loading... Leasing Entry 1 Loa…" at bounding box center [550, 571] width 1101 height 1045
drag, startPoint x: 460, startPoint y: 716, endPoint x: -22, endPoint y: 283, distance: 647.9
click at [0, 283] on html "/ Flournoy Flournoy Loading... / Ellison Museum District Ellison Museum Distric…" at bounding box center [550, 546] width 1101 height 1092
click at [576, 19] on select "Hallway Hospitality Bar Package Room Package Room Entry Pool Courtyard Entry 1 …" at bounding box center [666, 24] width 181 height 27
click at [576, 11] on select "Hallway Hospitality Bar Package Room Package Room Entry Pool Courtyard Entry 1 …" at bounding box center [666, 24] width 181 height 27
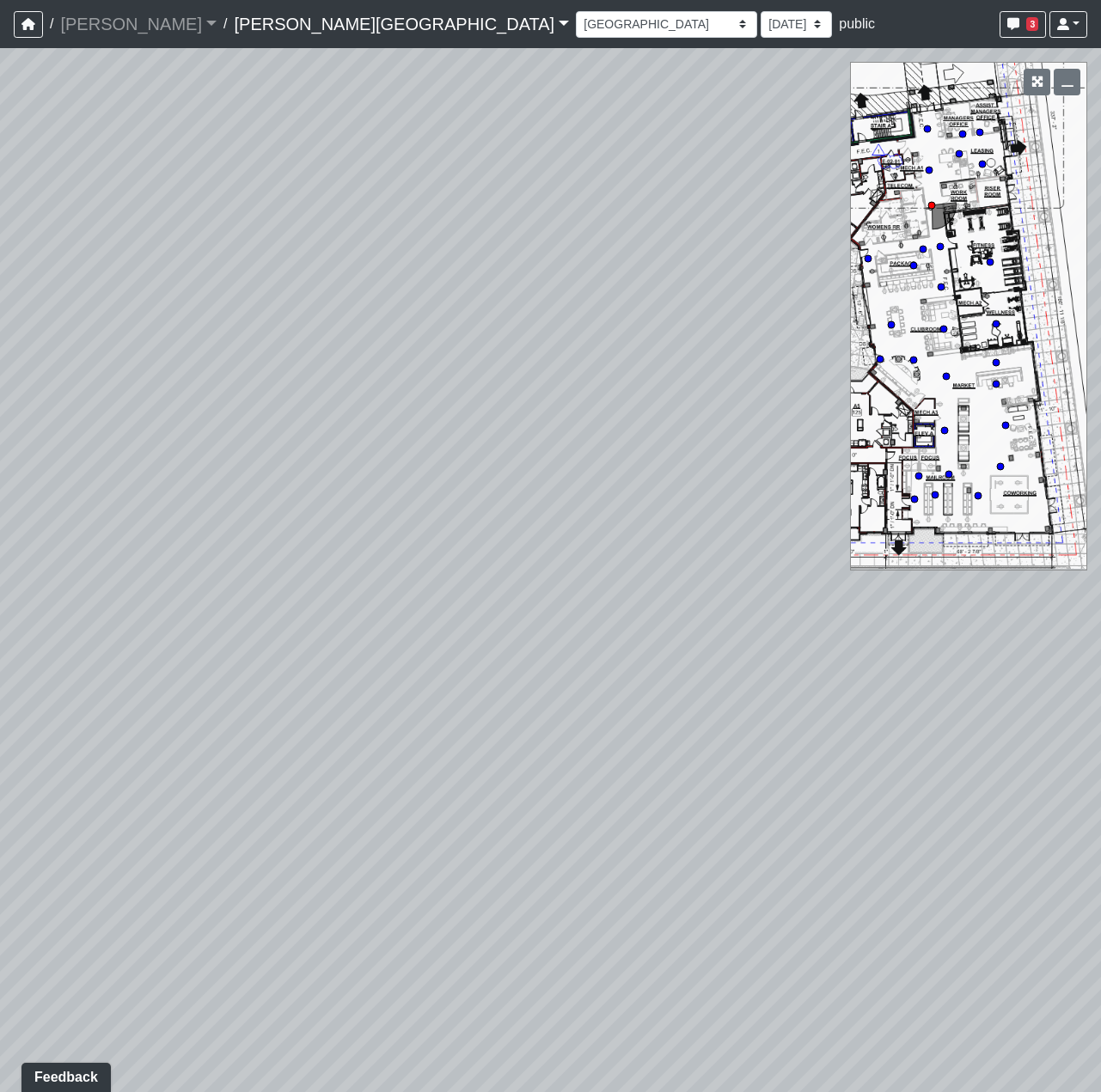
drag, startPoint x: 432, startPoint y: 471, endPoint x: 1024, endPoint y: 402, distance: 596.0
click at [1100, 366] on html "/ Flournoy Flournoy Loading... / Ellison Museum District Ellison Museum Distric…" at bounding box center [550, 546] width 1101 height 1092
drag, startPoint x: 204, startPoint y: 580, endPoint x: 1324, endPoint y: 436, distance: 1129.2
click at [1100, 436] on html "/ Flournoy Flournoy Loading... / Ellison Museum District Ellison Museum Distric…" at bounding box center [550, 546] width 1101 height 1092
click at [135, 578] on icon at bounding box center [155, 598] width 51 height 51
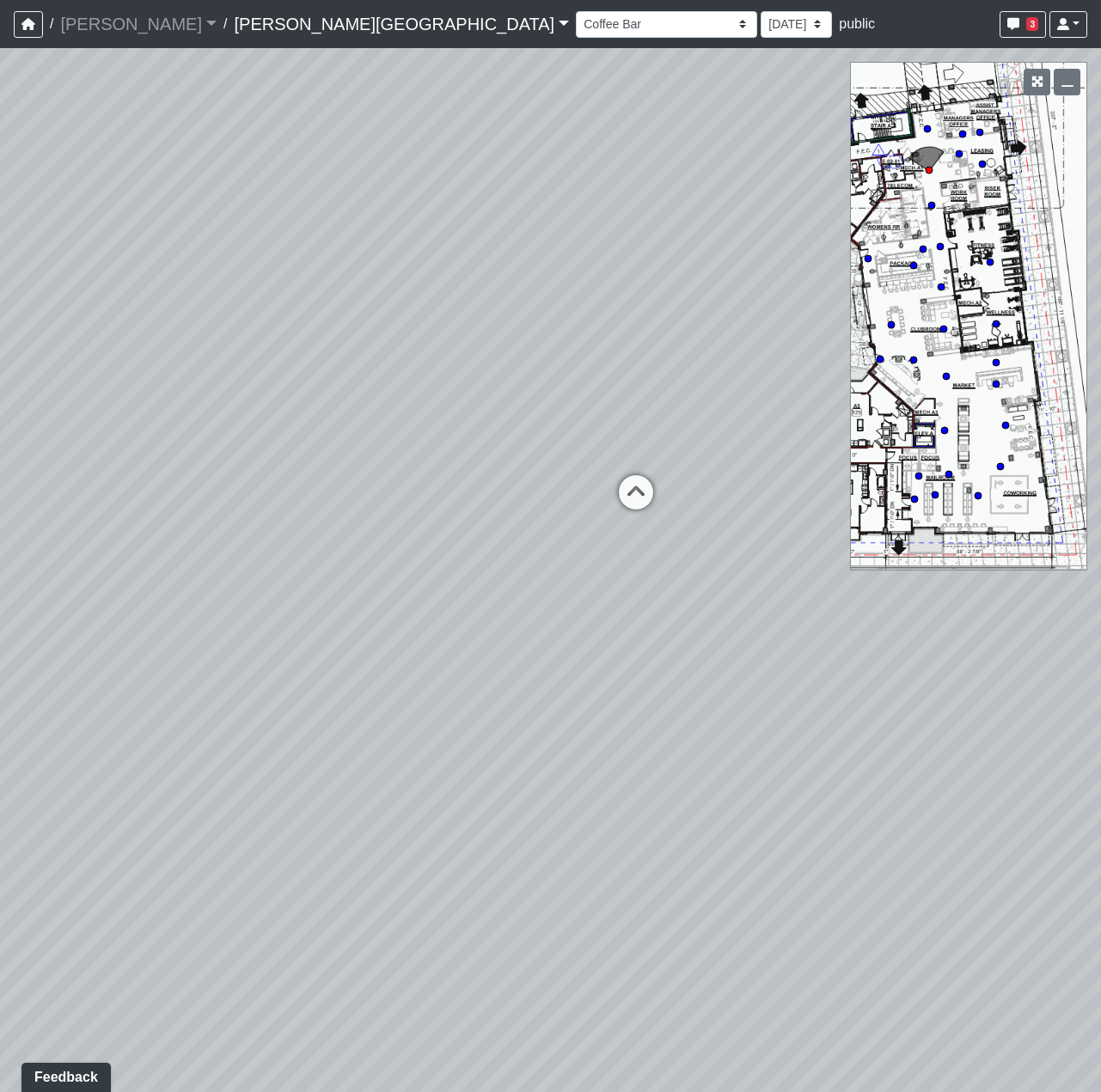
drag, startPoint x: 355, startPoint y: 485, endPoint x: 862, endPoint y: 612, distance: 522.7
click at [862, 612] on div "Loading... Coffee Bar Loading... Leasing Hallway Loading... Leasing Entry 1 Loa…" at bounding box center [550, 571] width 1101 height 1045
drag, startPoint x: 415, startPoint y: 564, endPoint x: 142, endPoint y: 610, distance: 276.8
click at [142, 610] on div "Loading... Coffee Bar Loading... Leasing Hallway Loading... Leasing Entry 1 Loa…" at bounding box center [550, 571] width 1101 height 1045
drag, startPoint x: 162, startPoint y: 696, endPoint x: 286, endPoint y: 694, distance: 124.0
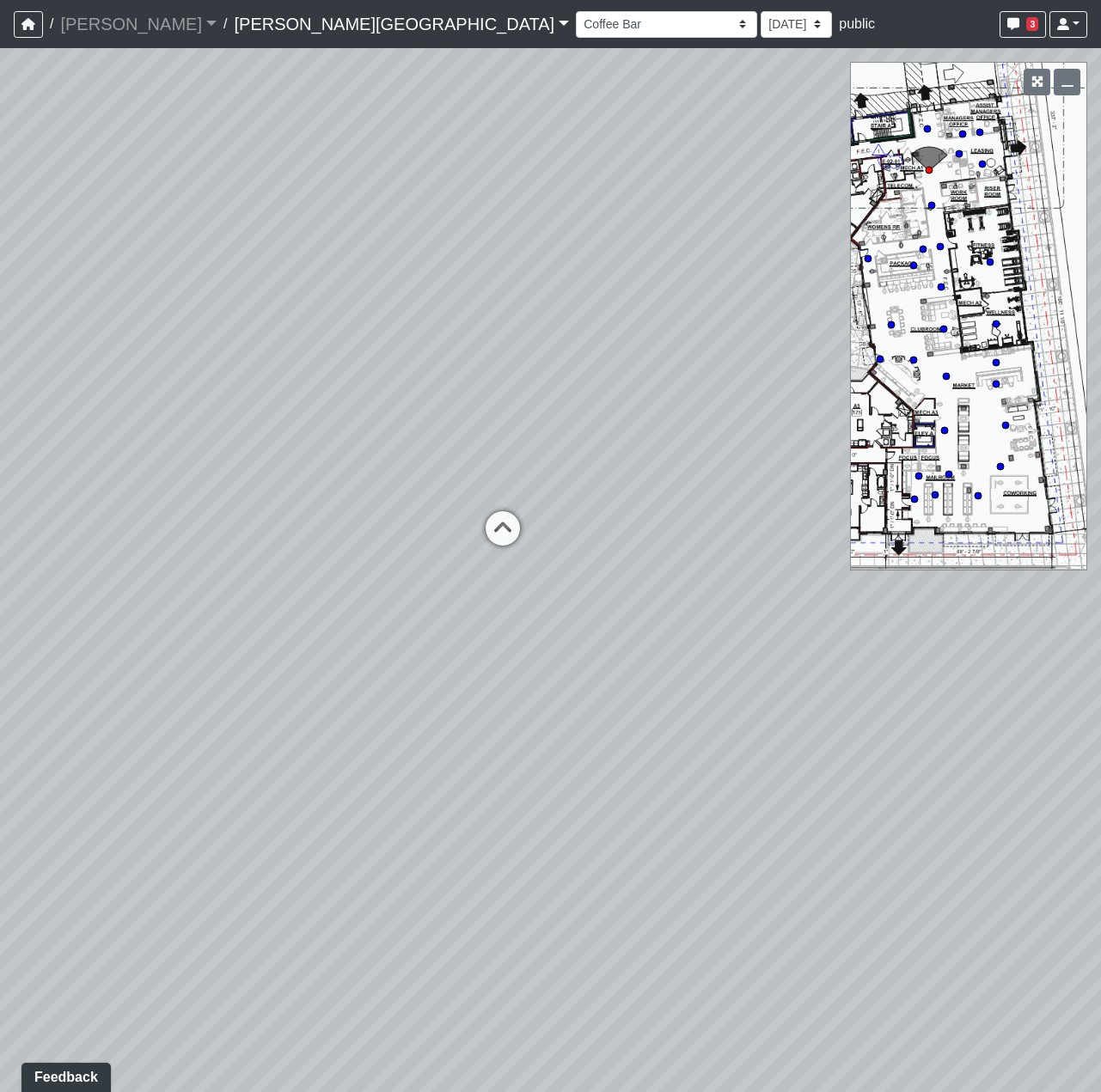
click at [286, 694] on div "Loading... Coffee Bar Loading... Leasing Hallway Loading... Leasing Entry 1 Loa…" at bounding box center [550, 571] width 1101 height 1045
drag, startPoint x: 335, startPoint y: 440, endPoint x: 179, endPoint y: 508, distance: 170.2
click at [151, 500] on div "Loading... Coffee Bar Loading... Leasing Hallway Loading... Leasing Entry 1 Loa…" at bounding box center [550, 571] width 1101 height 1045
drag, startPoint x: 594, startPoint y: 559, endPoint x: 782, endPoint y: 654, distance: 210.6
click at [785, 656] on div "Loading... Coffee Bar Loading... Leasing Hallway Loading... Leasing Entry 1 Loa…" at bounding box center [550, 571] width 1101 height 1045
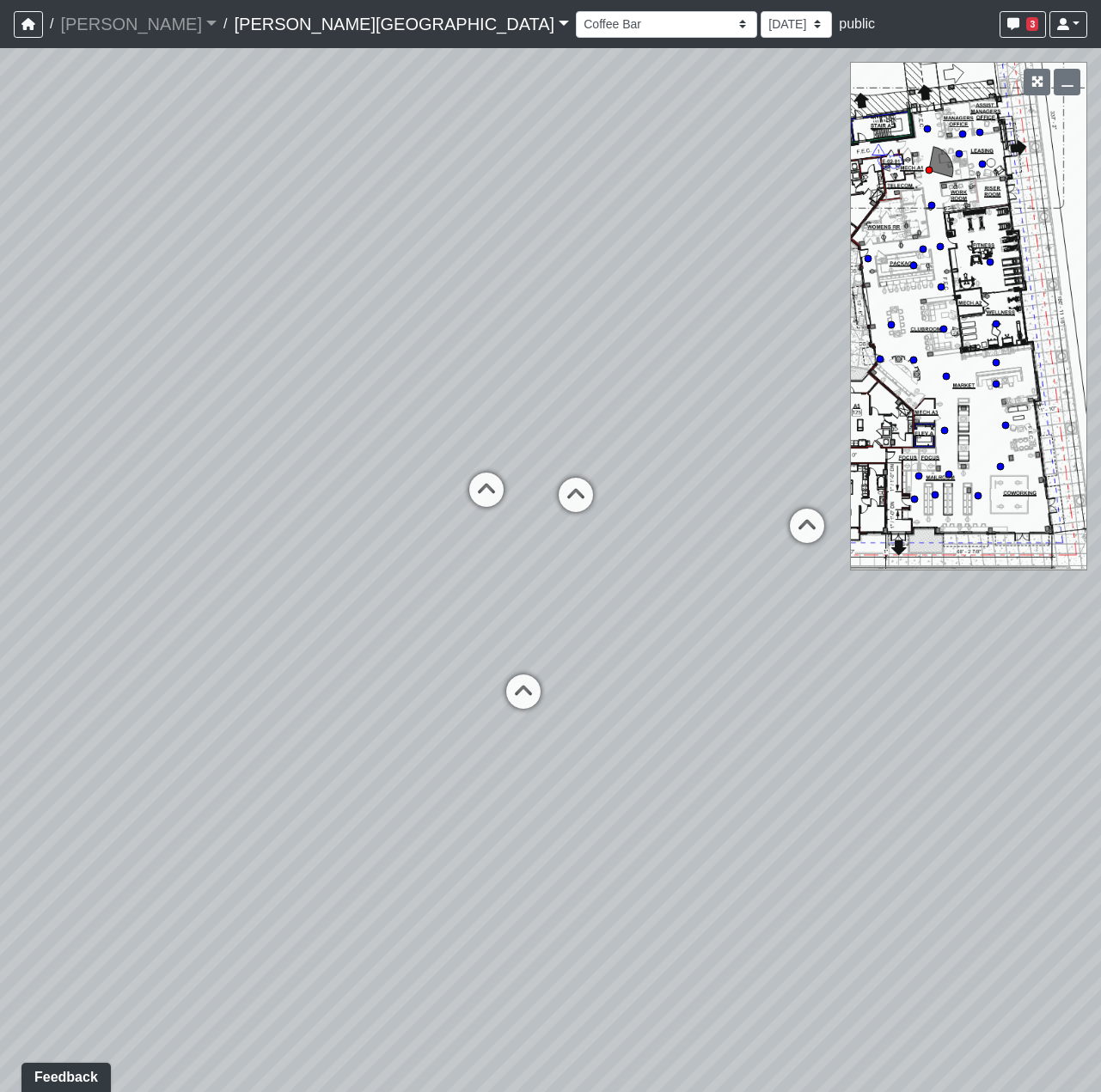
drag, startPoint x: 592, startPoint y: 797, endPoint x: -305, endPoint y: 722, distance: 900.1
click at [0, 722] on html "/ Flournoy Flournoy Loading... / Ellison Museum District Ellison Museum Distric…" at bounding box center [550, 546] width 1101 height 1092
drag, startPoint x: 276, startPoint y: 732, endPoint x: 707, endPoint y: 707, distance: 431.7
click at [707, 707] on div "Loading... Coffee Bar Loading... Leasing Hallway Loading... Leasing Entry 1 Loa…" at bounding box center [550, 571] width 1101 height 1045
drag, startPoint x: 467, startPoint y: 728, endPoint x: 568, endPoint y: 746, distance: 102.6
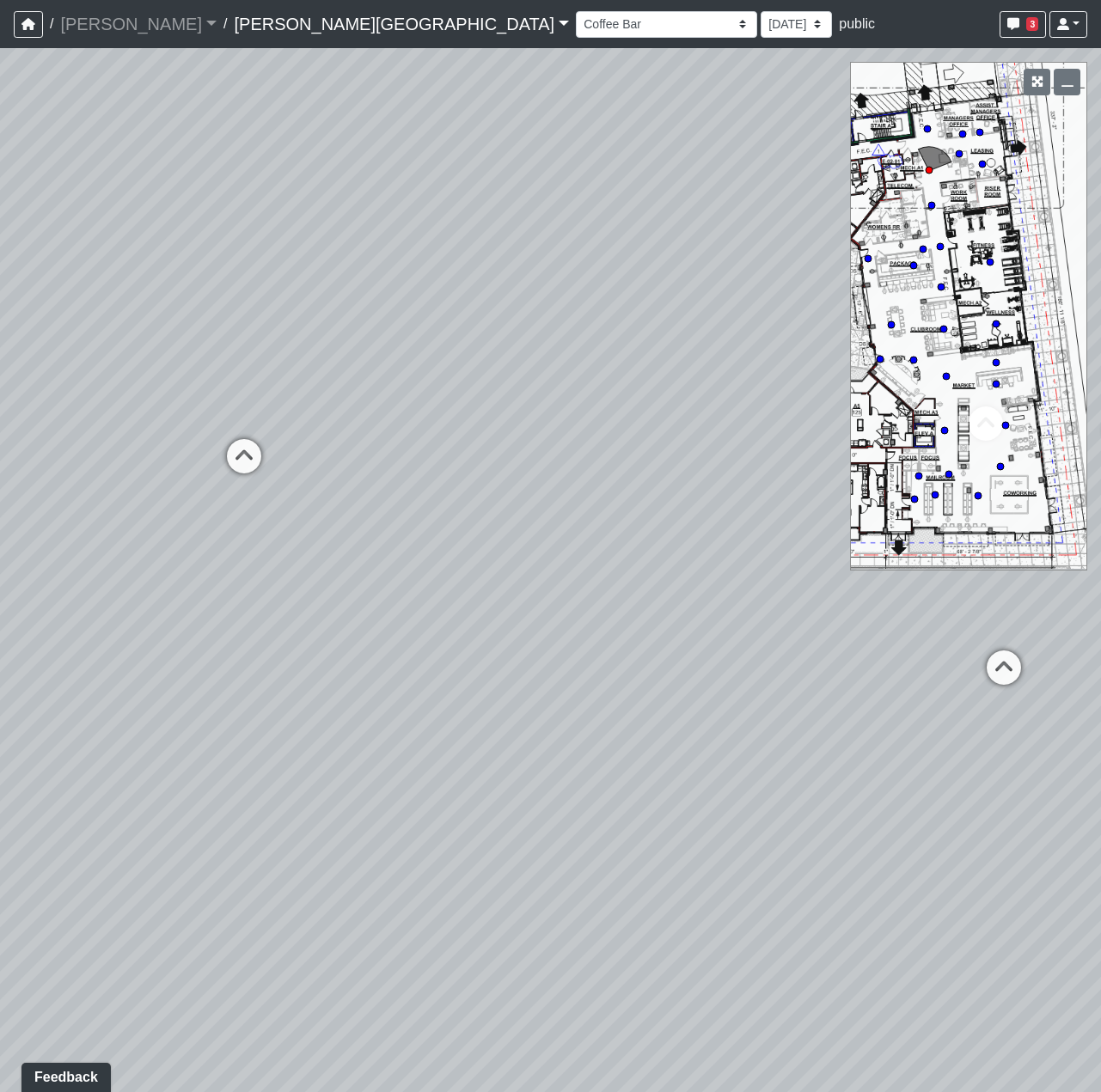
click at [568, 746] on div "Loading... Coffee Bar Loading... Leasing Hallway Loading... Leasing Entry 1 Loa…" at bounding box center [550, 571] width 1101 height 1045
drag, startPoint x: 406, startPoint y: 704, endPoint x: -373, endPoint y: 743, distance: 780.0
click at [0, 743] on html "/ Flournoy Flournoy Loading... / Ellison Museum District Ellison Museum Distric…" at bounding box center [550, 546] width 1101 height 1092
drag, startPoint x: 198, startPoint y: 701, endPoint x: 957, endPoint y: 648, distance: 760.8
click at [957, 648] on div "Loading... Coffee Bar Loading... Leasing Hallway Loading... Leasing Entry 1 Loa…" at bounding box center [550, 571] width 1101 height 1045
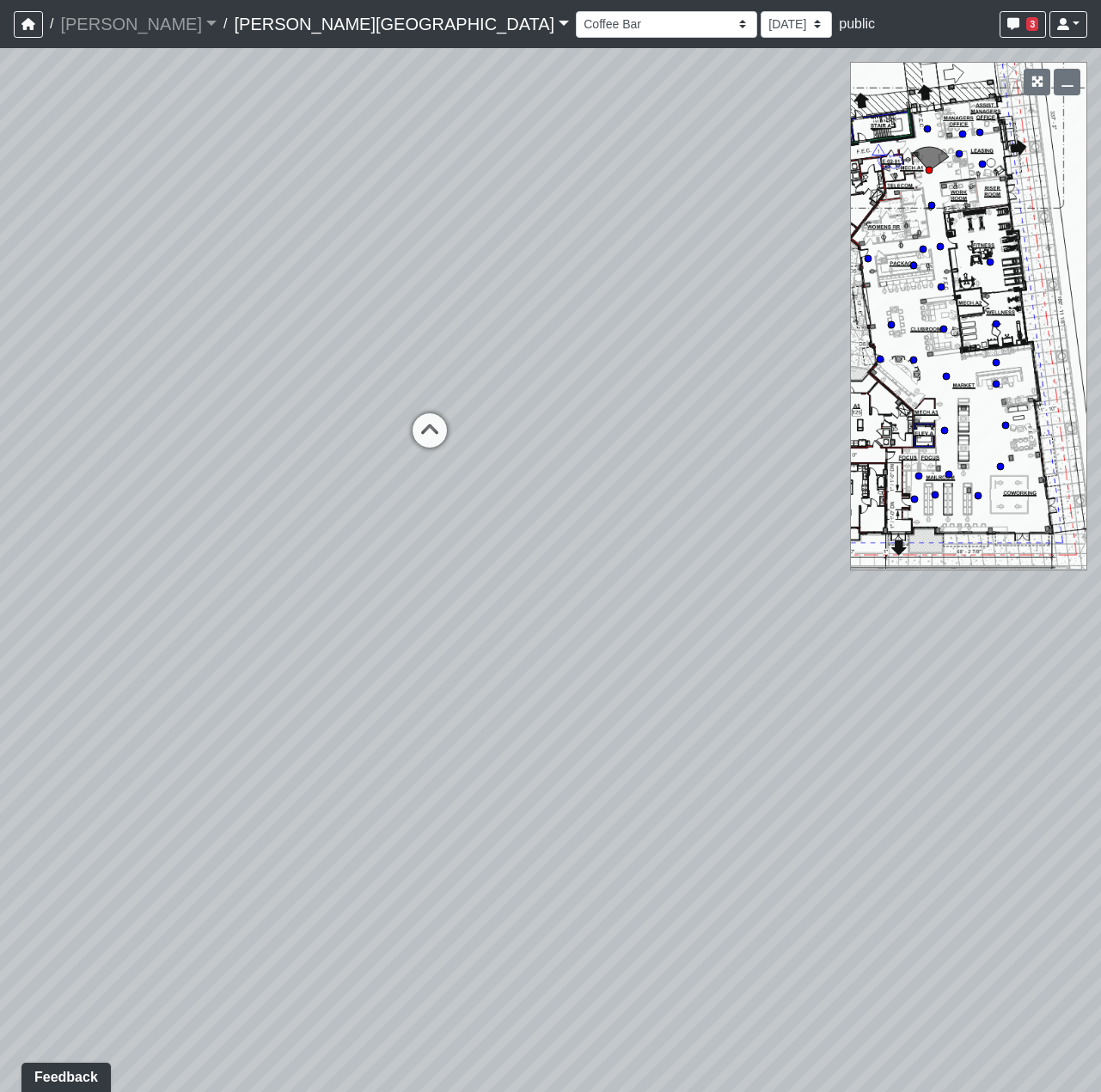
drag, startPoint x: 381, startPoint y: 276, endPoint x: 654, endPoint y: 265, distance: 273.2
click at [654, 265] on div "Loading... Coffee Bar Loading... Leasing Hallway Loading... Leasing Entry 1 Loa…" at bounding box center [550, 571] width 1101 height 1045
click at [420, 425] on icon at bounding box center [431, 439] width 51 height 51
select select "rF9Y2TWouUAfWVEd1Berio"
drag, startPoint x: 879, startPoint y: 518, endPoint x: -473, endPoint y: 219, distance: 1384.7
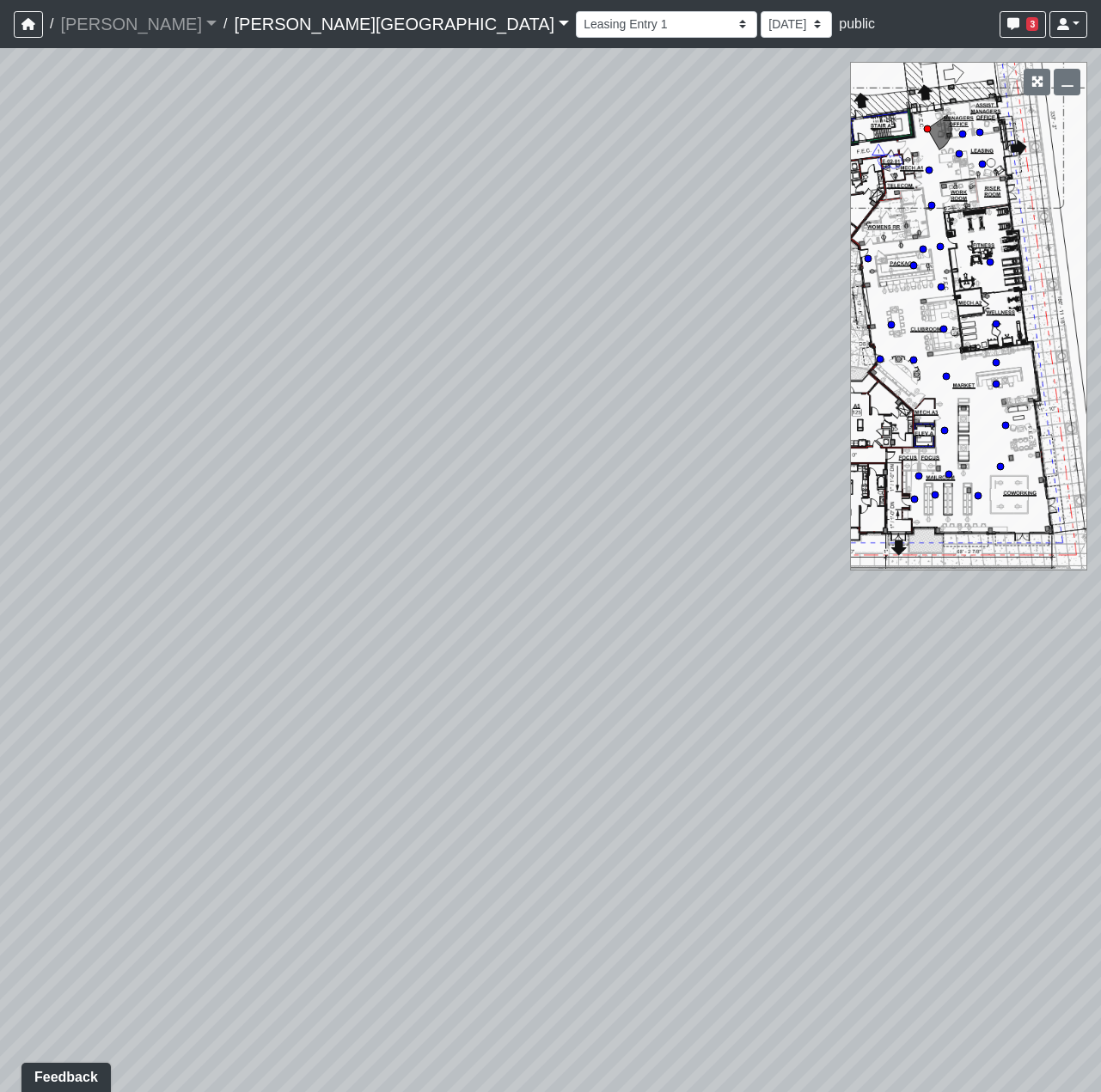
click at [0, 219] on html "/ Flournoy Flournoy Loading... / Ellison Museum District Ellison Museum Distric…" at bounding box center [550, 546] width 1101 height 1092
drag, startPoint x: 495, startPoint y: 423, endPoint x: 227, endPoint y: 727, distance: 405.3
click at [232, 727] on div "Loading... Coffee Bar Loading... Leasing Hallway Loading... Leasing Entry 1 Loa…" at bounding box center [550, 571] width 1101 height 1045
drag, startPoint x: 275, startPoint y: 331, endPoint x: 720, endPoint y: 502, distance: 476.7
click at [720, 502] on div "Loading... Coffee Bar Loading... Leasing Hallway Loading... Leasing Entry 1 Loa…" at bounding box center [550, 571] width 1101 height 1045
